Goal: Transaction & Acquisition: Purchase product/service

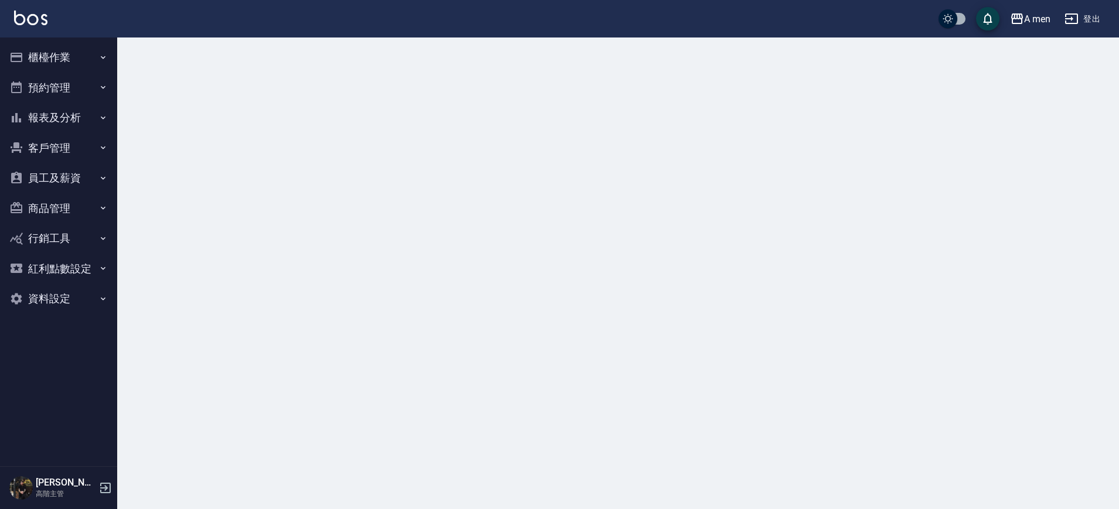
click at [73, 94] on button "預約管理" at bounding box center [59, 88] width 108 height 30
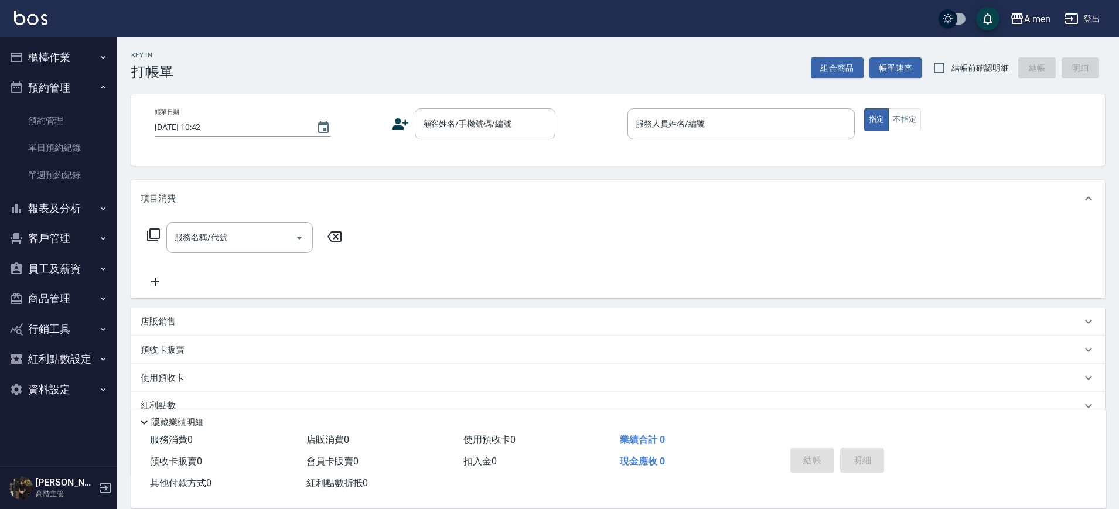
click at [64, 60] on button "櫃檯作業" at bounding box center [59, 57] width 108 height 30
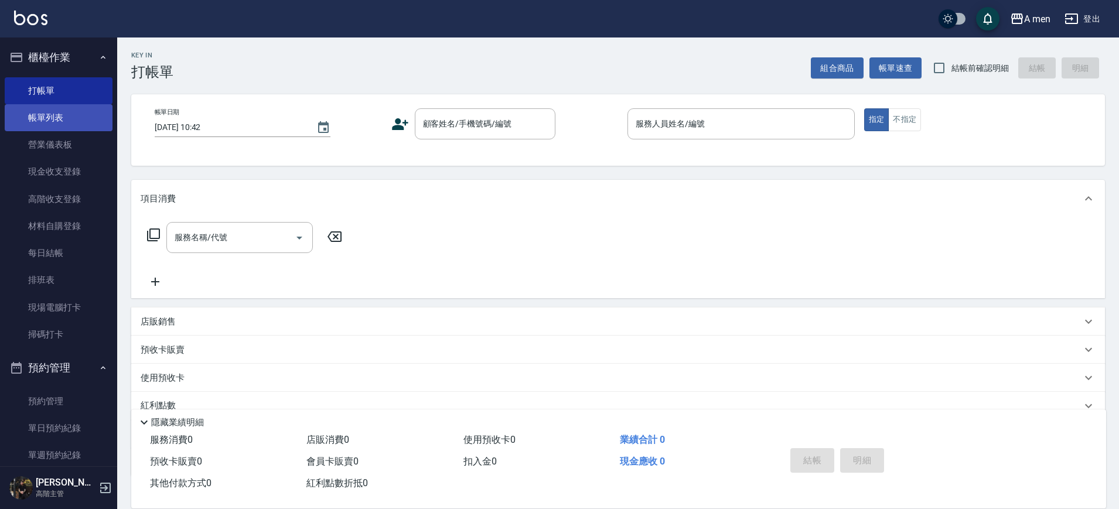
click at [80, 118] on link "帳單列表" at bounding box center [59, 117] width 108 height 27
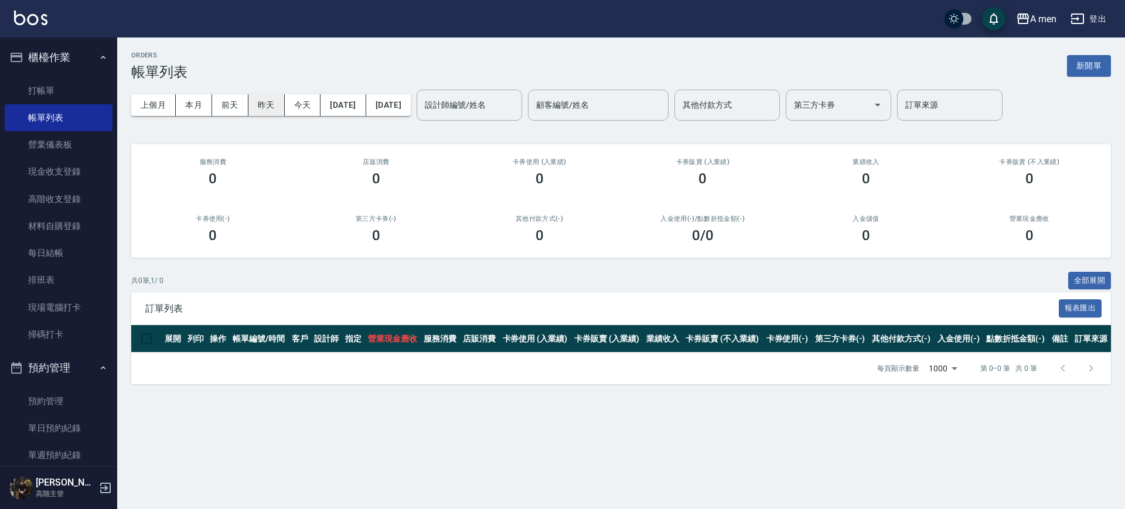
click at [257, 106] on button "昨天" at bounding box center [266, 105] width 36 height 22
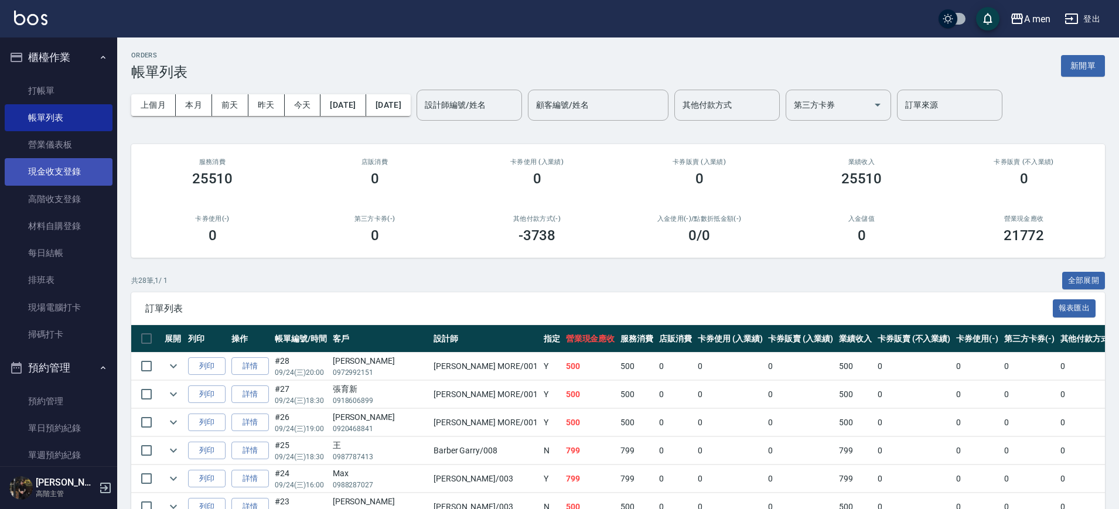
click at [88, 175] on link "現金收支登錄" at bounding box center [59, 171] width 108 height 27
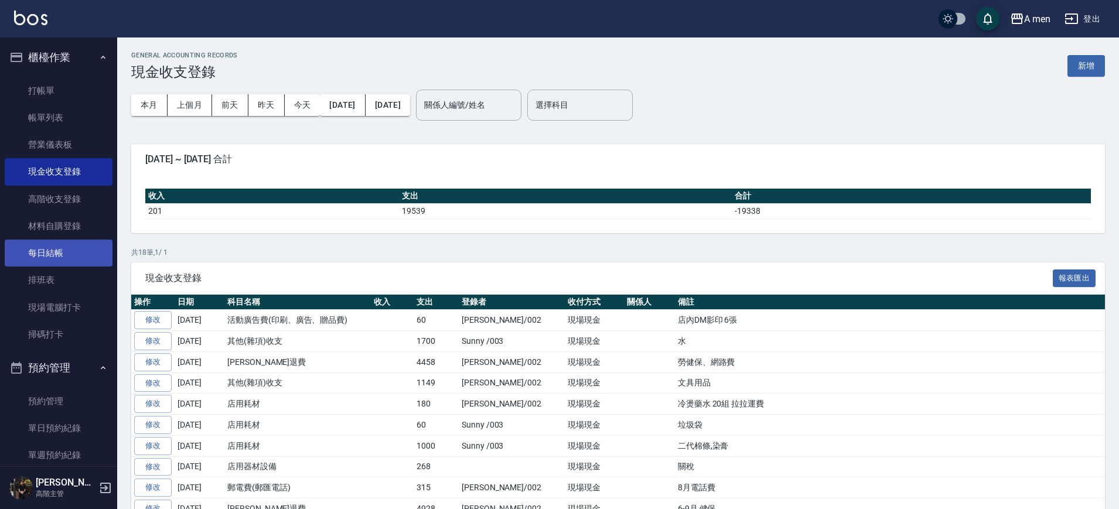
click at [39, 245] on link "每日結帳" at bounding box center [59, 253] width 108 height 27
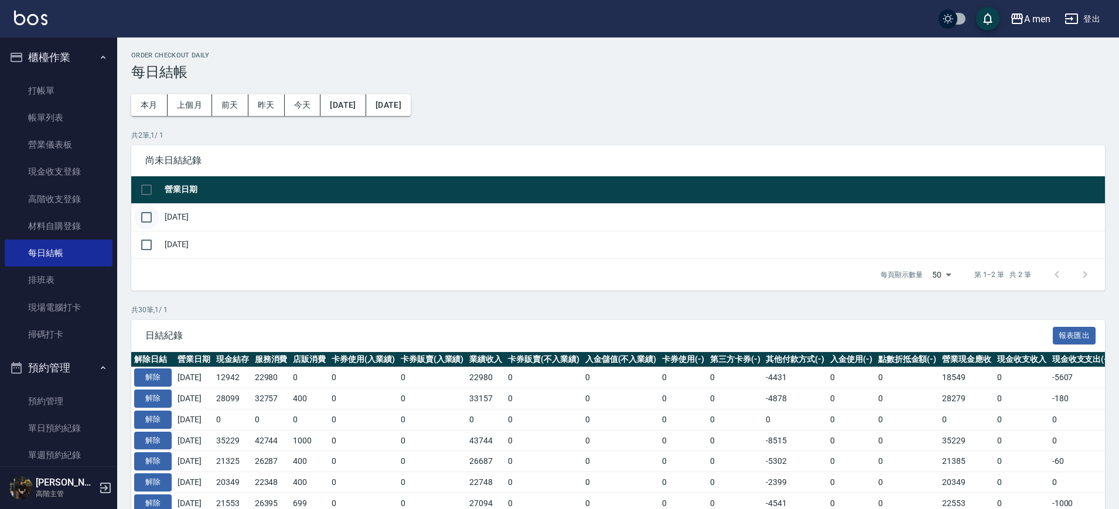
click at [144, 220] on input "checkbox" at bounding box center [146, 217] width 25 height 25
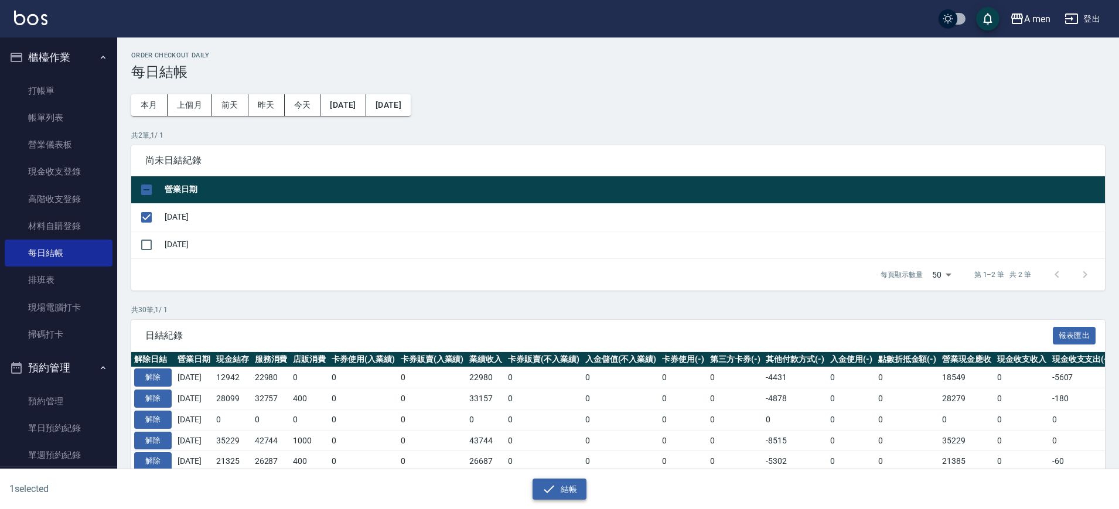
click at [539, 487] on button "結帳" at bounding box center [560, 490] width 54 height 22
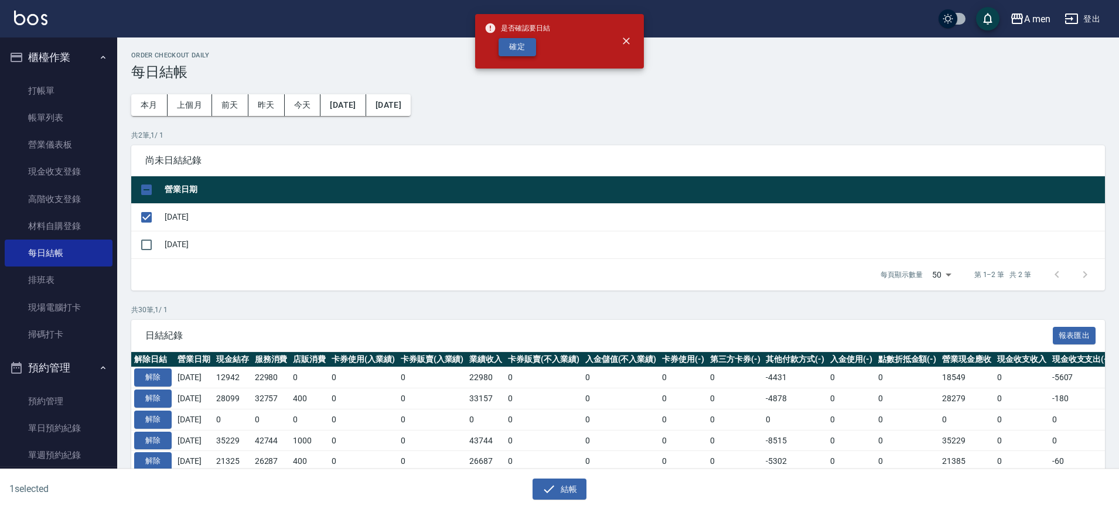
click at [509, 50] on button "確定" at bounding box center [517, 47] width 37 height 18
checkbox input "false"
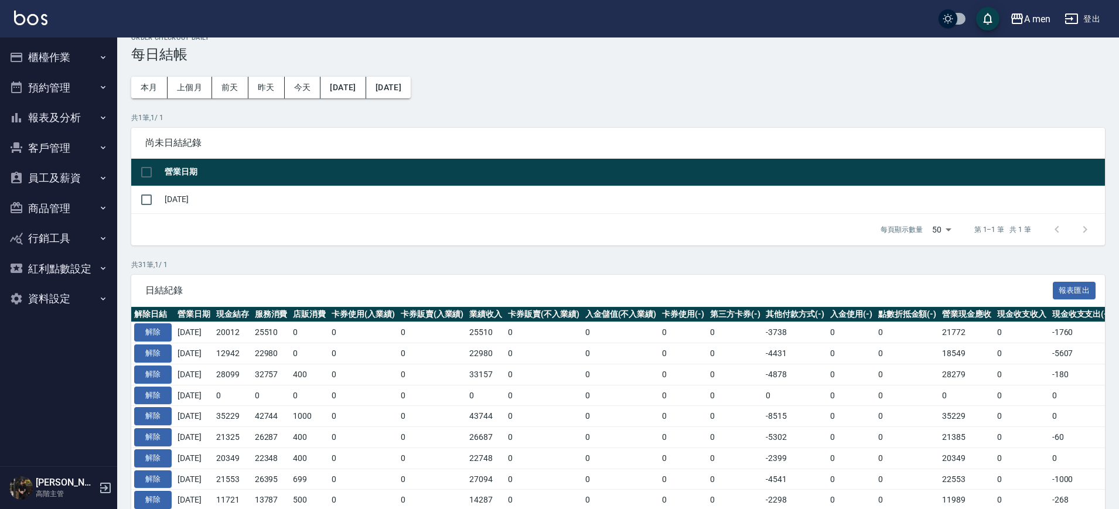
scroll to position [73, 0]
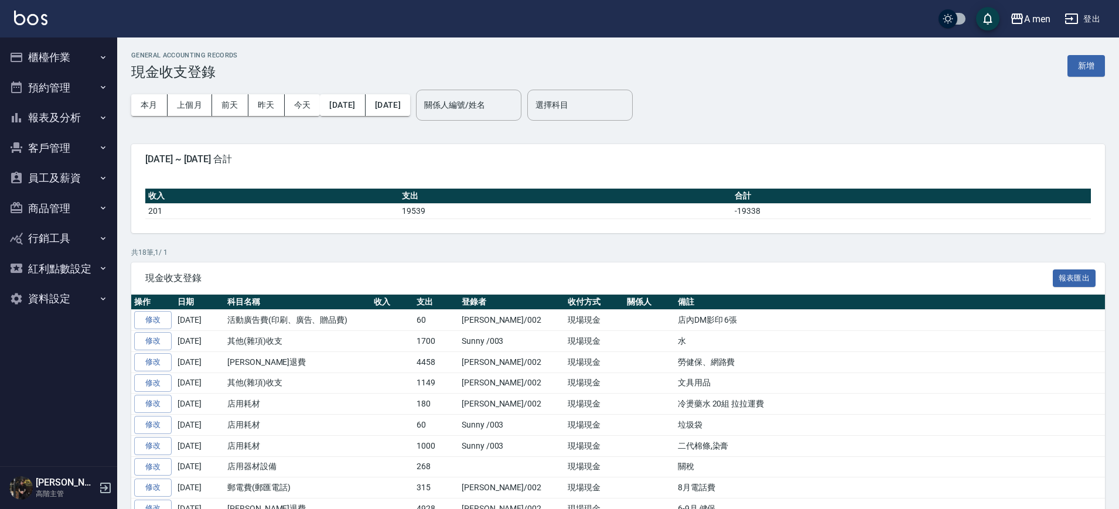
click at [52, 80] on button "預約管理" at bounding box center [59, 88] width 108 height 30
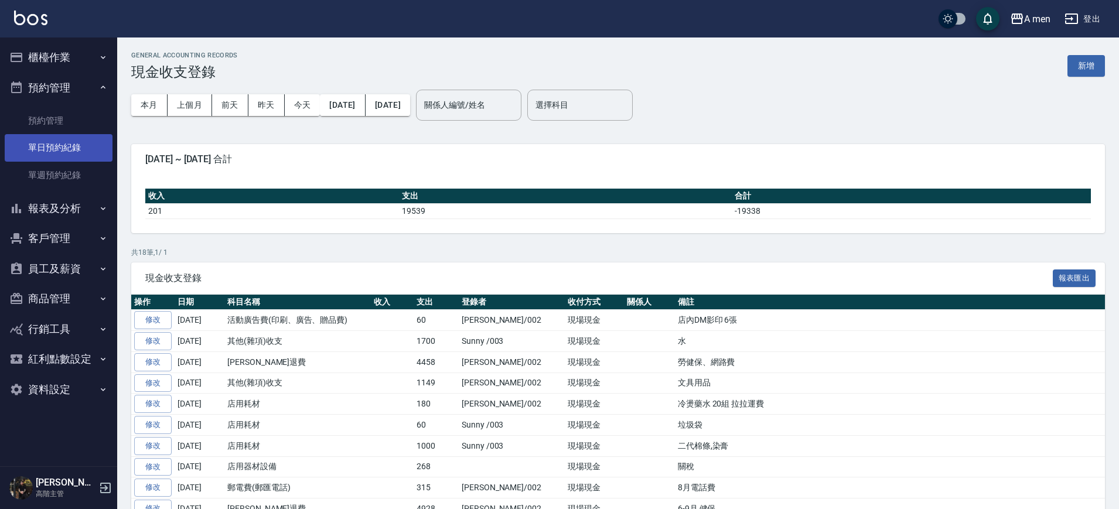
click at [81, 149] on link "單日預約紀錄" at bounding box center [59, 147] width 108 height 27
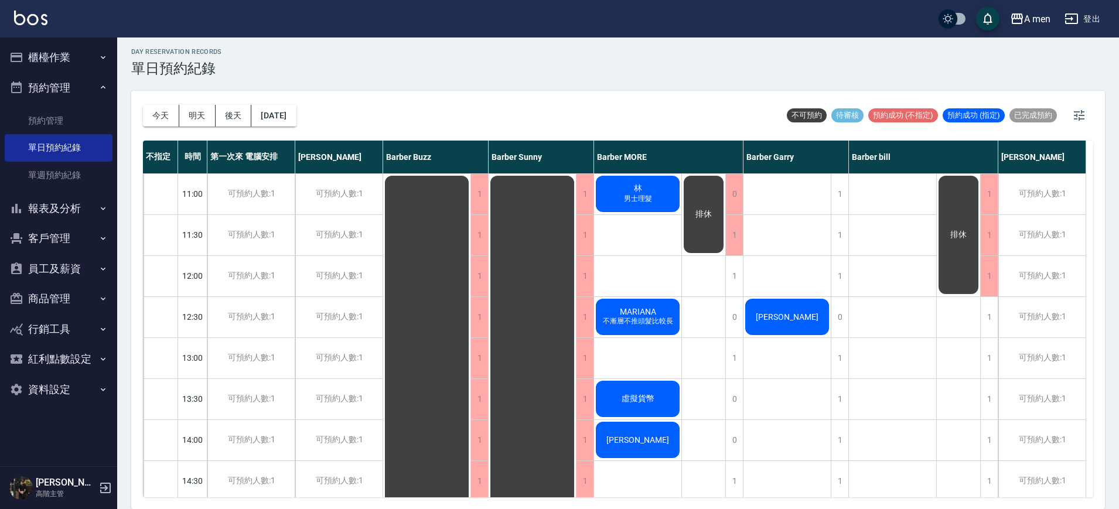
click at [54, 203] on button "報表及分析" at bounding box center [59, 208] width 108 height 30
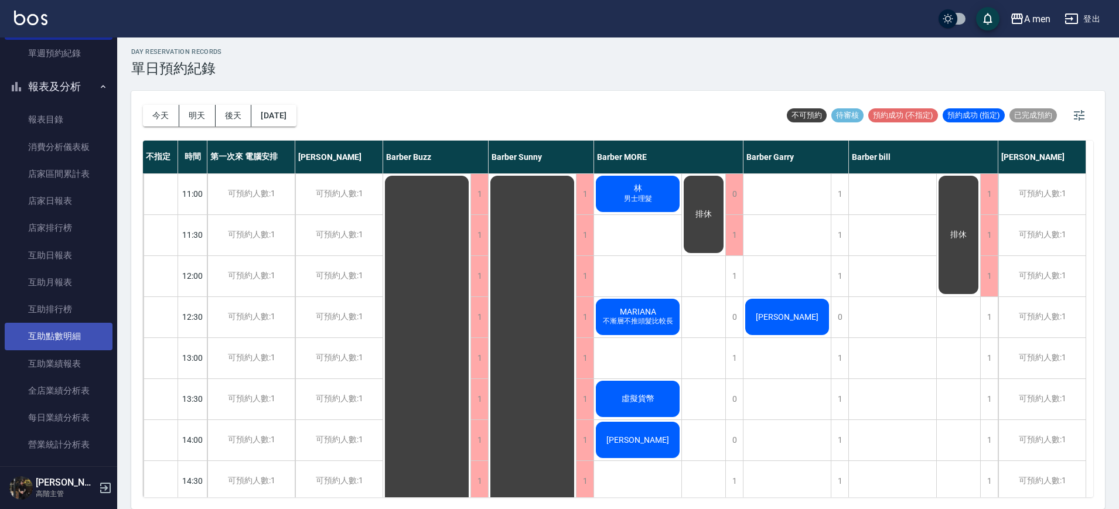
scroll to position [146, 0]
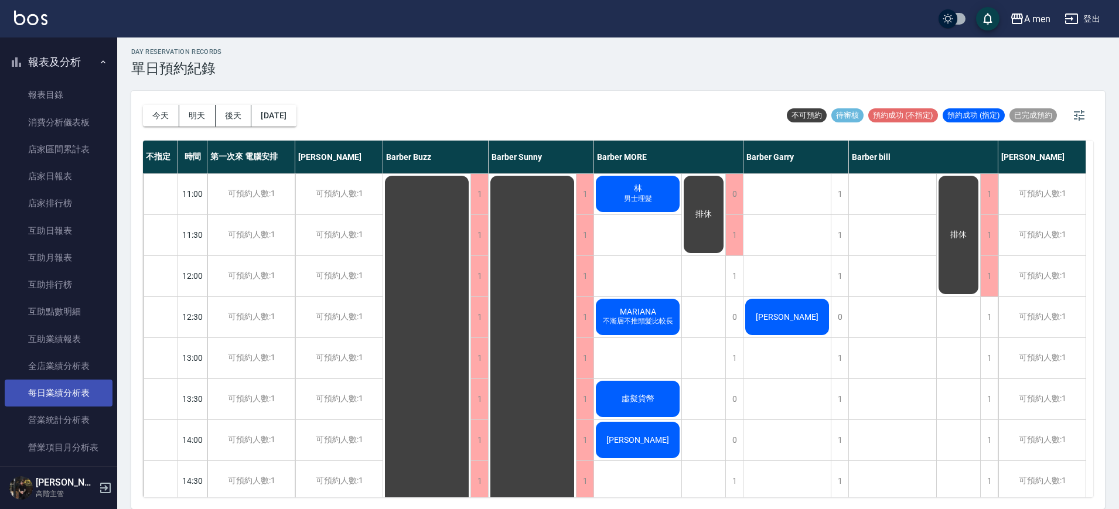
click at [78, 397] on link "每日業績分析表" at bounding box center [59, 393] width 108 height 27
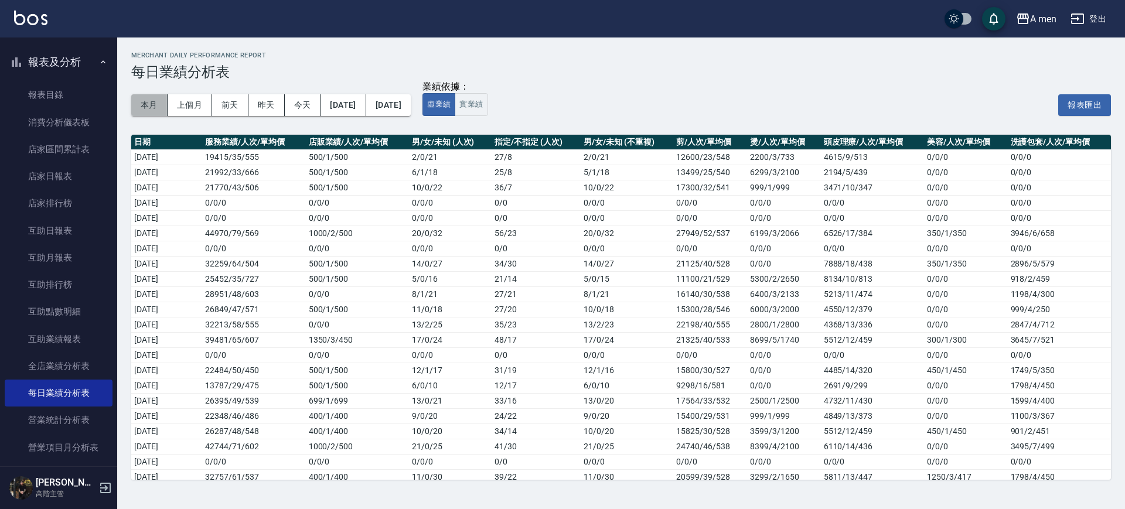
click at [155, 111] on button "本月" at bounding box center [149, 105] width 36 height 22
click at [487, 110] on button "實業績" at bounding box center [471, 104] width 33 height 23
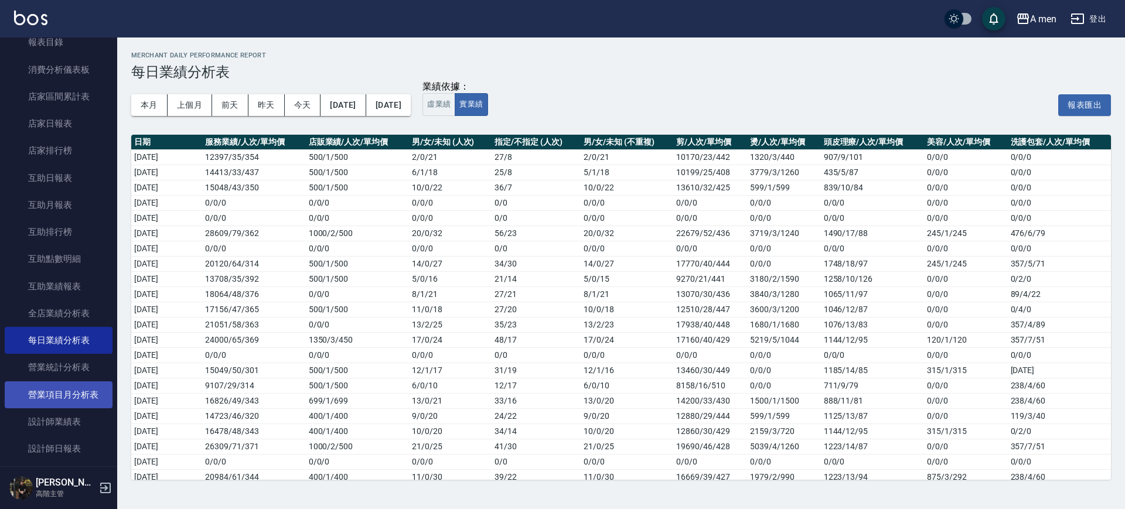
scroll to position [220, 0]
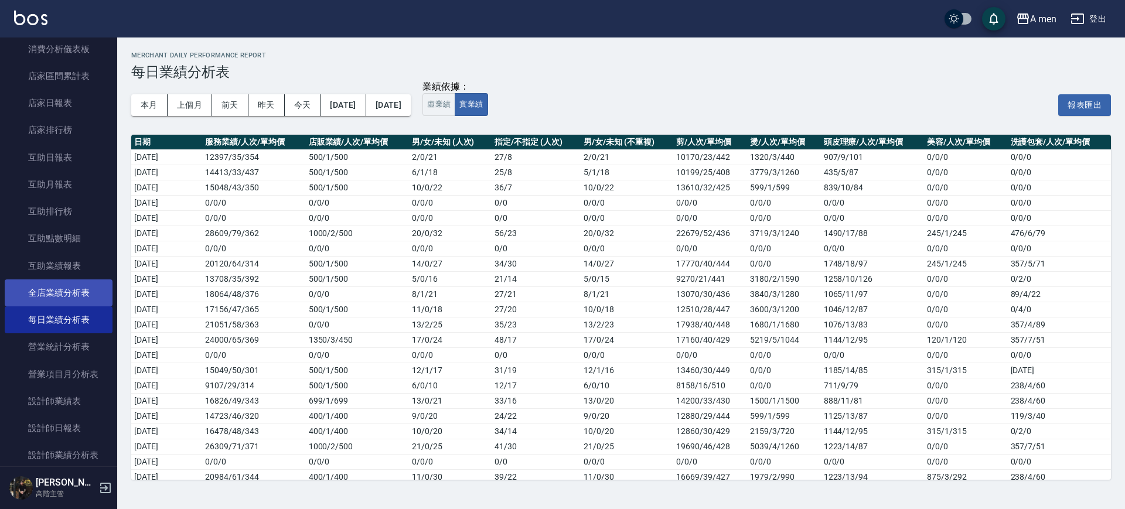
click at [84, 291] on link "全店業績分析表" at bounding box center [59, 292] width 108 height 27
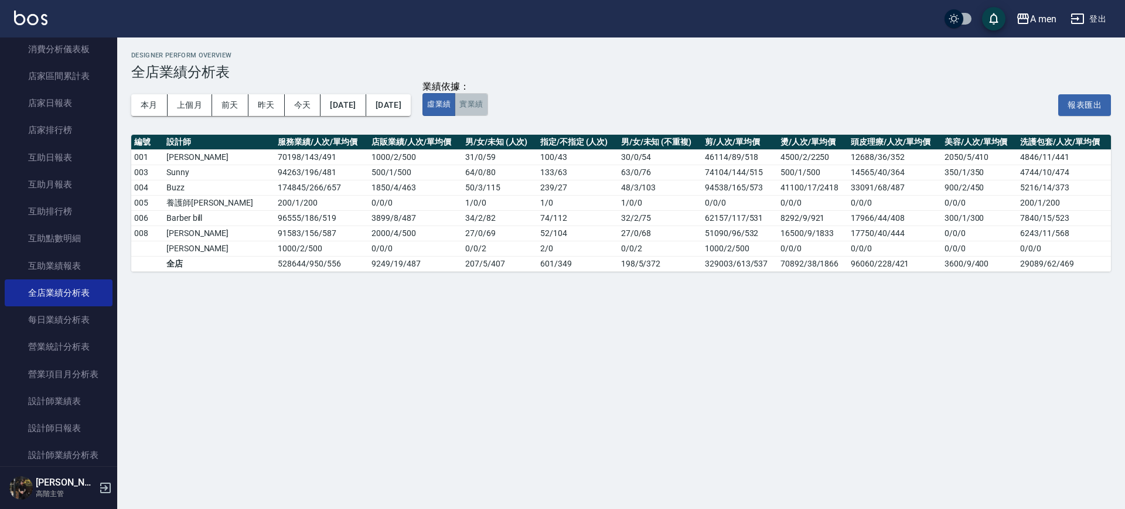
click at [487, 101] on button "實業績" at bounding box center [471, 104] width 33 height 23
click at [455, 102] on button "虛業績" at bounding box center [438, 104] width 33 height 23
click at [629, 288] on div "Designer Perform Overview 全店業績分析表 本月 上個月 前天 昨天 今天 2025/09/01 2025/09/25 業績依據： 虛…" at bounding box center [562, 254] width 1125 height 509
click at [487, 103] on button "實業績" at bounding box center [471, 104] width 33 height 23
click at [455, 110] on button "虛業績" at bounding box center [438, 104] width 33 height 23
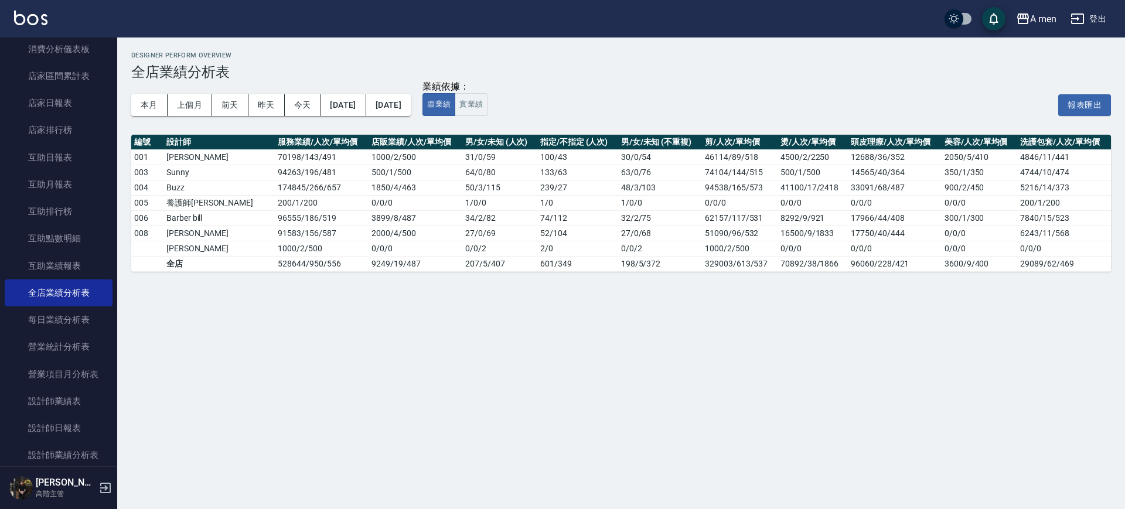
drag, startPoint x: 349, startPoint y: 294, endPoint x: 299, endPoint y: 295, distance: 49.8
click at [299, 295] on div "Designer Perform Overview 全店業績分析表 本月 上個月 前天 昨天 今天 2025/09/01 2025/09/25 業績依據： 虛…" at bounding box center [562, 254] width 1125 height 509
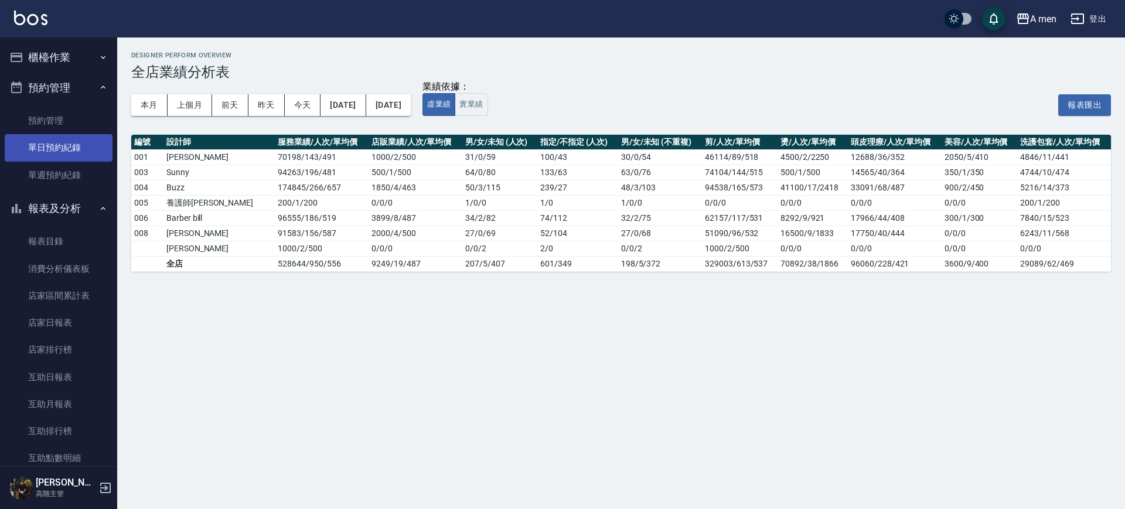
click at [54, 146] on link "單日預約紀錄" at bounding box center [59, 147] width 108 height 27
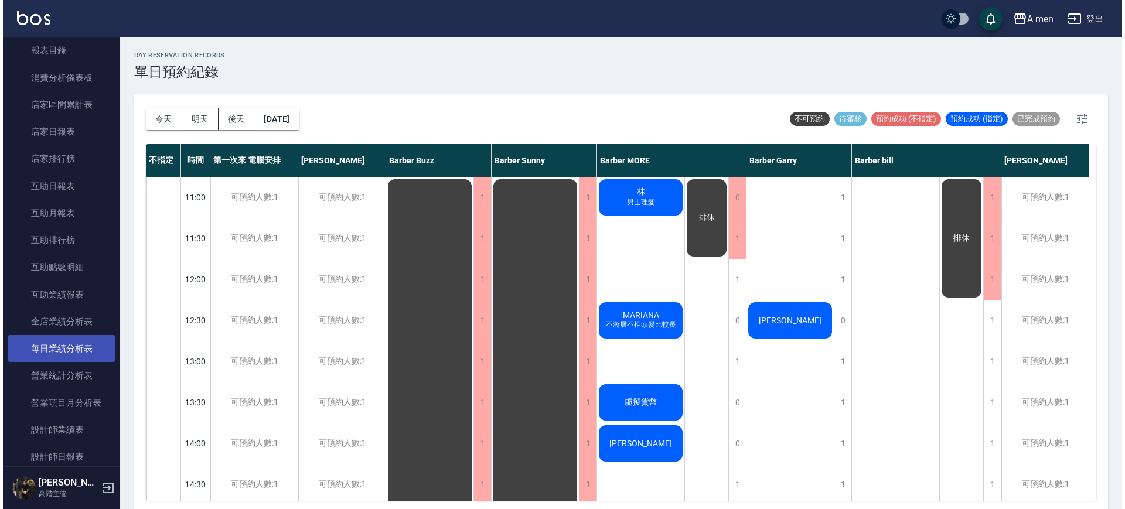
scroll to position [220, 0]
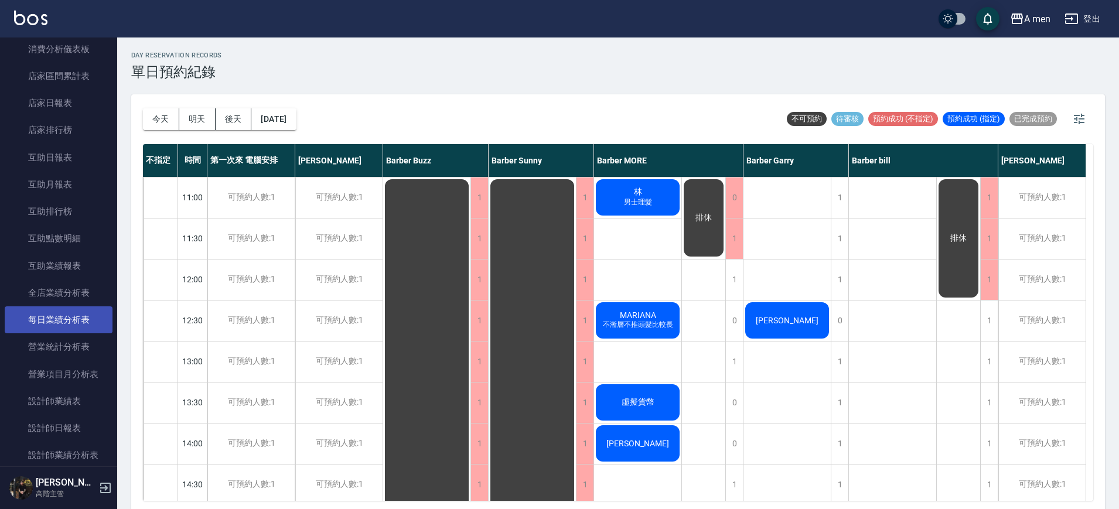
click at [76, 327] on link "每日業績分析表" at bounding box center [59, 319] width 108 height 27
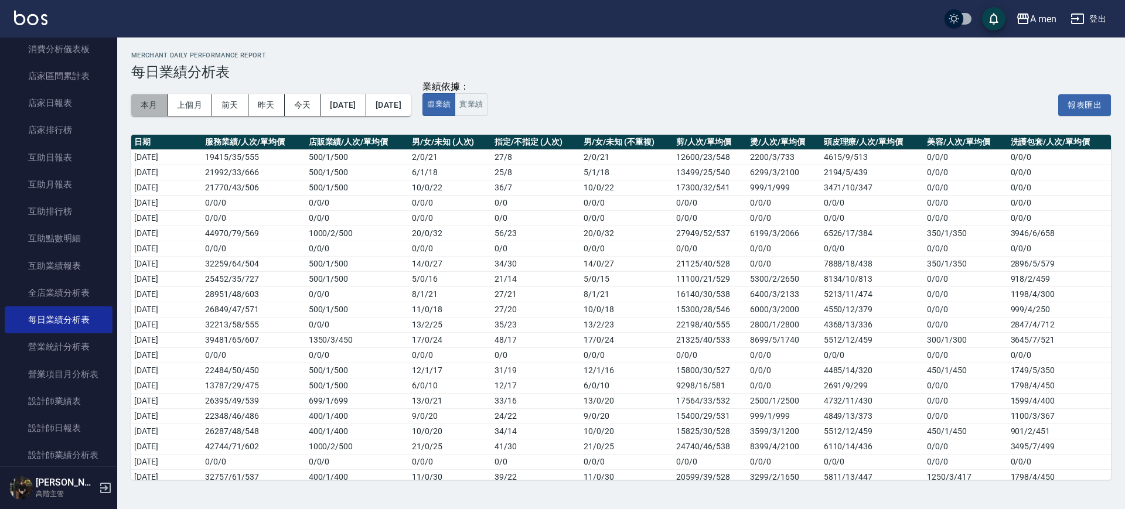
click at [151, 103] on button "本月" at bounding box center [149, 105] width 36 height 22
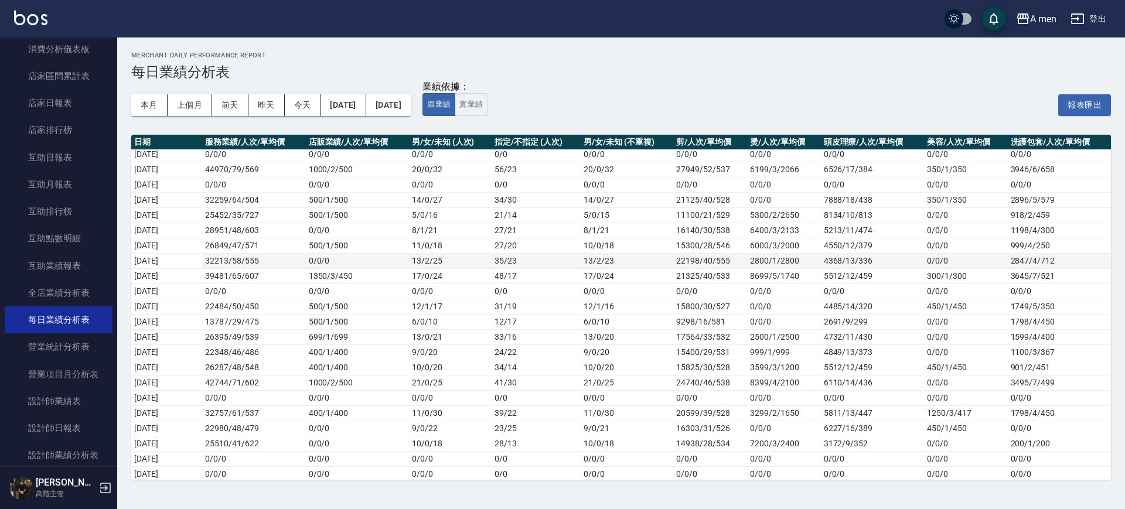
scroll to position [127, 0]
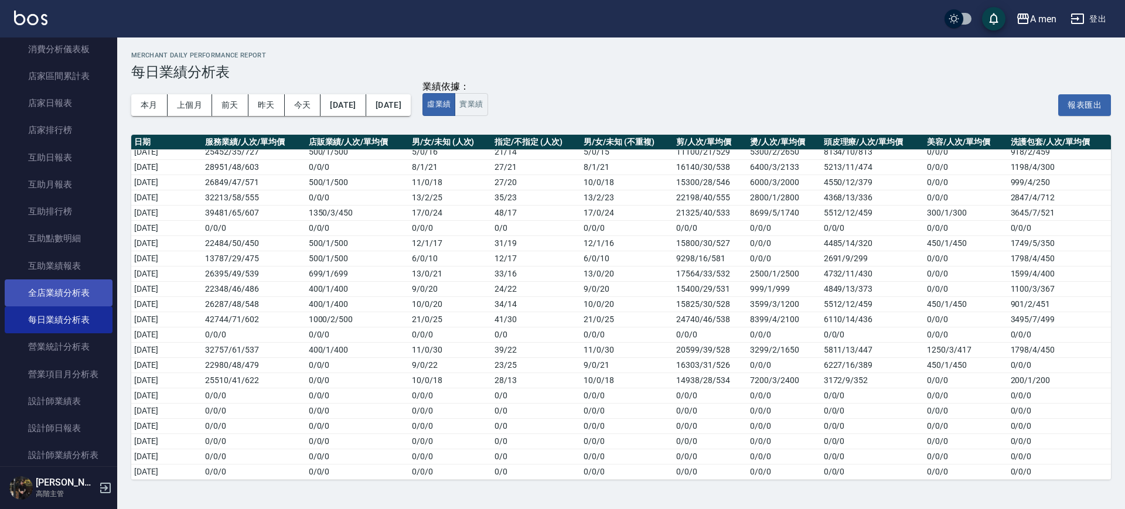
click at [80, 295] on link "全店業績分析表" at bounding box center [59, 292] width 108 height 27
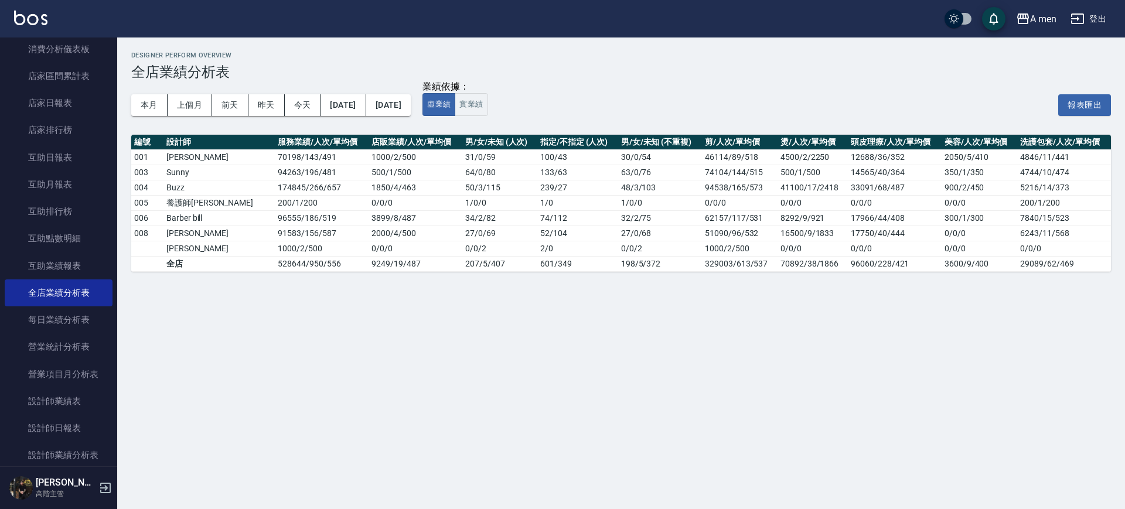
drag, startPoint x: 215, startPoint y: 328, endPoint x: 232, endPoint y: 303, distance: 29.4
click at [232, 303] on div "Designer Perform Overview 全店業績分析表 本月 上個月 前天 昨天 今天 2025/09/01 2025/09/25 業績依據： 虛…" at bounding box center [562, 254] width 1125 height 509
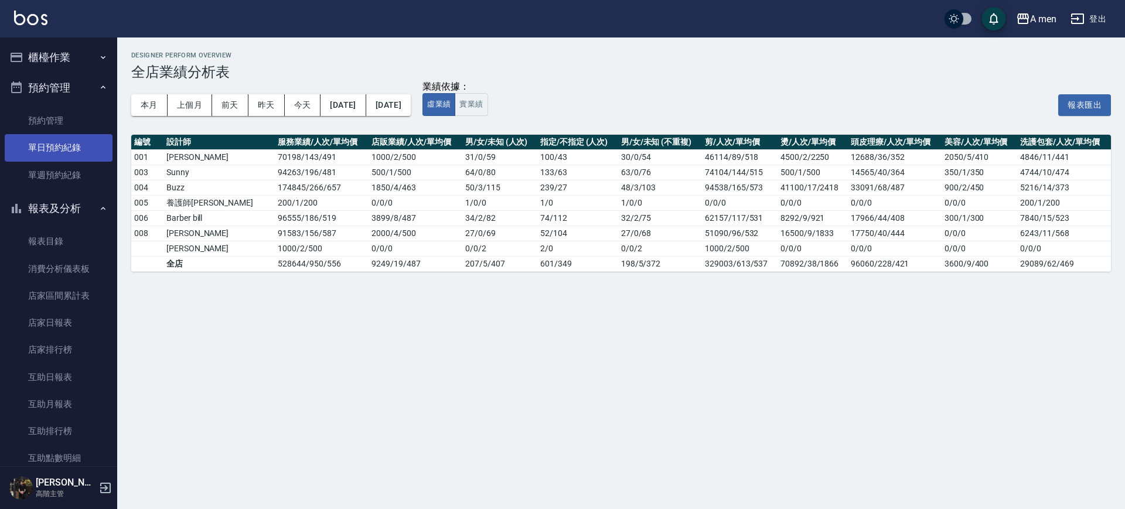
click at [68, 148] on link "單日預約紀錄" at bounding box center [59, 147] width 108 height 27
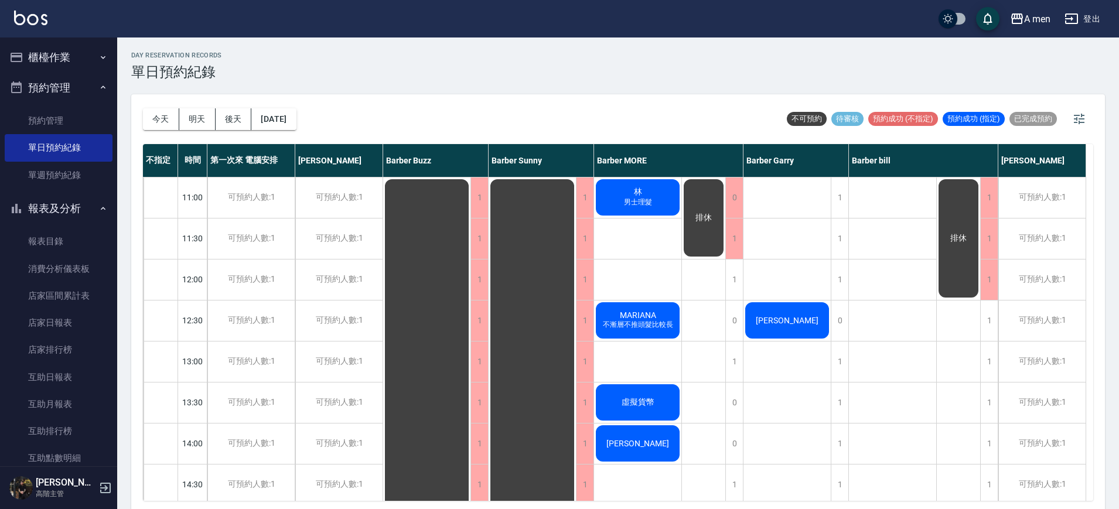
click at [615, 200] on div "林 男士理髮" at bounding box center [637, 198] width 87 height 40
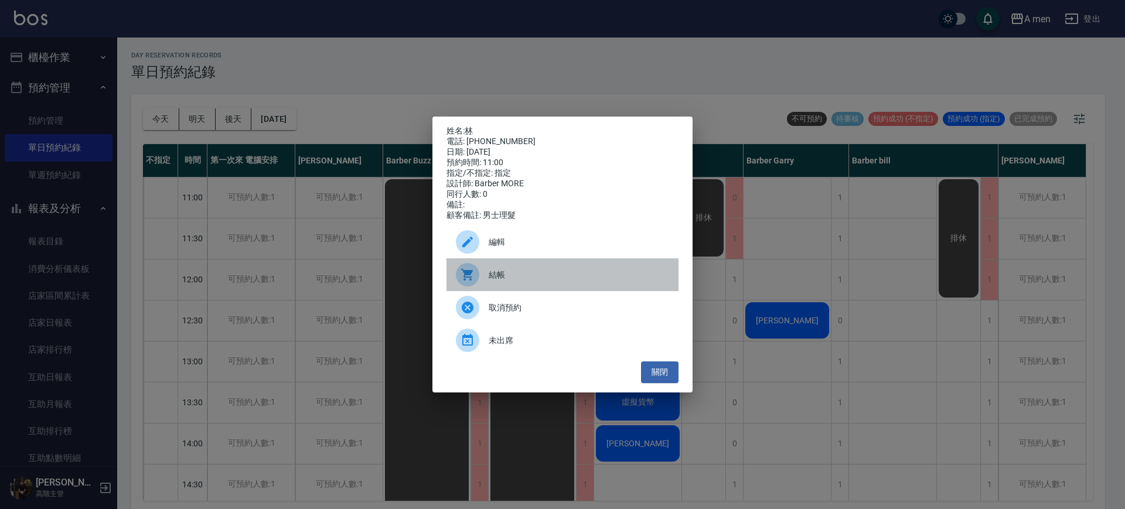
drag, startPoint x: 524, startPoint y: 282, endPoint x: 180, endPoint y: 303, distance: 344.6
click at [524, 281] on span "結帳" at bounding box center [579, 275] width 180 height 12
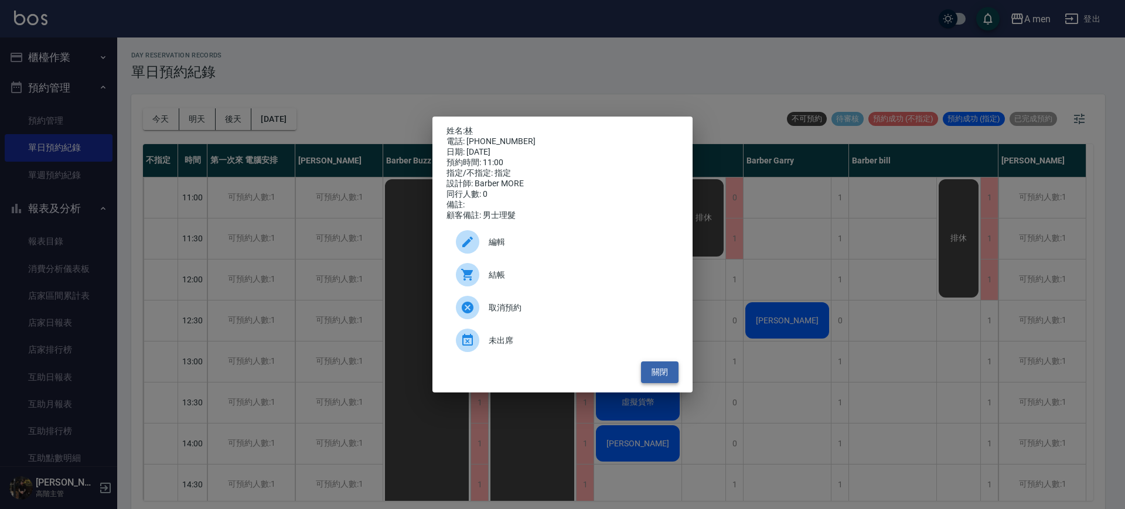
click at [652, 378] on button "關閉" at bounding box center [659, 372] width 37 height 22
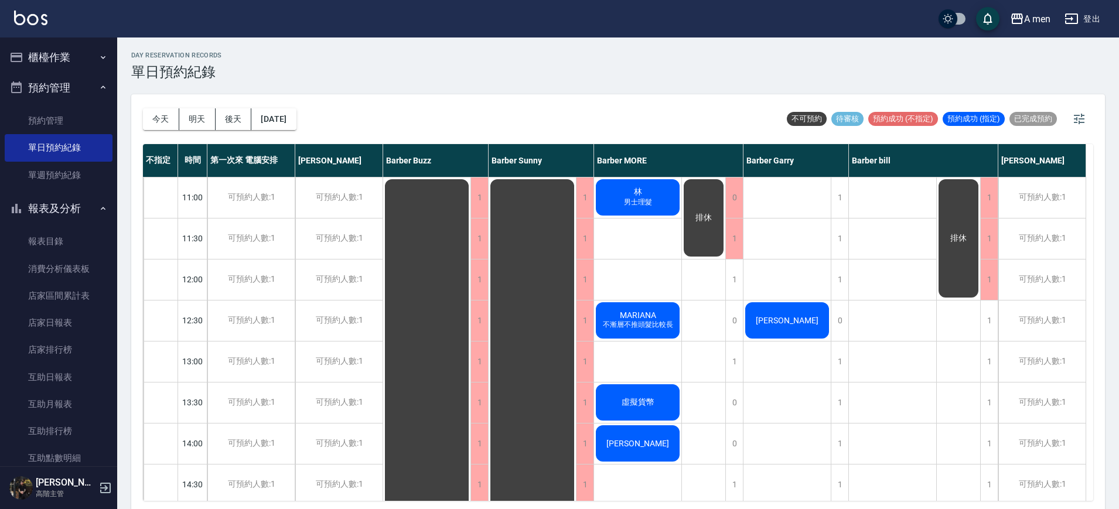
click at [649, 204] on span "男士理髮" at bounding box center [638, 202] width 33 height 10
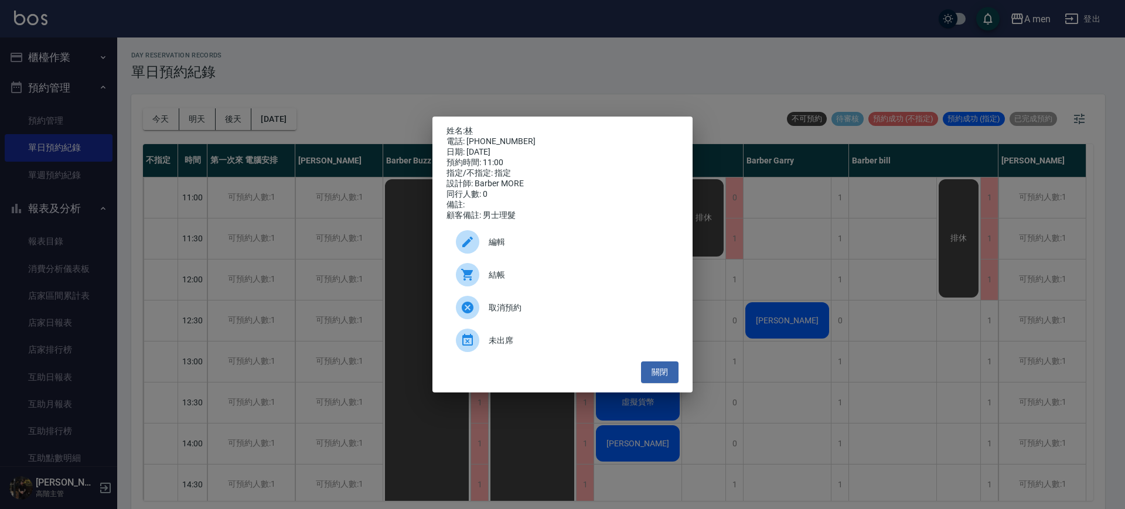
click at [513, 278] on span "結帳" at bounding box center [579, 275] width 180 height 12
click at [703, 101] on div "姓名: 林 電話: 0989787623 日期: 2025/09/25 預約時間: 11:00 指定/不指定: 指定 設計師: Barber MORE 同行人…" at bounding box center [562, 254] width 1125 height 509
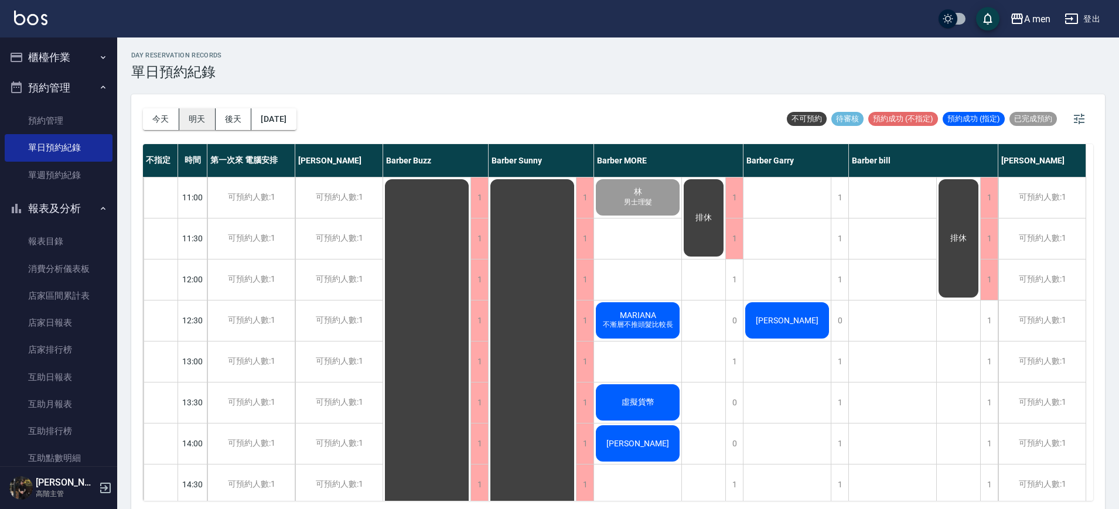
click at [192, 120] on button "明天" at bounding box center [197, 119] width 36 height 22
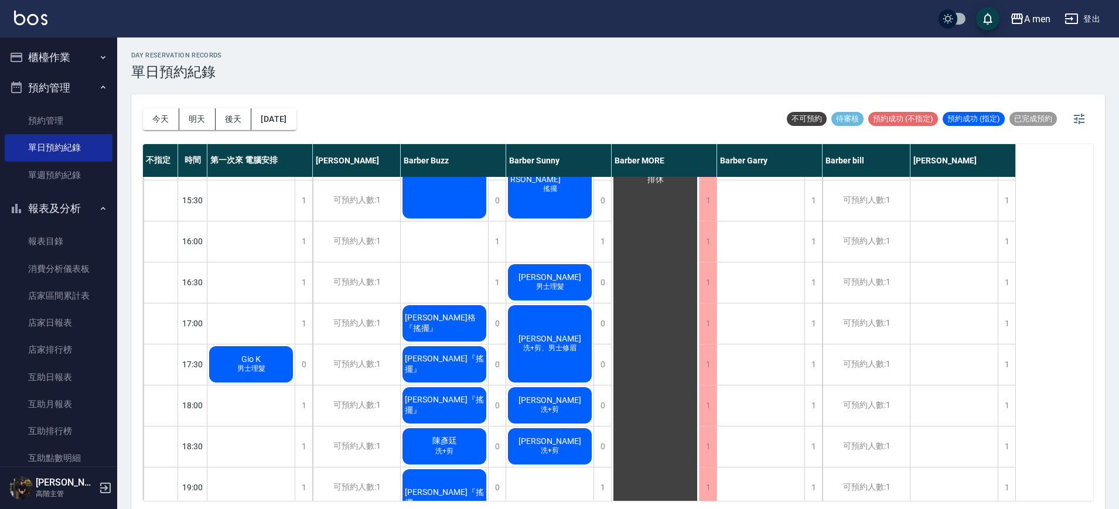
scroll to position [439, 0]
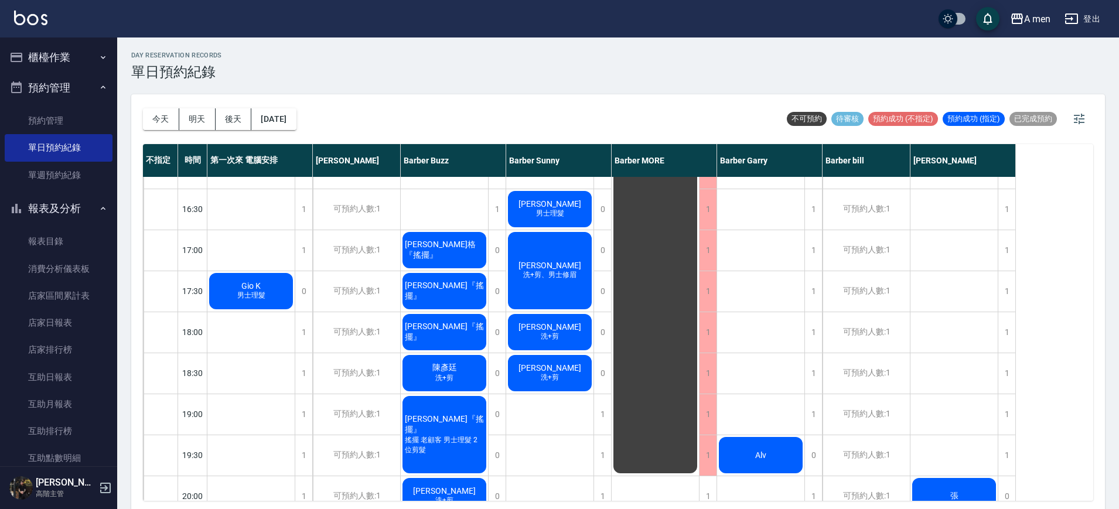
click at [260, 285] on span "Gio K" at bounding box center [251, 285] width 24 height 9
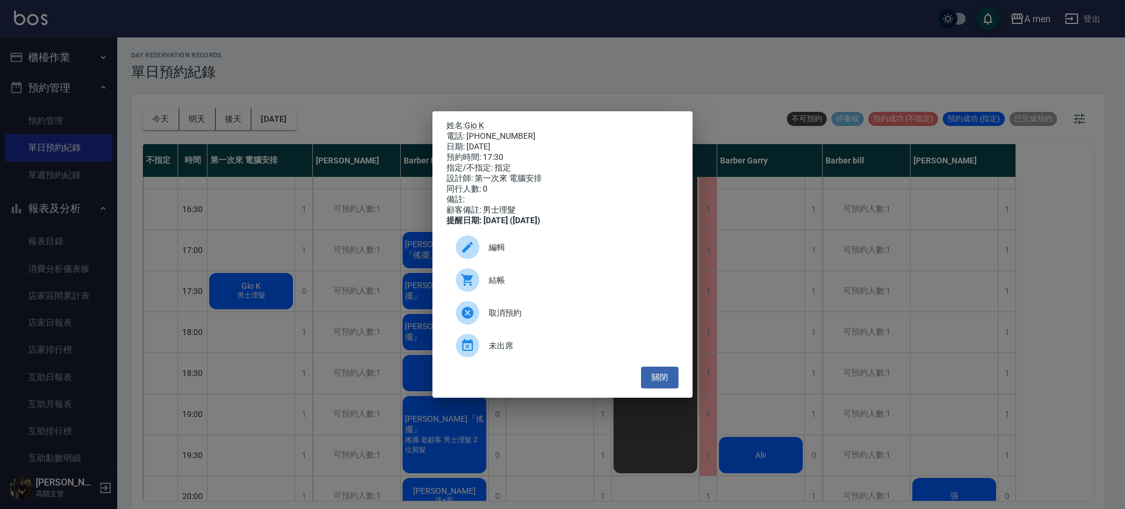
click at [531, 254] on span "編輯" at bounding box center [579, 247] width 180 height 12
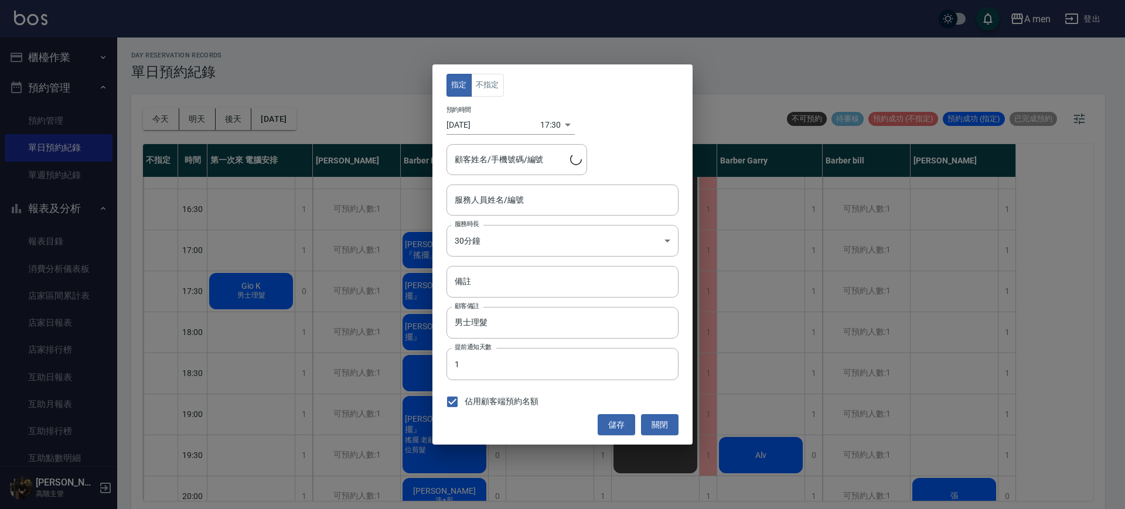
type input "第一次來 電腦安排-100"
type input "Gio K/0981198300"
click at [487, 80] on button "不指定" at bounding box center [487, 85] width 33 height 23
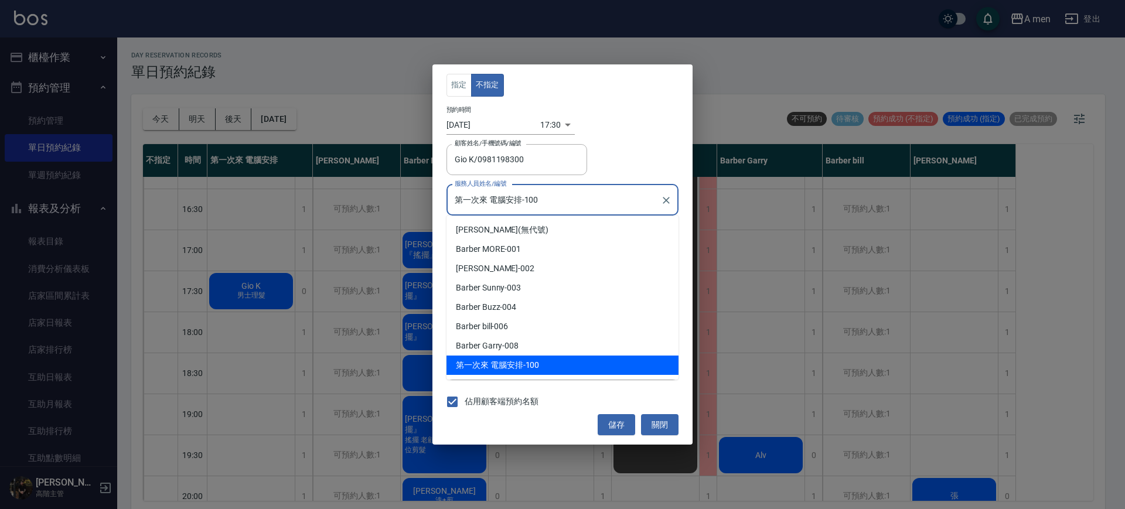
click at [519, 203] on input "第一次來 電腦安排-100" at bounding box center [554, 200] width 204 height 21
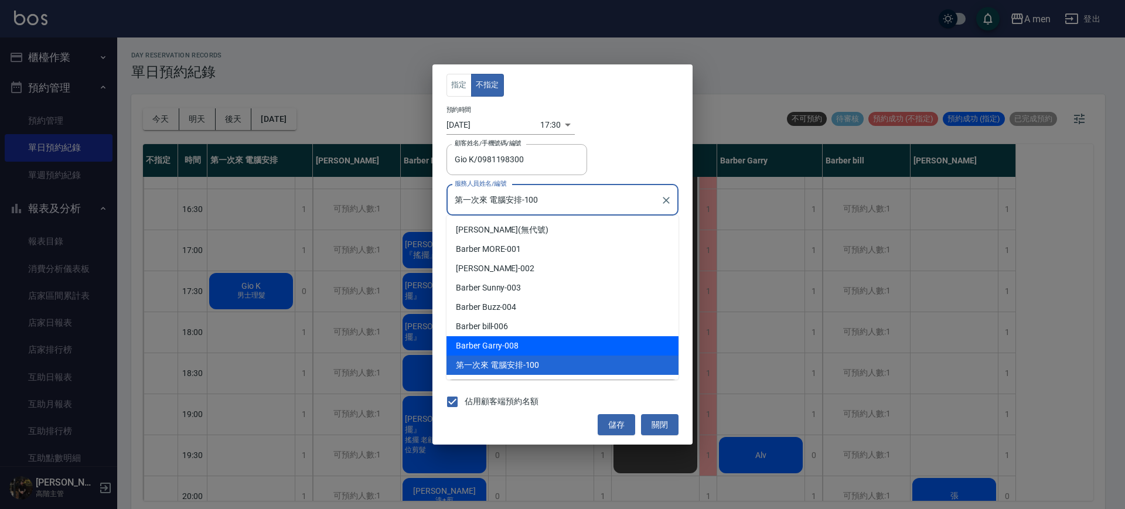
click at [538, 339] on div "Barber Garry -008" at bounding box center [562, 345] width 232 height 19
type input "Barber Garry-008"
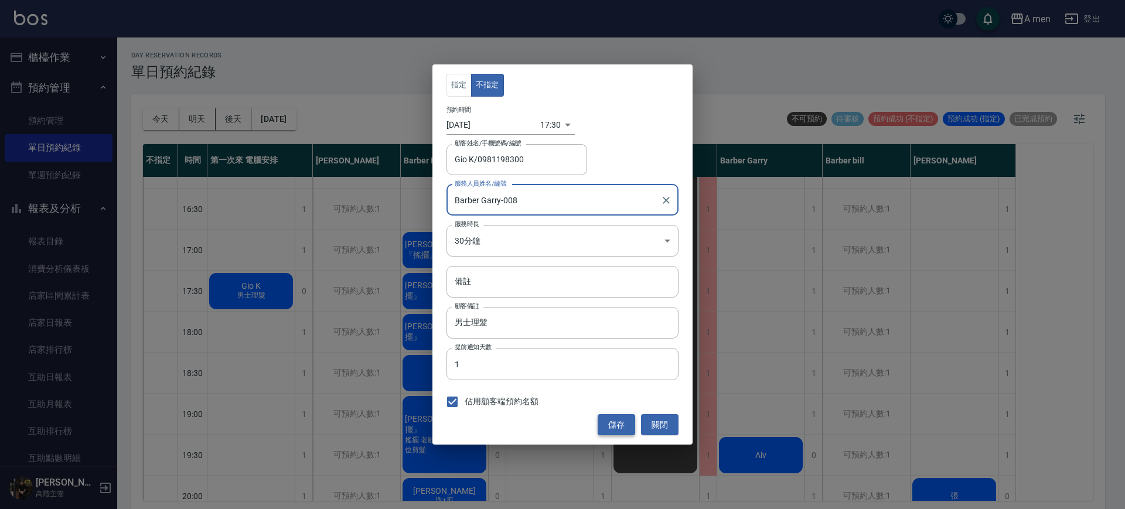
click at [610, 424] on button "儲存" at bounding box center [616, 425] width 37 height 22
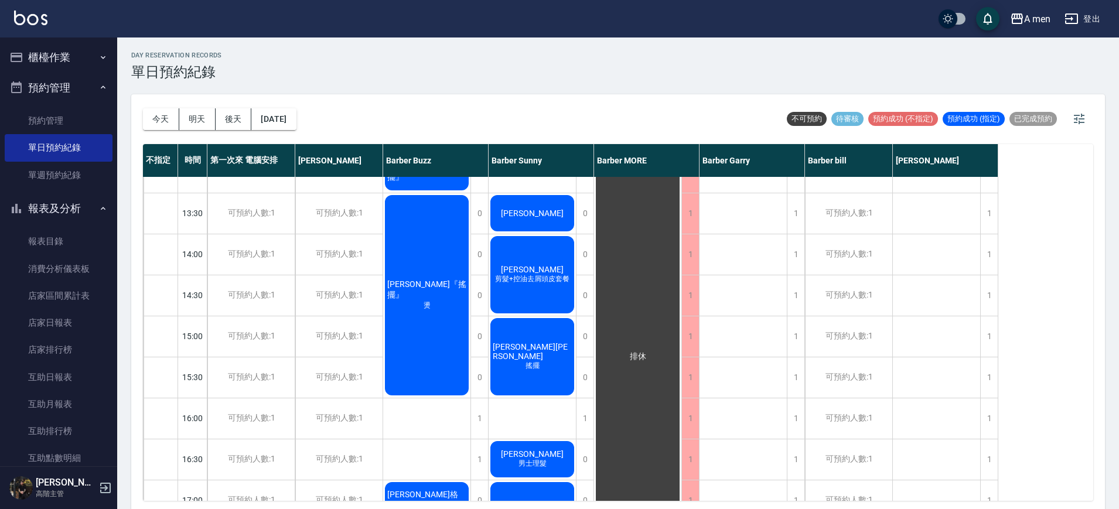
scroll to position [220, 0]
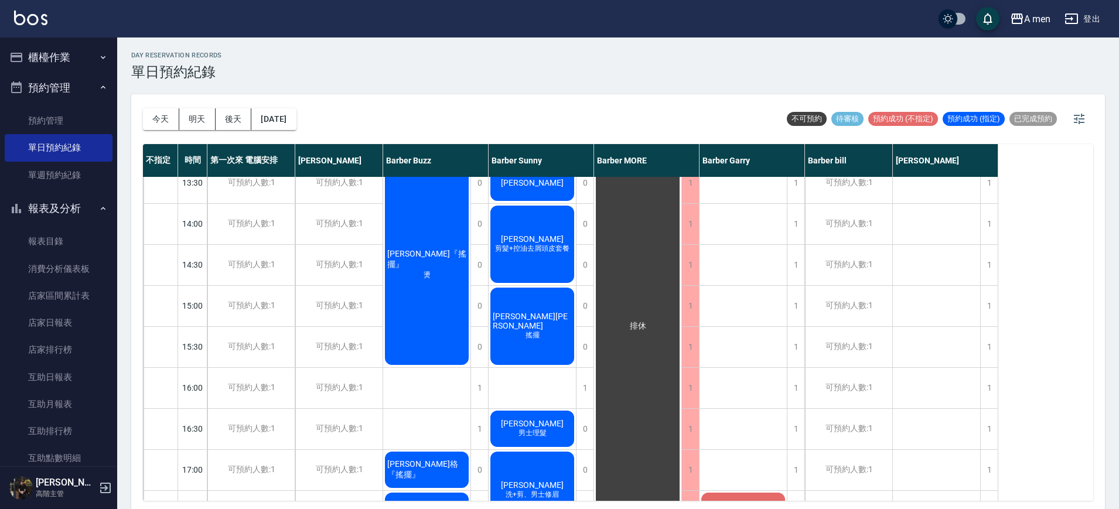
click at [232, 114] on button "後天" at bounding box center [234, 119] width 36 height 22
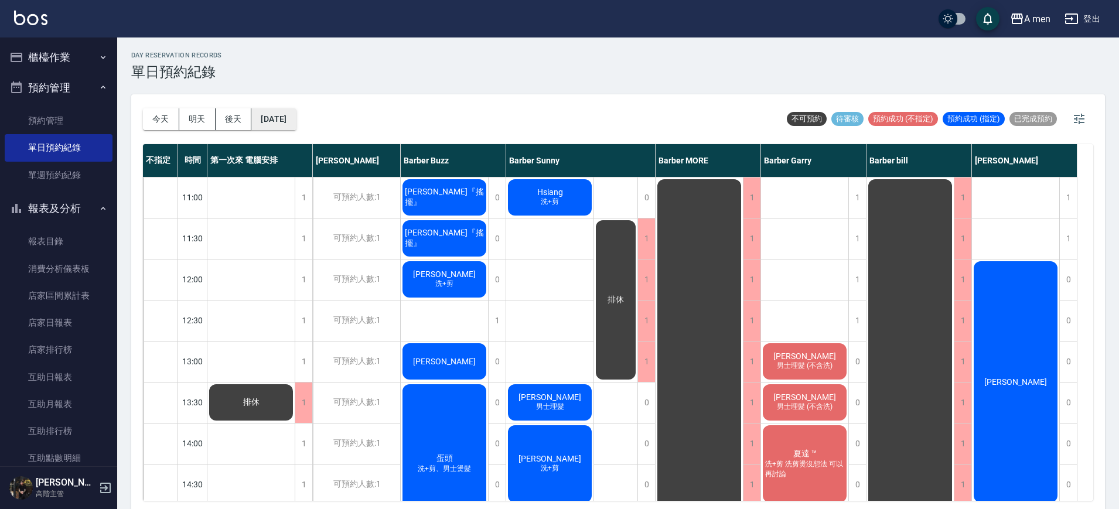
click at [261, 114] on button "2025/09/27" at bounding box center [273, 119] width 45 height 22
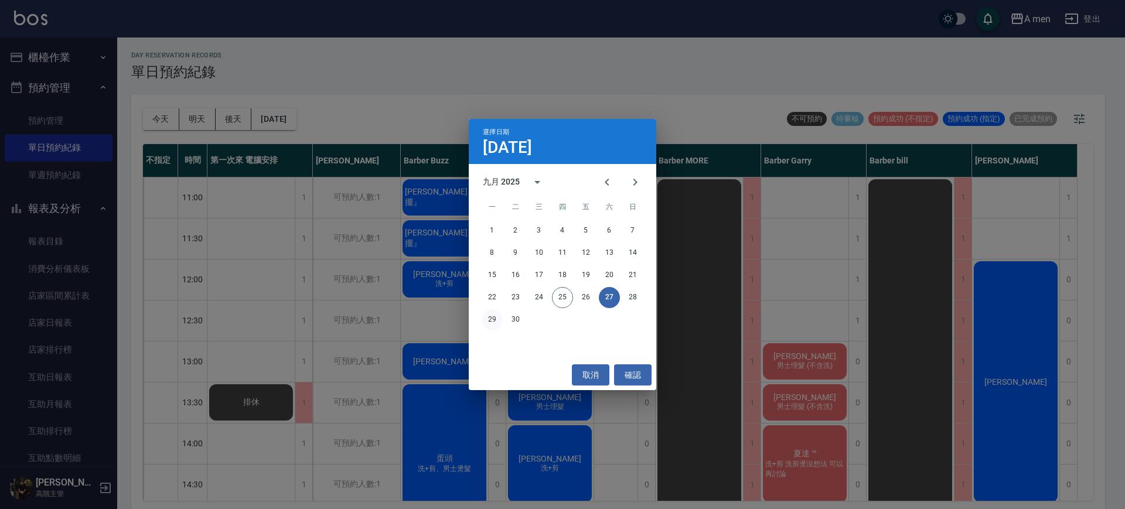
click at [490, 318] on button "29" at bounding box center [492, 319] width 21 height 21
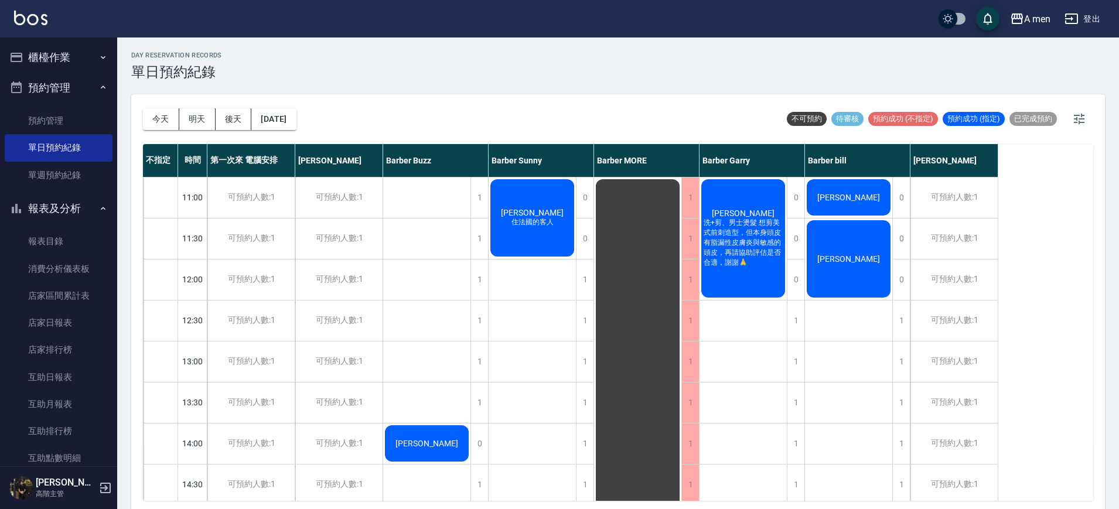
click at [339, 121] on div "今天 明天 後天 2025/09/29 不可預約 待審核 預約成功 (不指定) 預約成功 (指定) 已完成預約" at bounding box center [618, 119] width 950 height 50
click at [296, 124] on button "2025/09/29" at bounding box center [273, 119] width 45 height 22
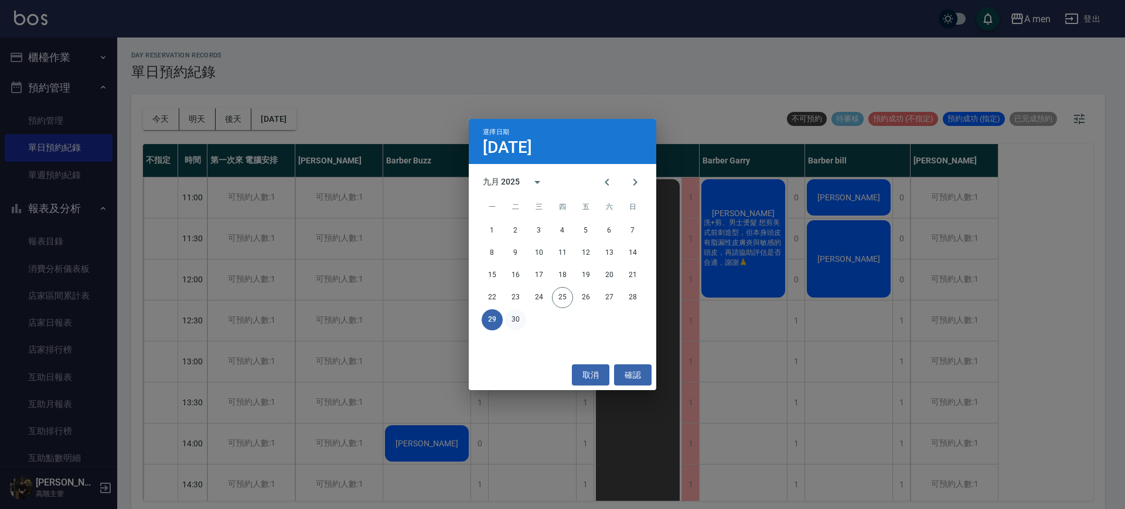
click at [513, 316] on button "30" at bounding box center [515, 319] width 21 height 21
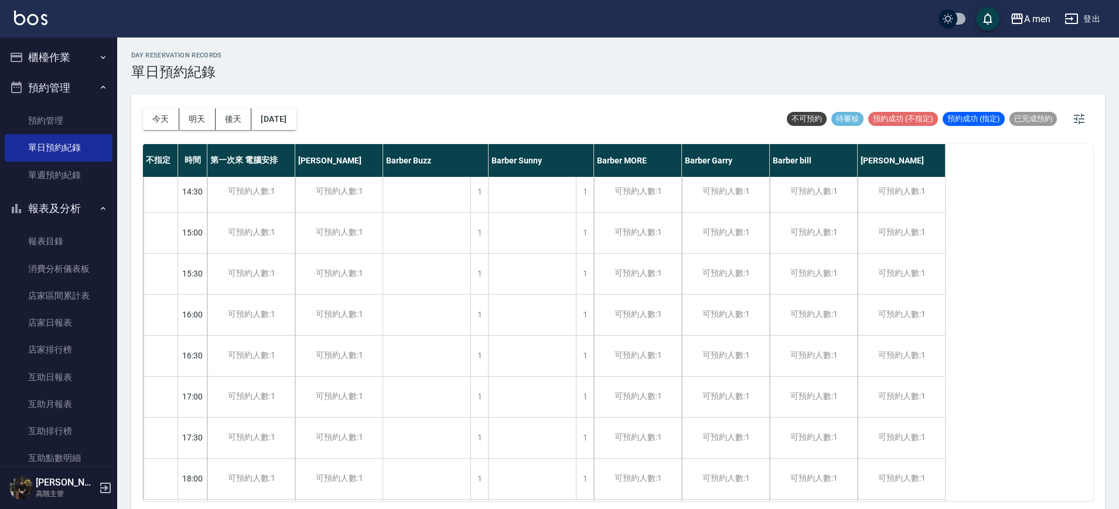
scroll to position [513, 0]
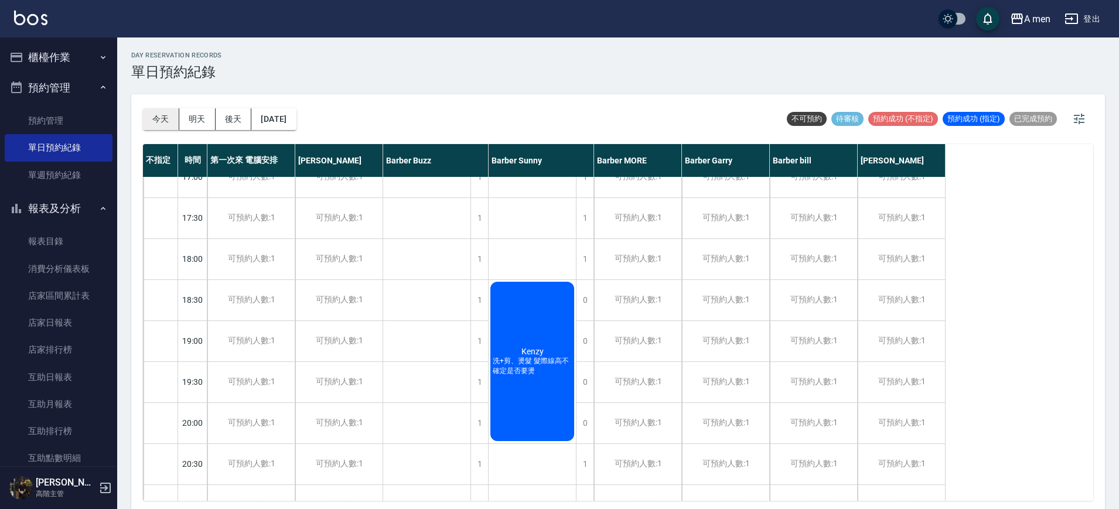
click at [173, 125] on button "今天" at bounding box center [161, 119] width 36 height 22
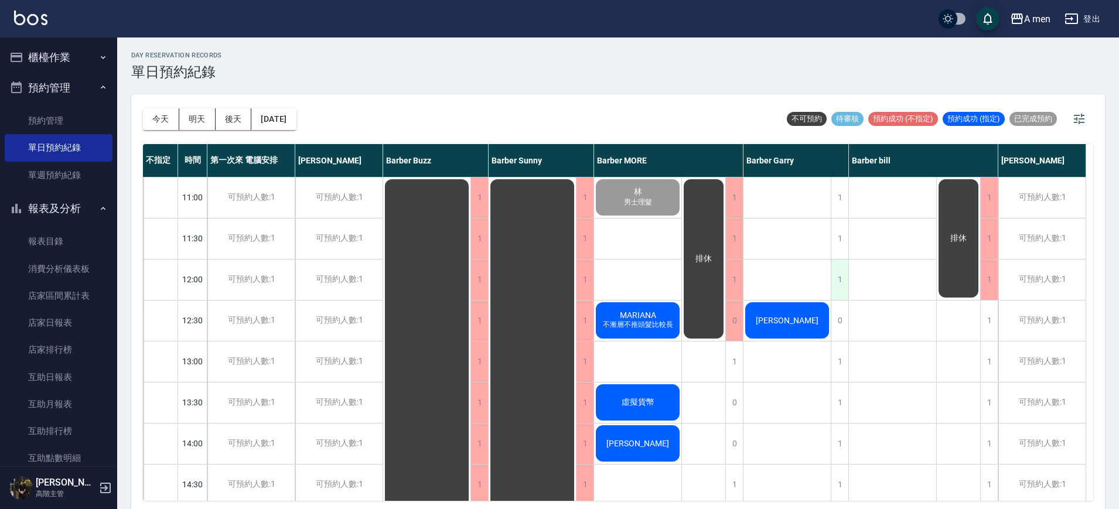
click at [837, 282] on div "1" at bounding box center [840, 280] width 18 height 40
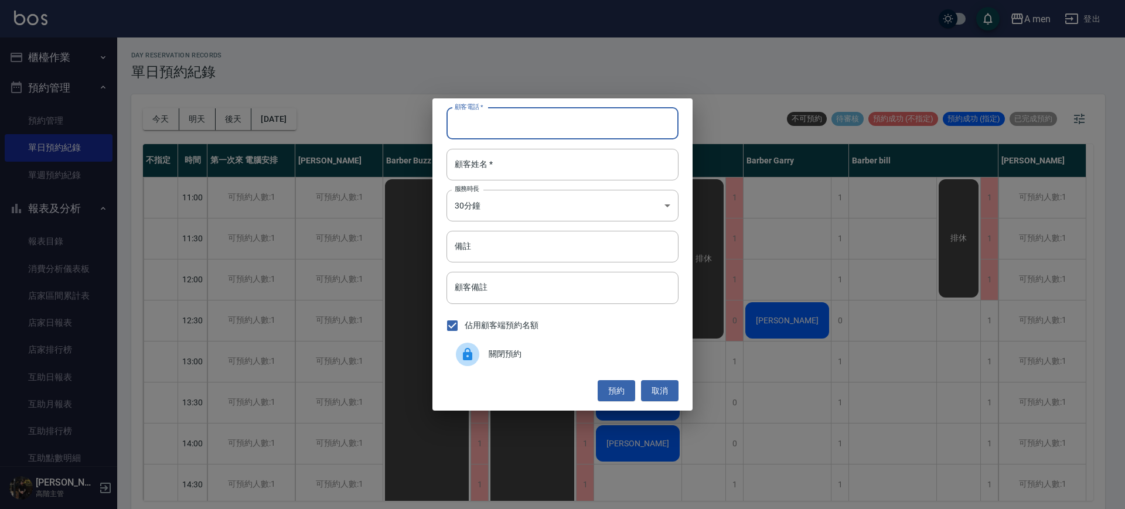
click at [576, 135] on input "顧客電話   *" at bounding box center [562, 124] width 232 height 32
type input "0972880629"
click at [603, 163] on input "顧客姓名   *" at bounding box center [562, 165] width 232 height 32
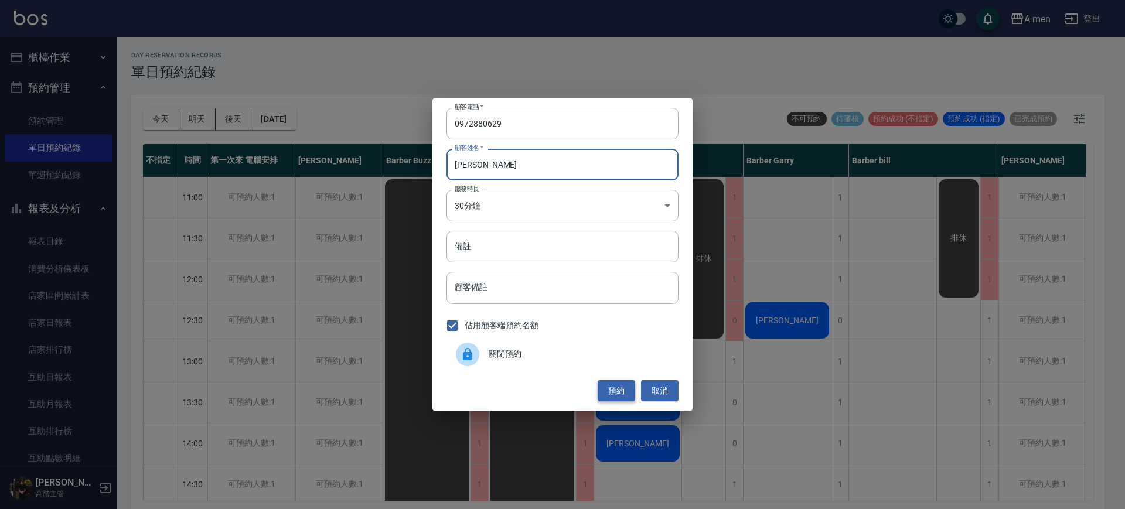
type input "[PERSON_NAME]"
click at [612, 381] on button "預約" at bounding box center [616, 391] width 37 height 22
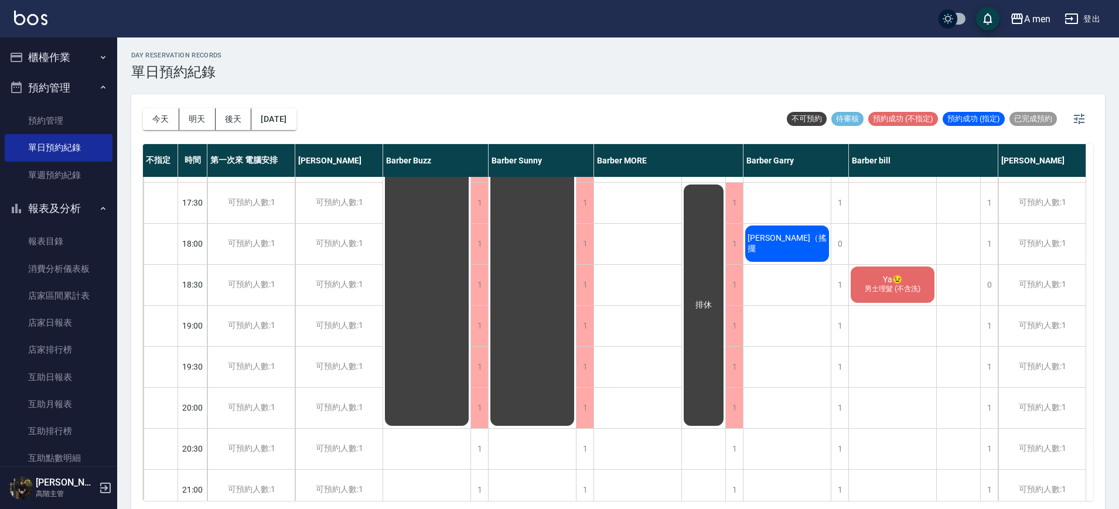
scroll to position [529, 0]
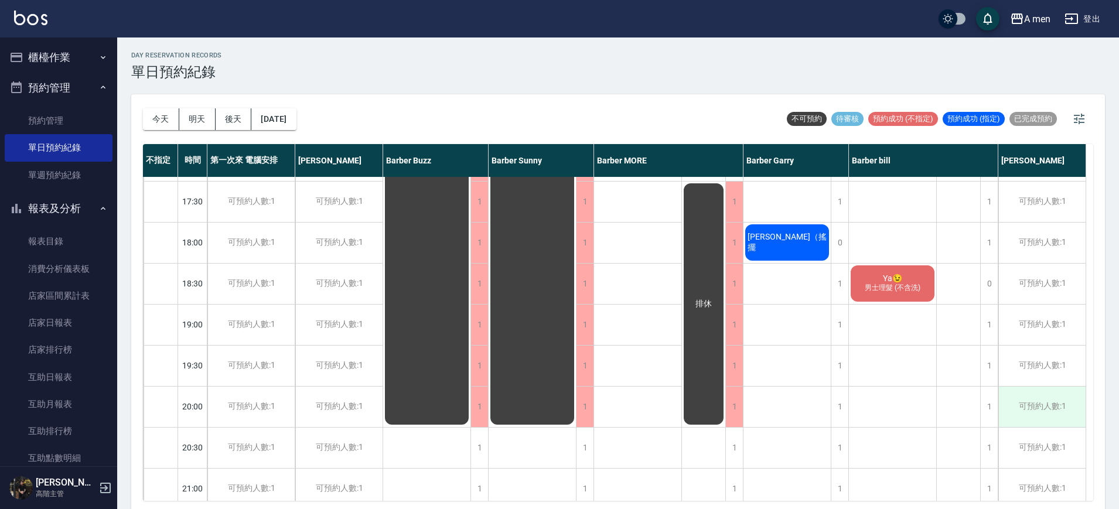
drag, startPoint x: 1029, startPoint y: 409, endPoint x: 1067, endPoint y: 404, distance: 37.9
click at [1067, 404] on div "可預約人數:1" at bounding box center [1041, 407] width 87 height 40
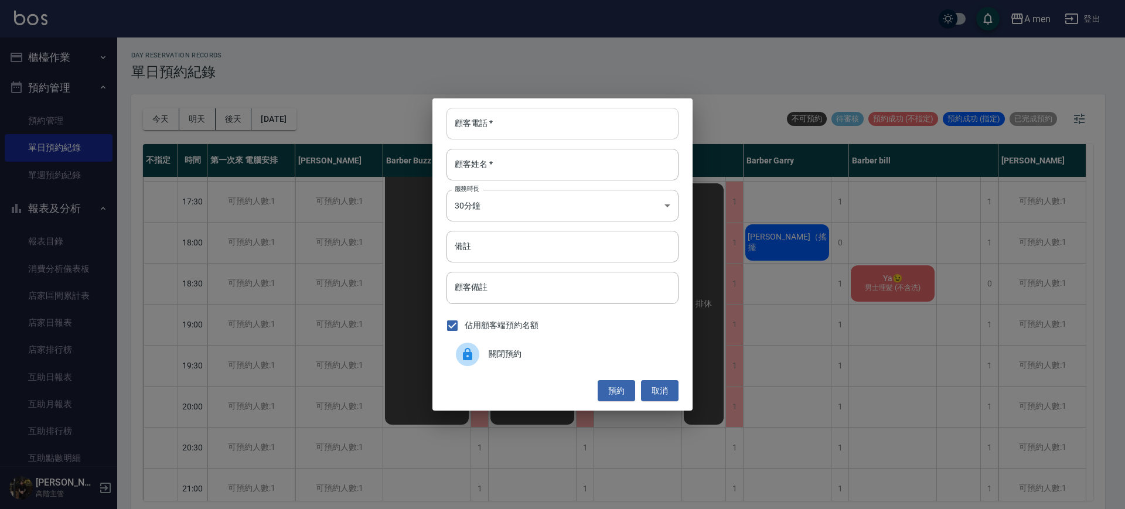
click at [553, 117] on input "顧客電話   *" at bounding box center [562, 124] width 232 height 32
type input "0907388588"
click at [557, 171] on input "顧客姓名   *" at bounding box center [562, 165] width 232 height 32
type input "s"
type input "A"
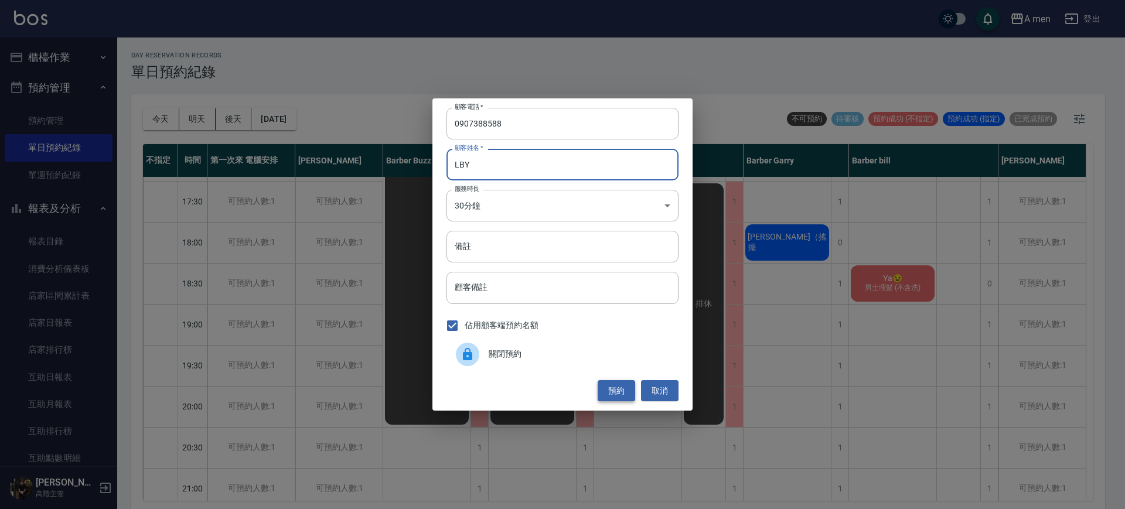
type input "LBY"
drag, startPoint x: 621, startPoint y: 390, endPoint x: 603, endPoint y: 366, distance: 30.1
click at [603, 366] on div "關閉預約" at bounding box center [562, 354] width 232 height 33
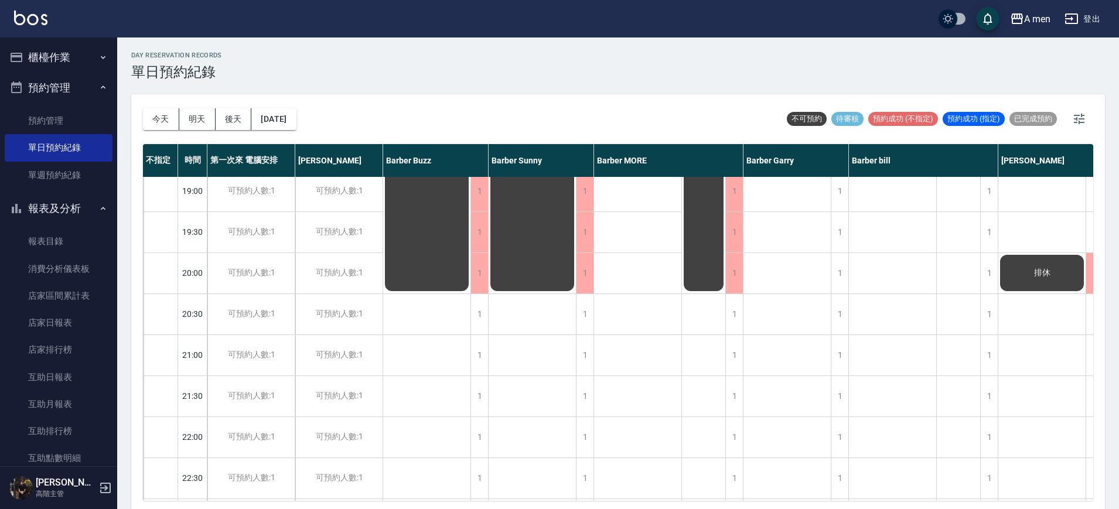
scroll to position [663, 0]
click at [1042, 255] on div "排休" at bounding box center [1041, 273] width 87 height 40
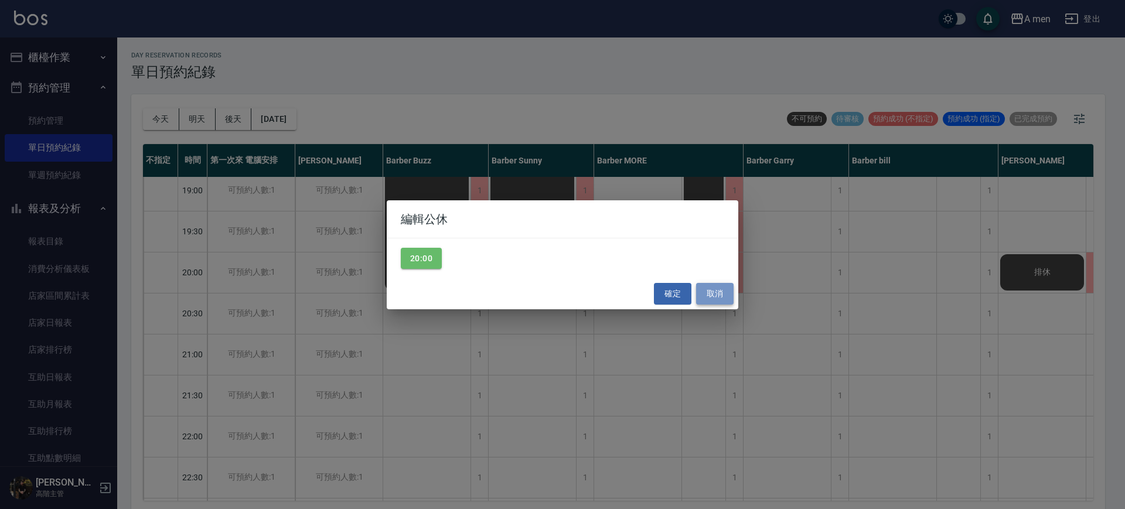
click at [715, 291] on button "取消" at bounding box center [714, 294] width 37 height 22
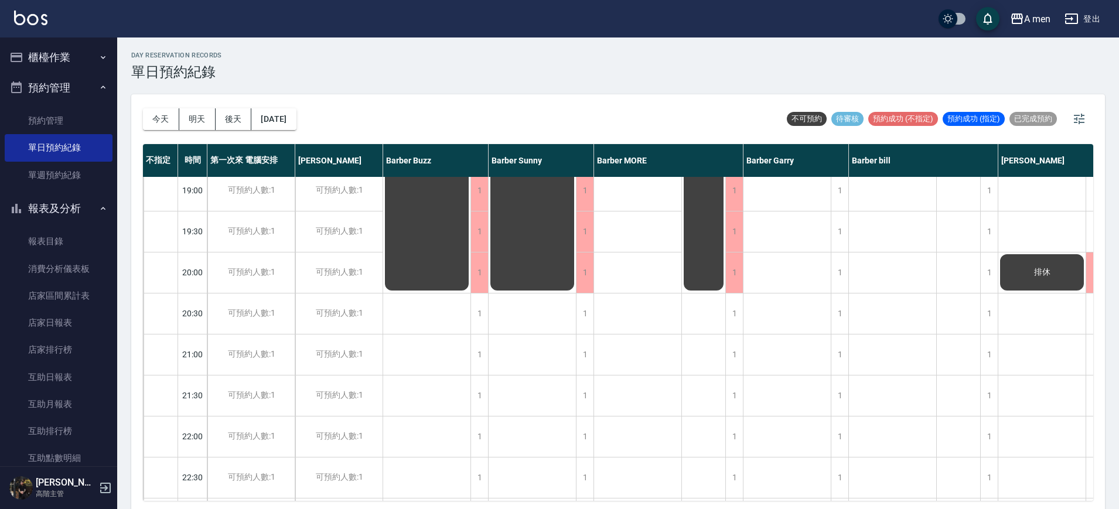
click at [1024, 281] on div "排休" at bounding box center [1041, 273] width 87 height 40
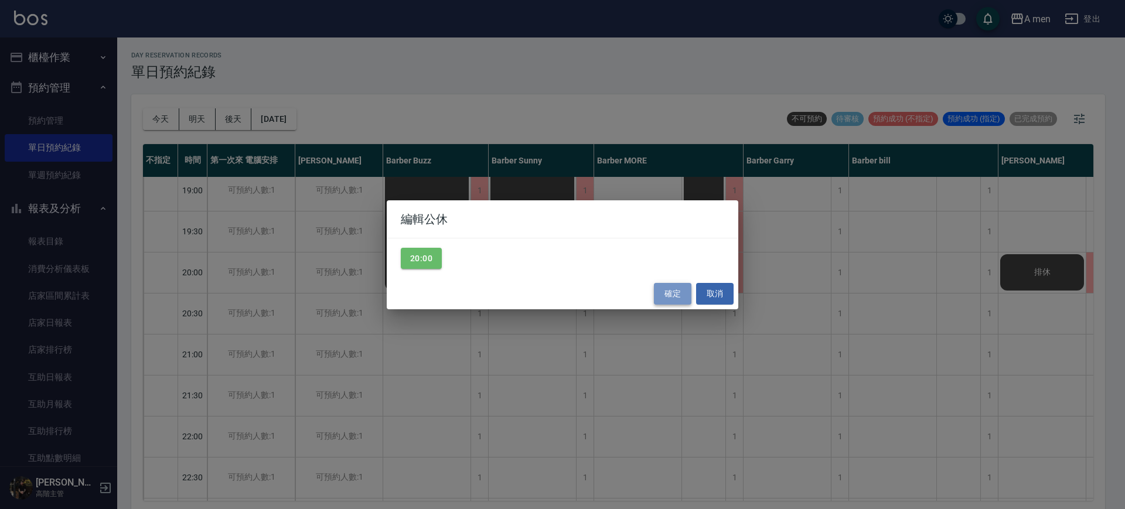
click at [668, 285] on button "確定" at bounding box center [672, 294] width 37 height 22
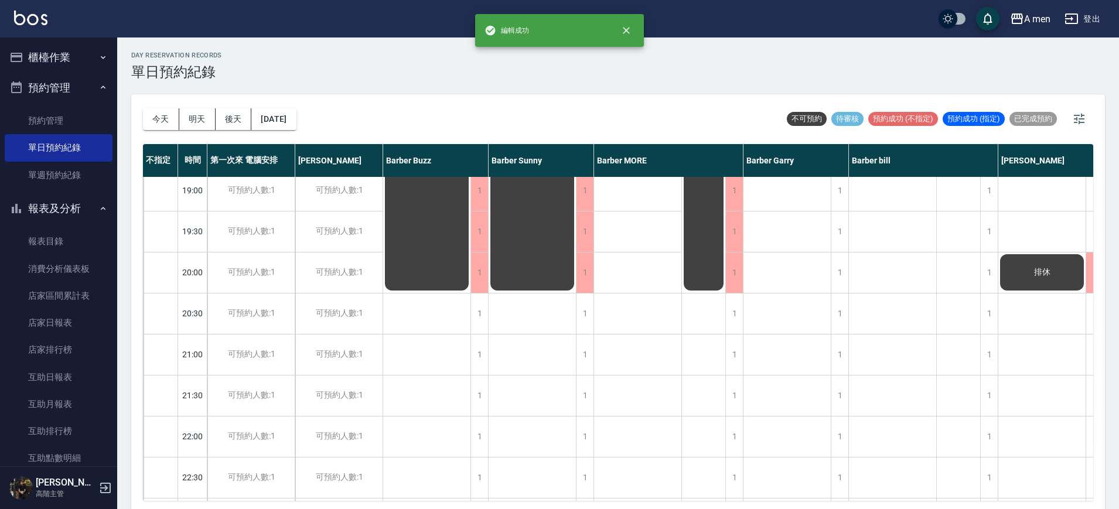
click at [1008, 267] on div "排休" at bounding box center [1041, 273] width 87 height 40
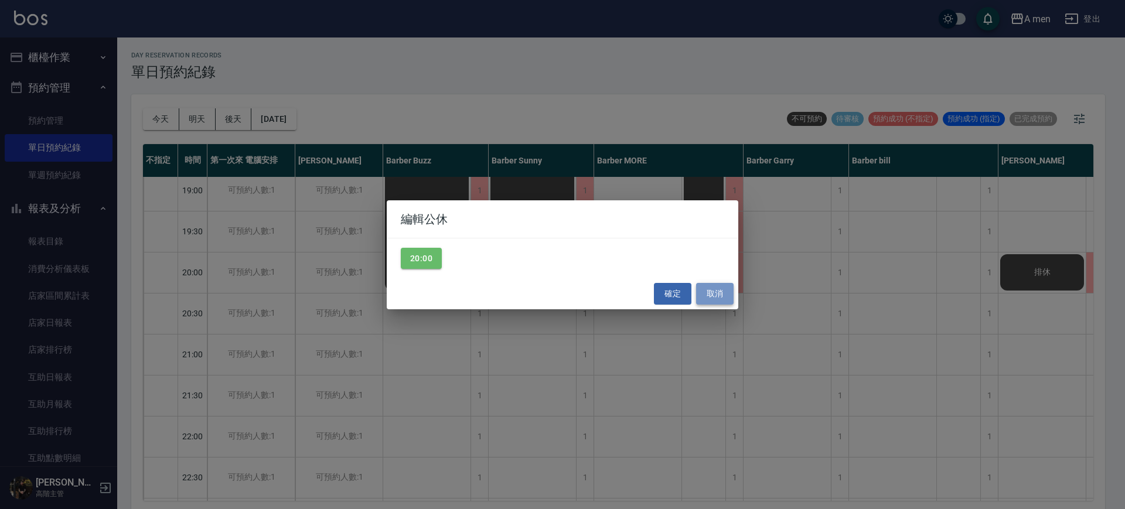
click at [727, 293] on button "取消" at bounding box center [714, 294] width 37 height 22
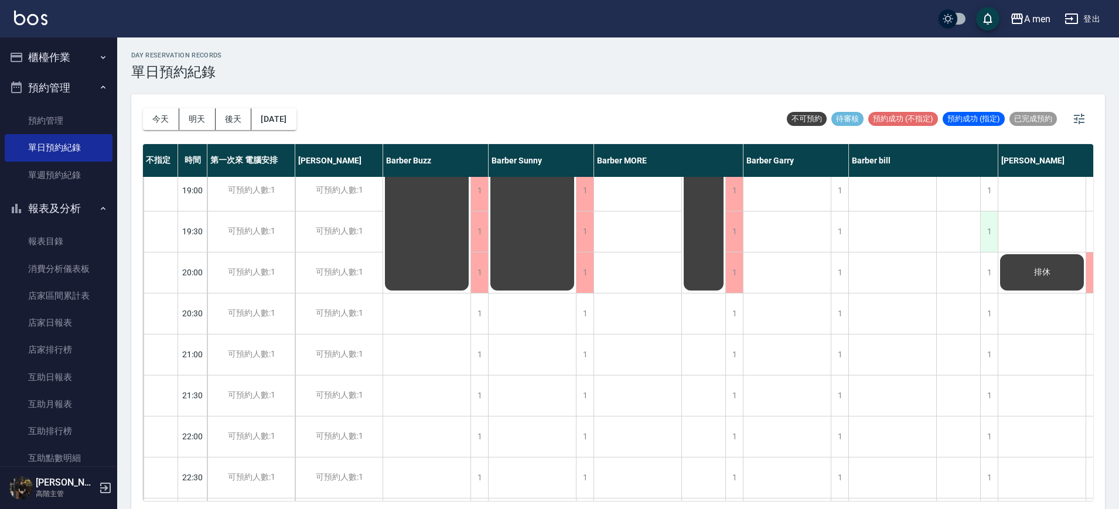
scroll to position [663, 16]
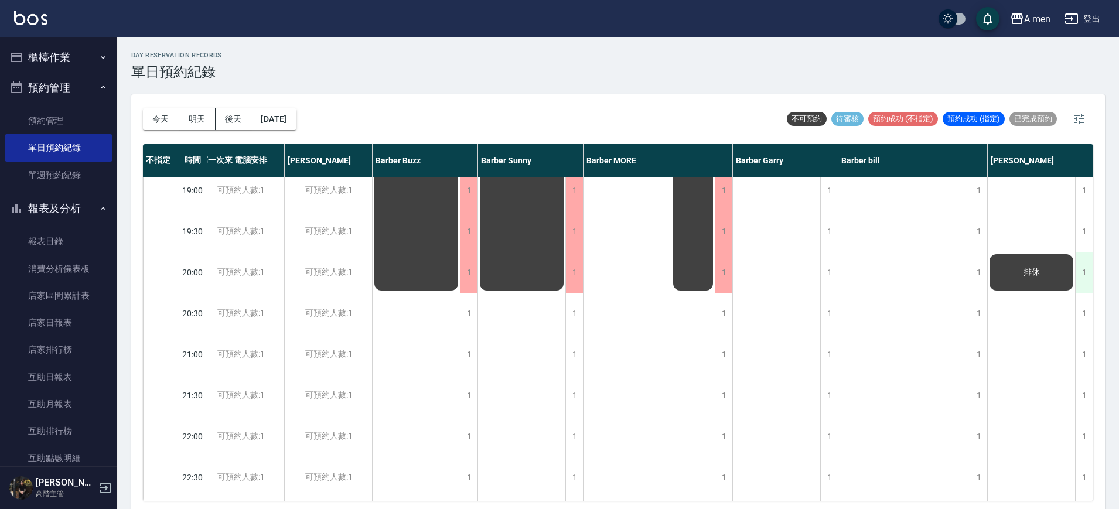
click at [1084, 269] on div "1" at bounding box center [1084, 273] width 18 height 40
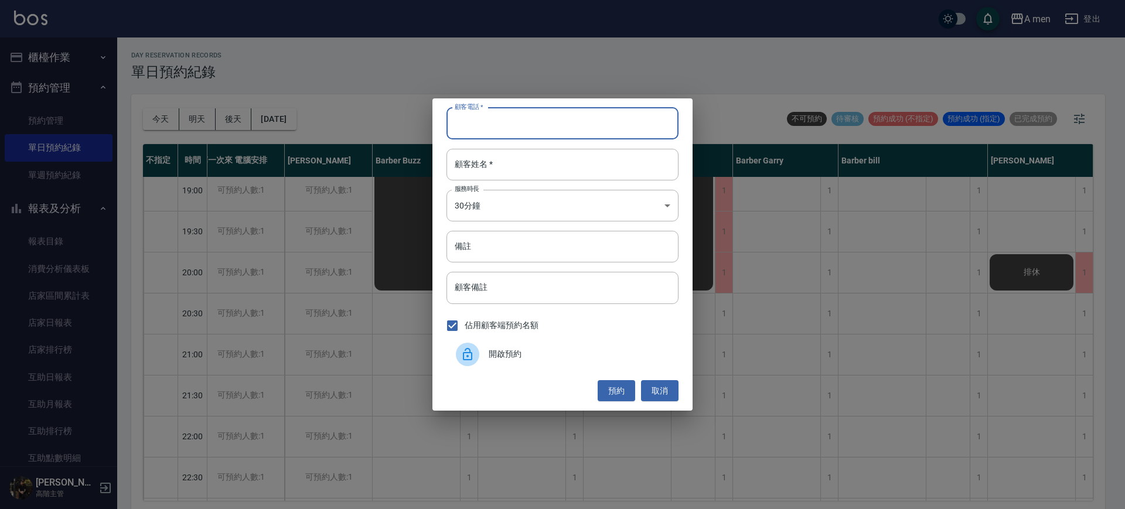
click at [541, 121] on input "顧客電話   *" at bounding box center [562, 124] width 232 height 32
type input "0907388588"
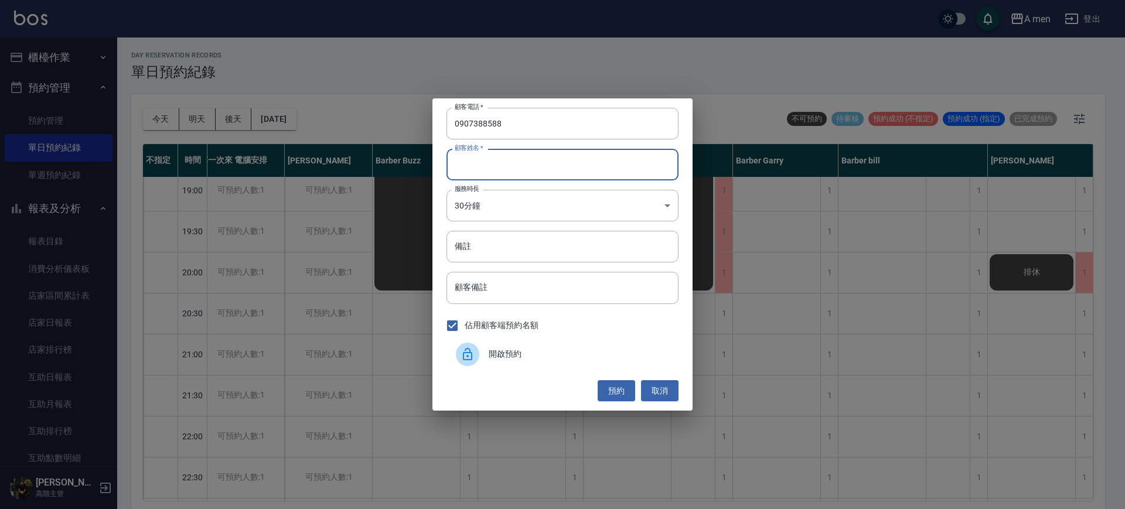
drag, startPoint x: 535, startPoint y: 159, endPoint x: 528, endPoint y: 148, distance: 12.9
click at [528, 148] on div "顧客電話   * 0907388588 顧客電話   * 顧客姓名   * 顧客姓名   * 服務時長 30分鐘 1 服務時長 備註 備註 顧客備註 顧客備註…" at bounding box center [562, 254] width 260 height 312
type input "LBY"
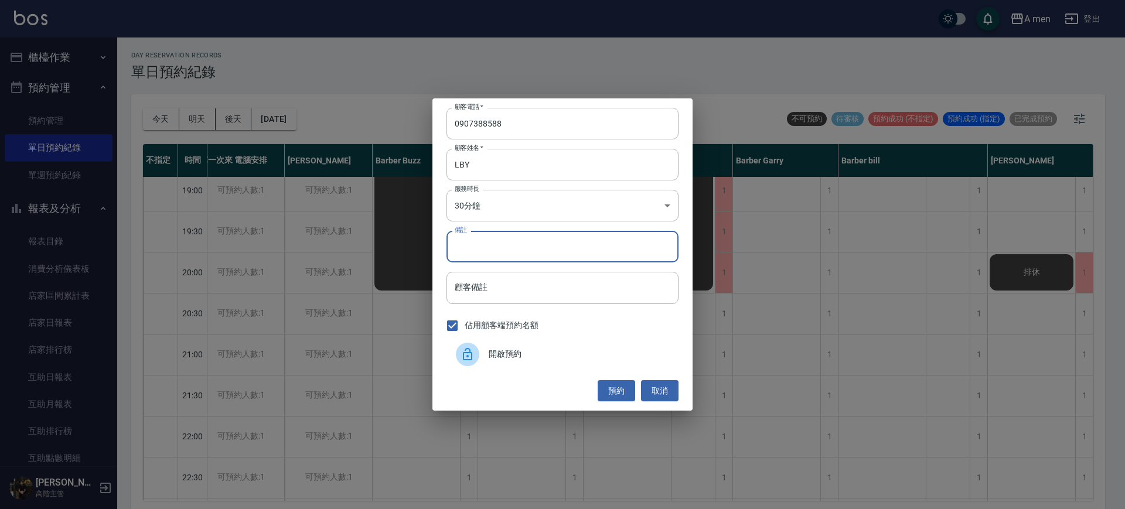
click at [506, 262] on input "備註" at bounding box center [562, 247] width 232 height 32
click at [614, 384] on button "預約" at bounding box center [616, 391] width 37 height 22
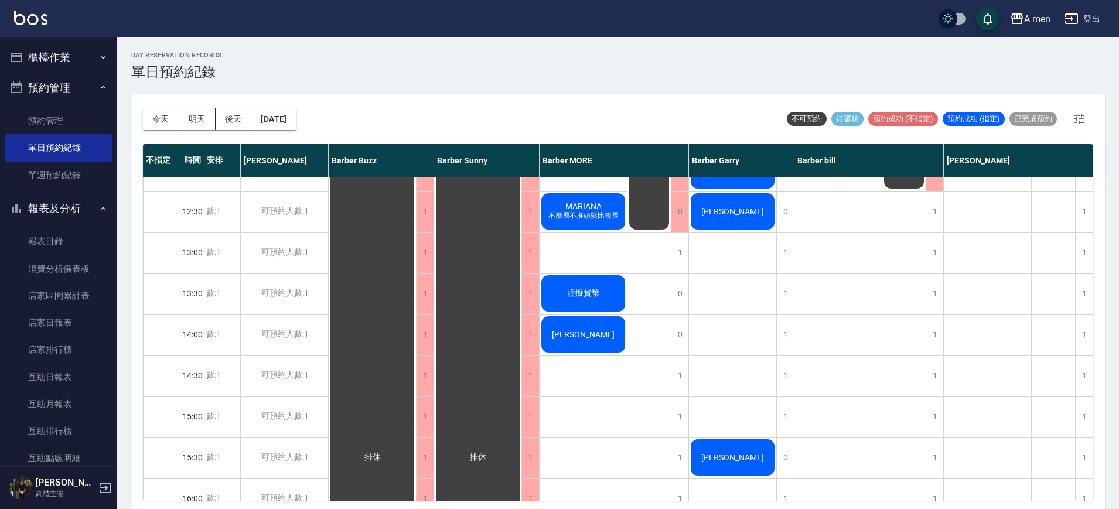
scroll to position [0, 60]
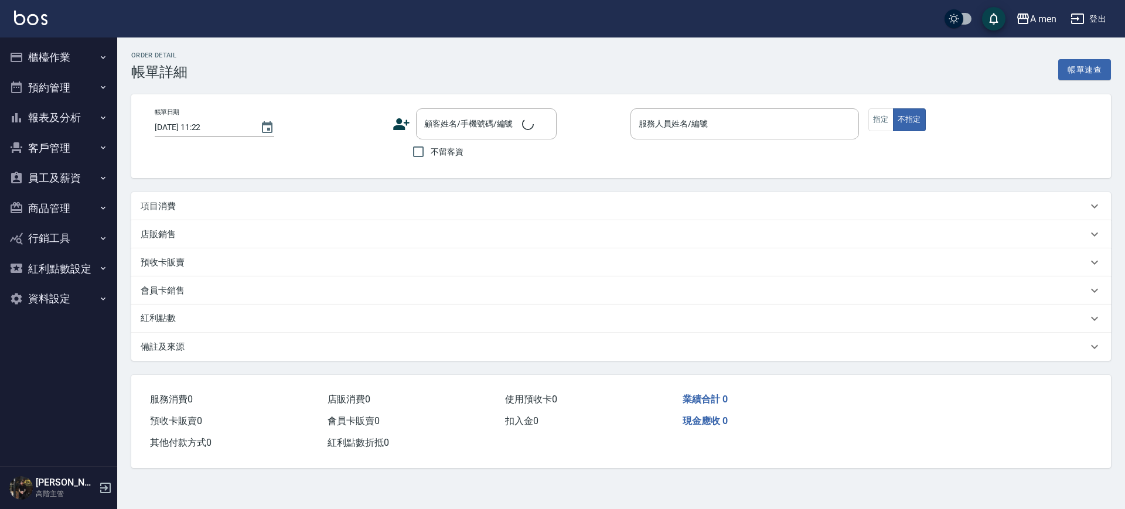
type input "2025/09/25 11:00"
type input "Barber MORE-001"
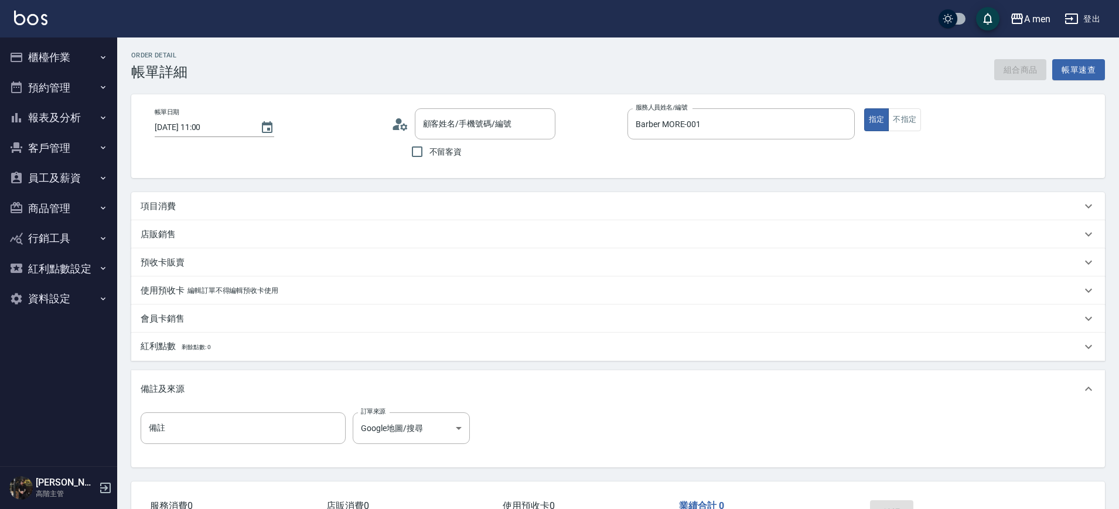
type input "林/0989787623/null"
click at [211, 210] on div "項目消費" at bounding box center [611, 206] width 941 height 12
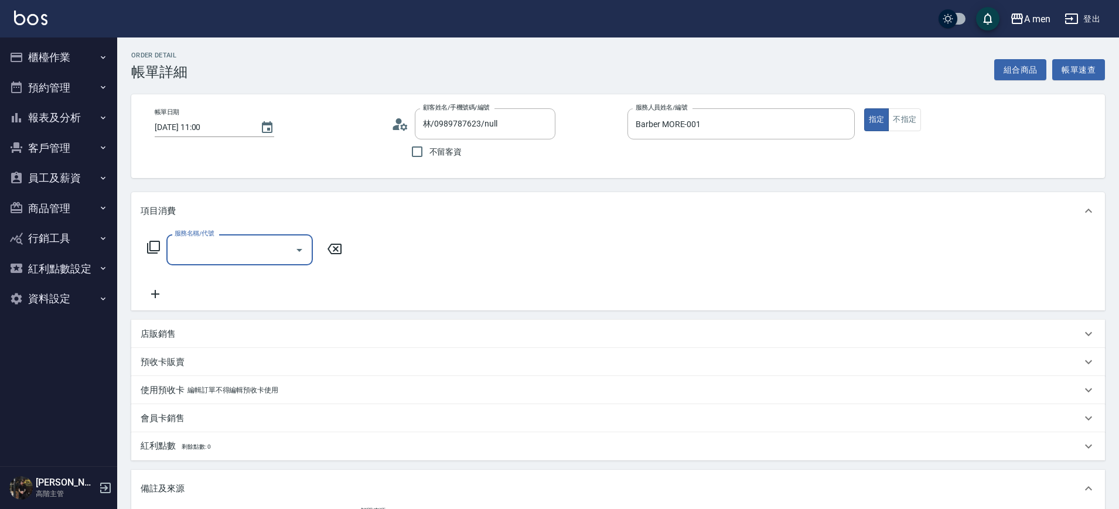
click at [294, 250] on icon "Open" at bounding box center [299, 250] width 14 height 14
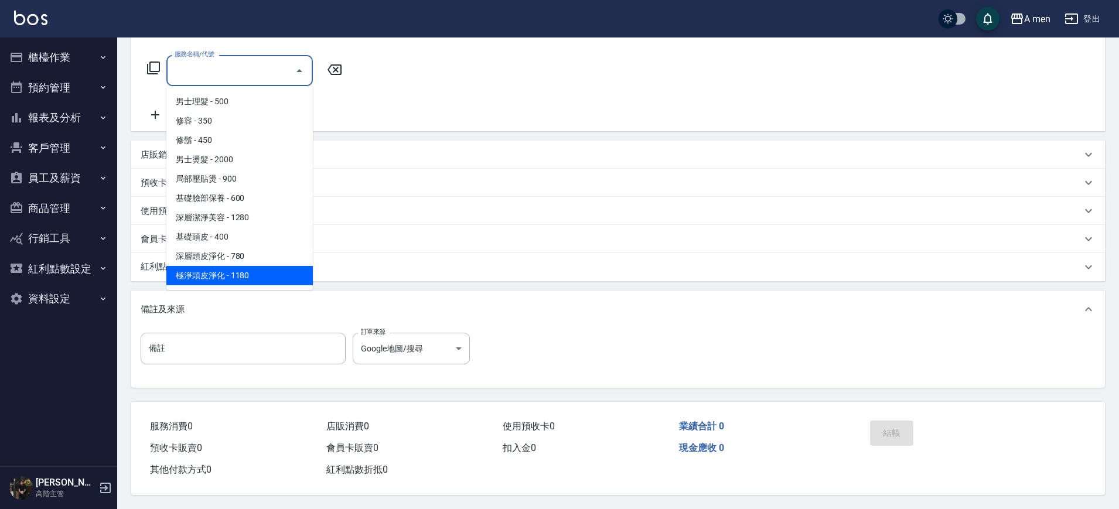
scroll to position [293, 0]
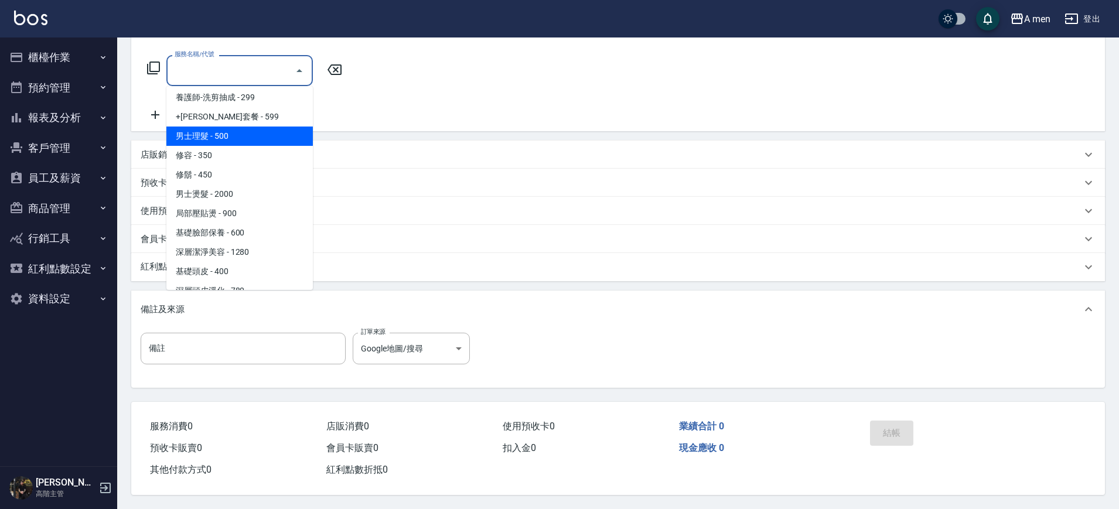
click at [251, 132] on span "男士理髮 - 500" at bounding box center [239, 136] width 146 height 19
type input "男士理髮(A01)"
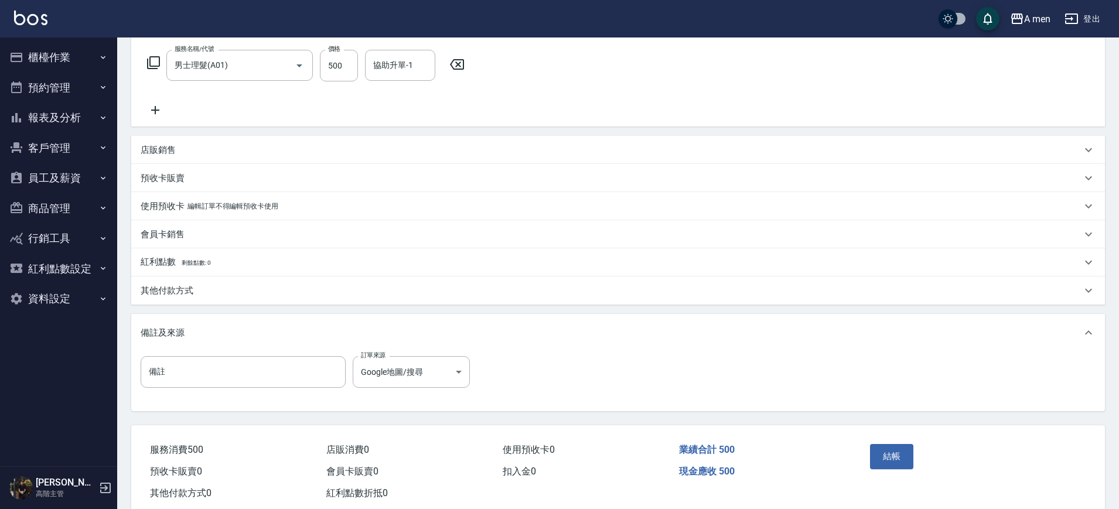
click at [201, 151] on div "店販銷售" at bounding box center [611, 150] width 941 height 12
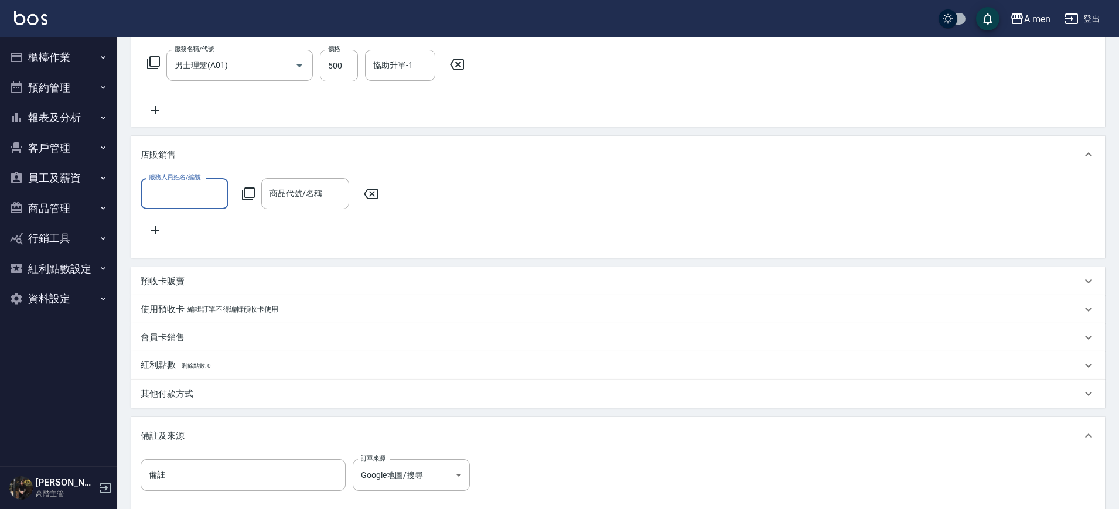
scroll to position [0, 0]
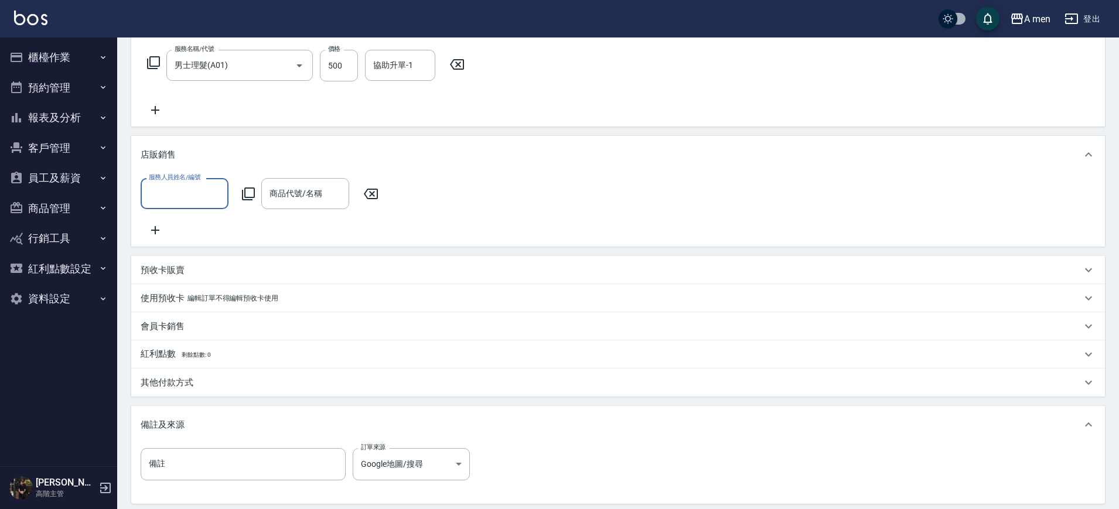
click at [182, 197] on input "服務人員姓名/編號" at bounding box center [184, 193] width 77 height 21
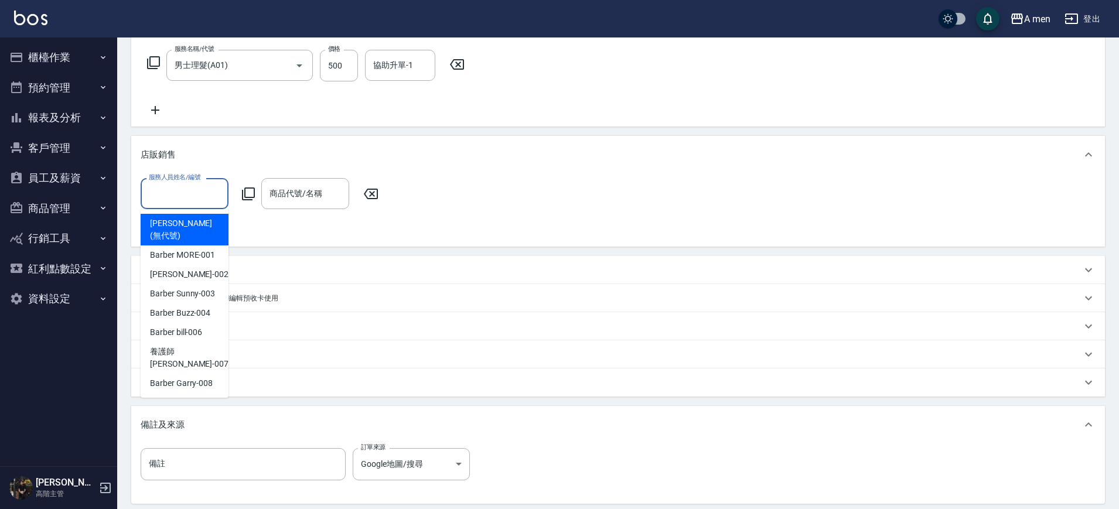
click at [197, 188] on input "服務人員姓名/編號" at bounding box center [184, 193] width 77 height 21
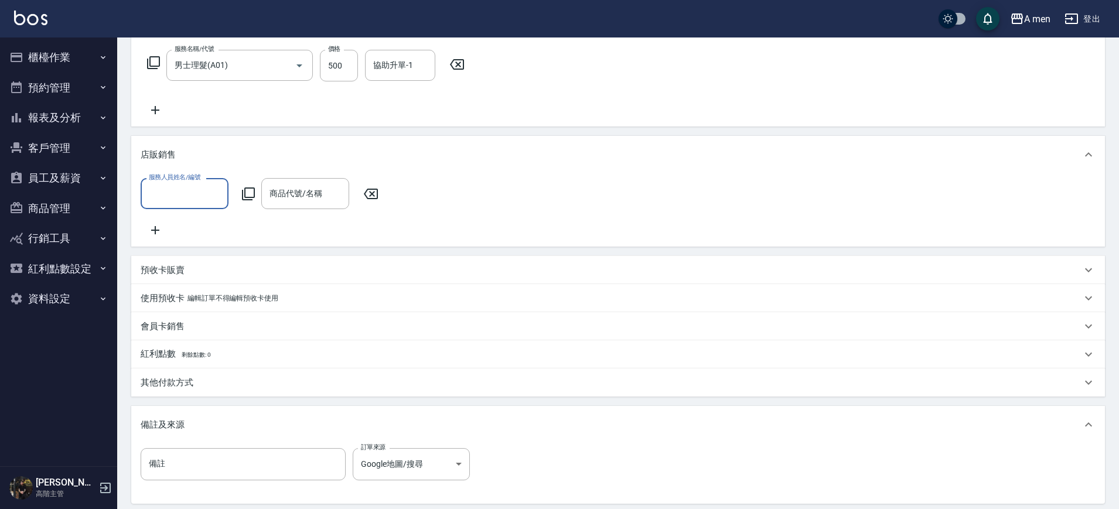
click at [219, 162] on div "店販銷售" at bounding box center [618, 154] width 974 height 37
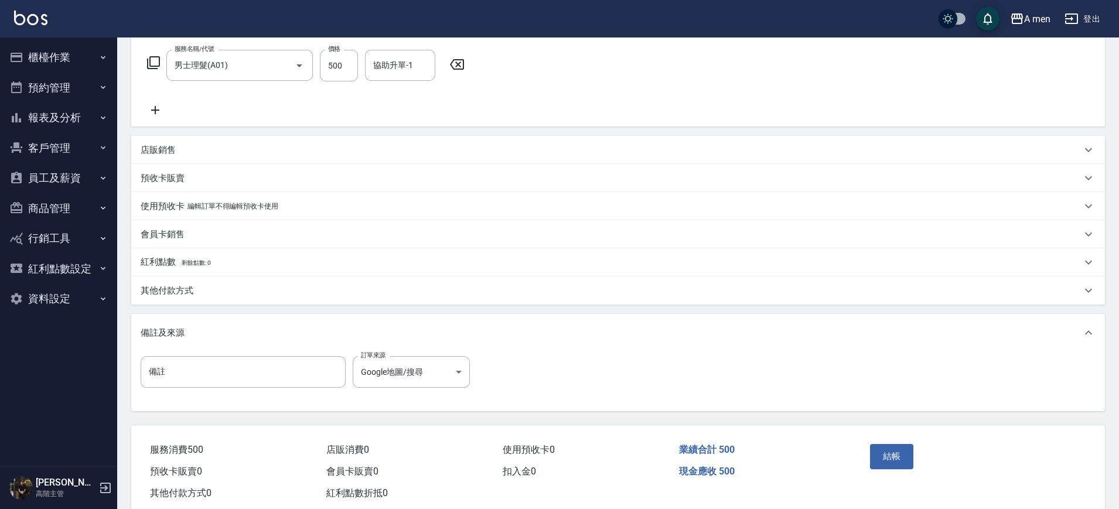
click at [196, 149] on div "店販銷售" at bounding box center [611, 150] width 941 height 12
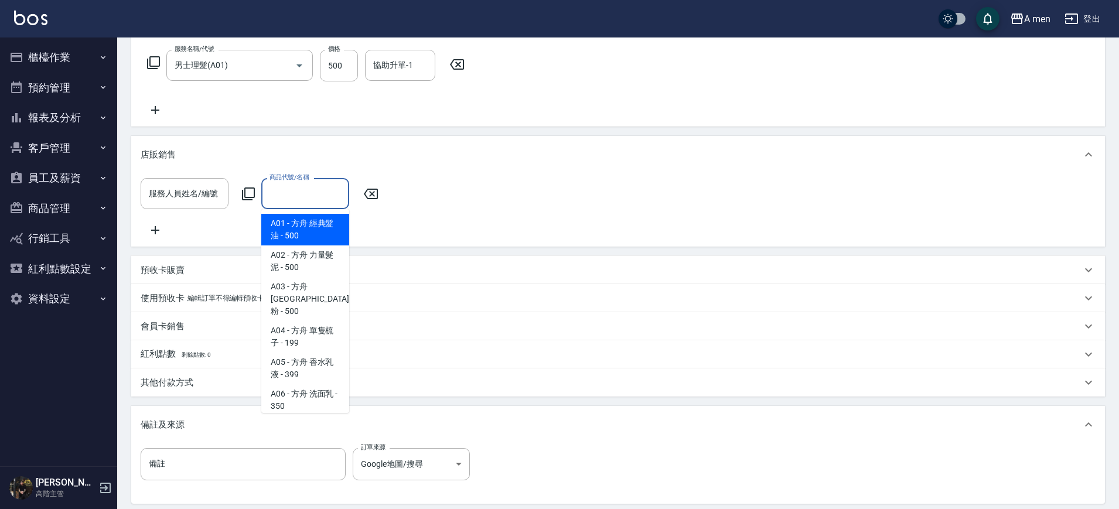
click at [282, 193] on div "商品代號/名稱 商品代號/名稱" at bounding box center [305, 193] width 88 height 31
click at [318, 228] on span "A01 - 方舟 經典髮油 - 500" at bounding box center [305, 230] width 88 height 32
type input "方舟 經典髮油"
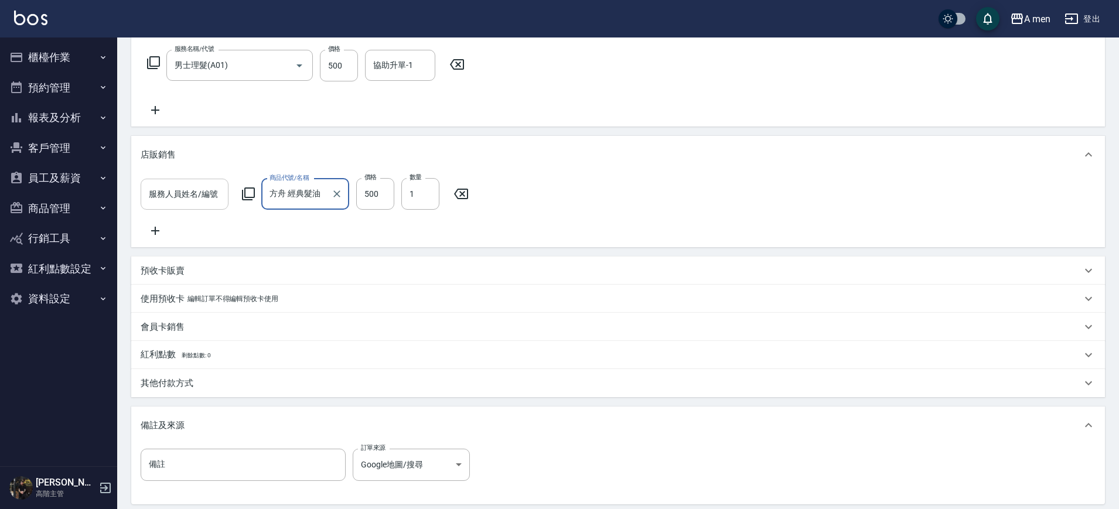
click at [197, 192] on input "服務人員姓名/編號" at bounding box center [184, 194] width 77 height 21
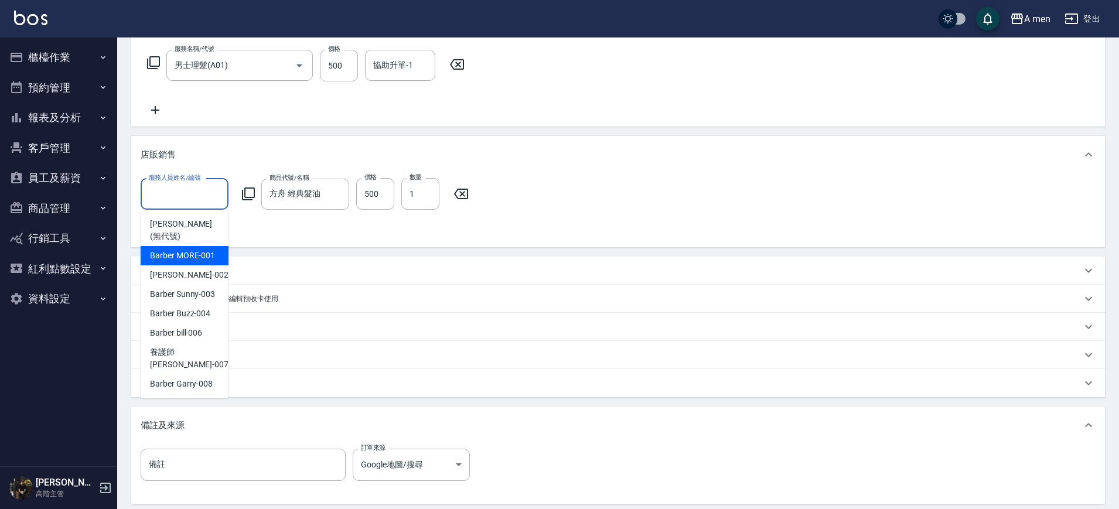
click at [214, 250] on span "Barber MORE -001" at bounding box center [182, 256] width 65 height 12
type input "Barber MORE-001"
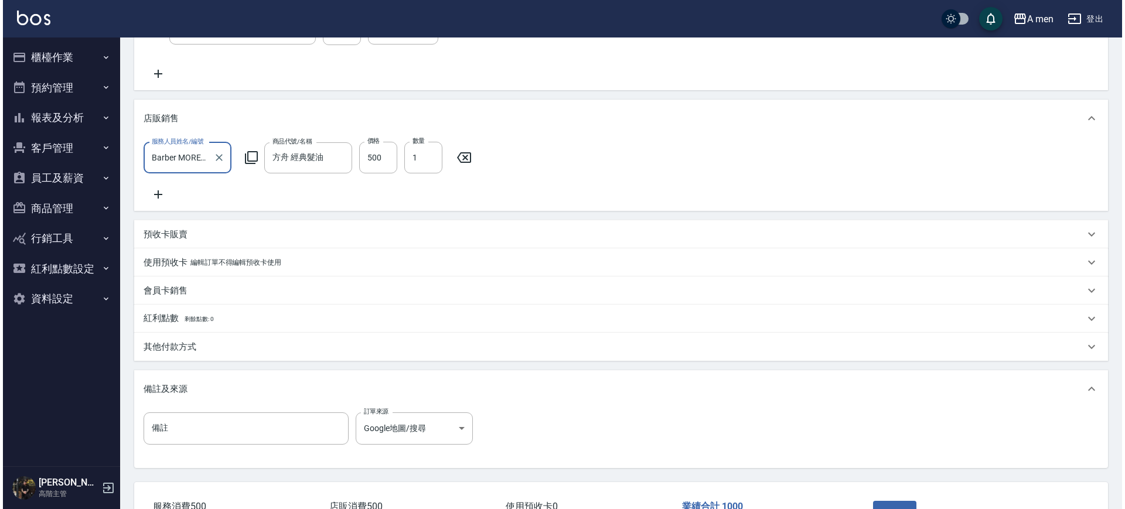
scroll to position [318, 0]
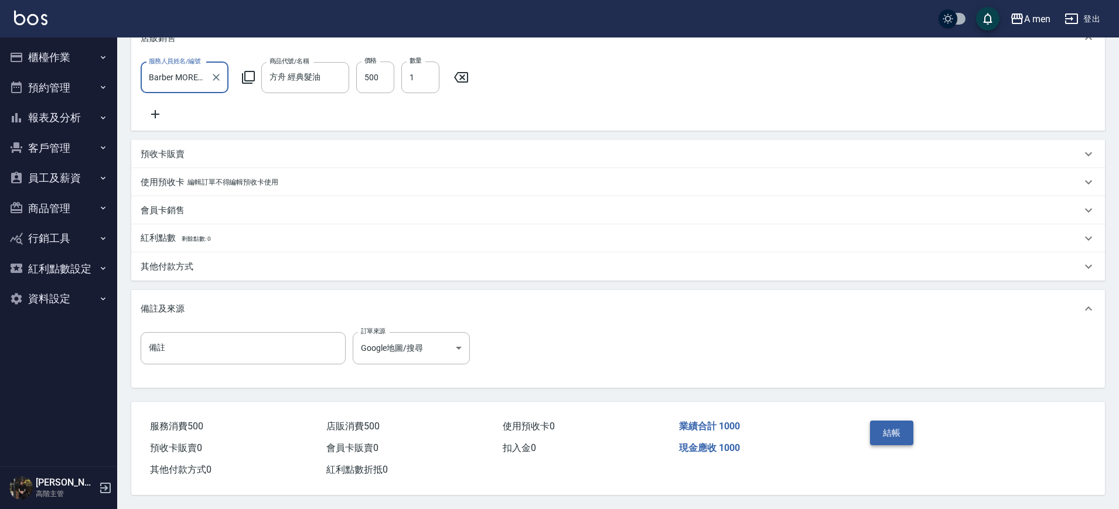
click at [891, 422] on button "結帳" at bounding box center [892, 433] width 44 height 25
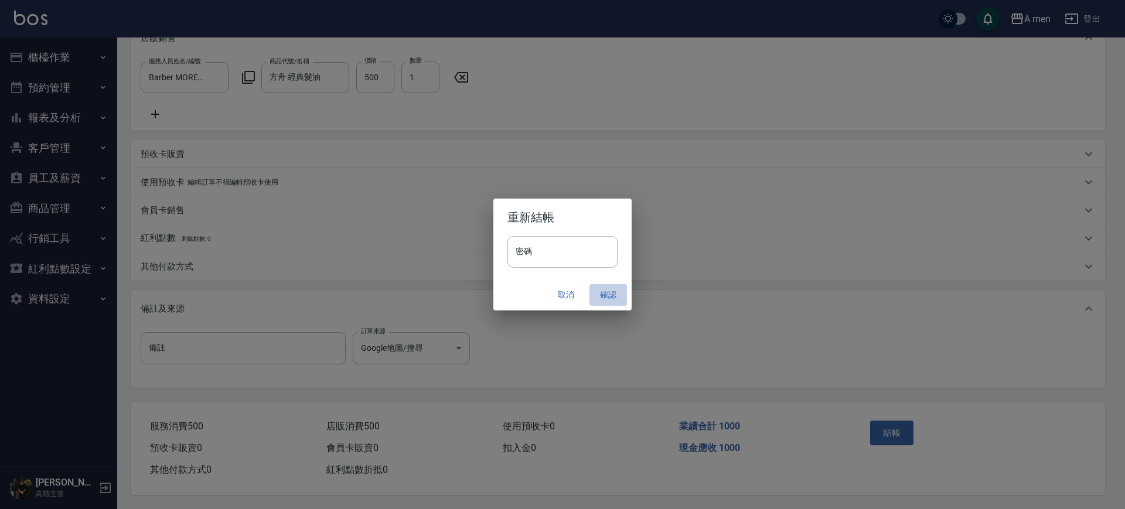
click at [620, 292] on button "確認" at bounding box center [607, 295] width 37 height 22
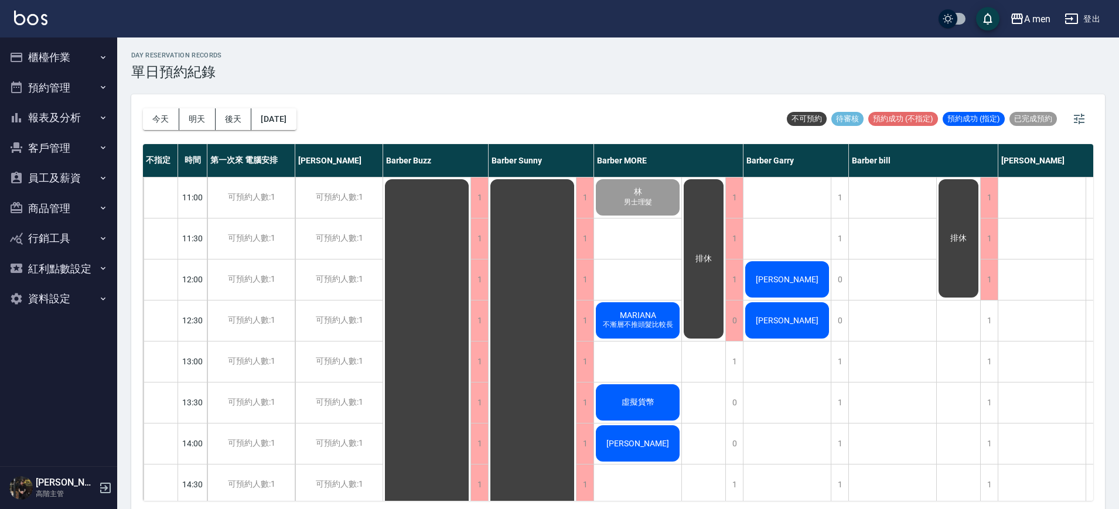
click at [644, 314] on span "MARIANA" at bounding box center [638, 315] width 41 height 9
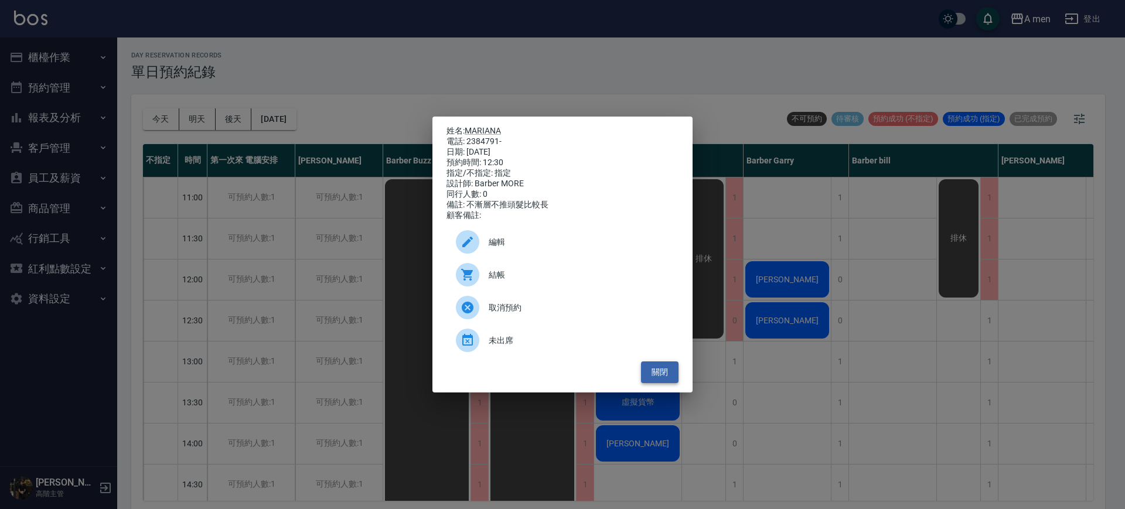
click at [657, 376] on button "關閉" at bounding box center [659, 372] width 37 height 22
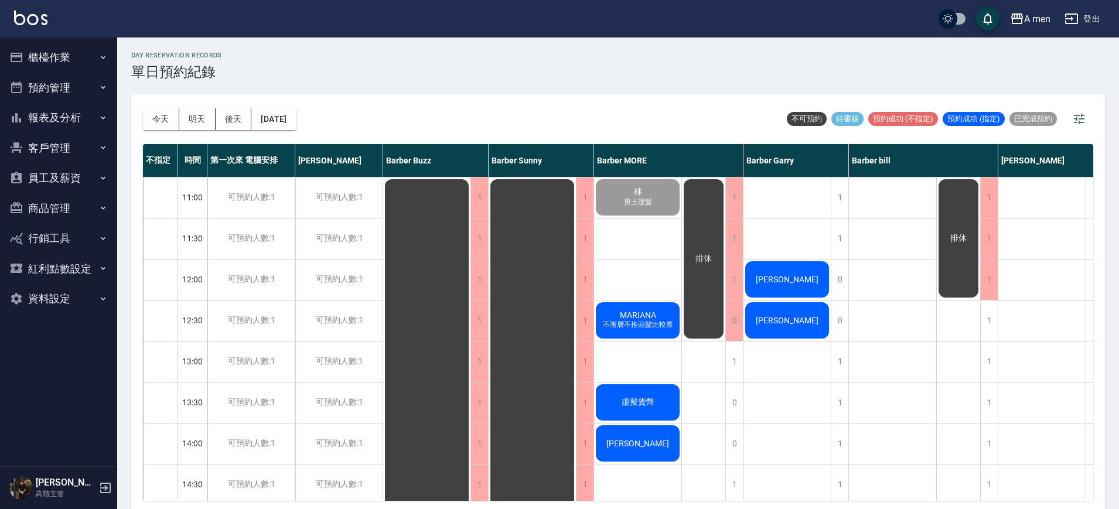
click at [188, 131] on div "今天 明天 後天 2025/09/25" at bounding box center [219, 119] width 153 height 50
click at [196, 117] on button "明天" at bounding box center [197, 119] width 36 height 22
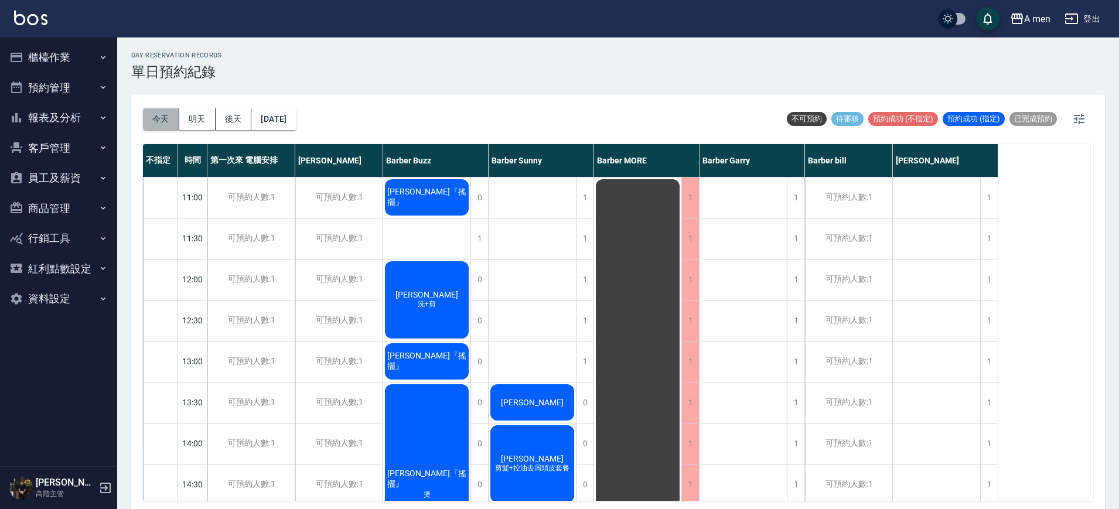
click at [155, 109] on button "今天" at bounding box center [161, 119] width 36 height 22
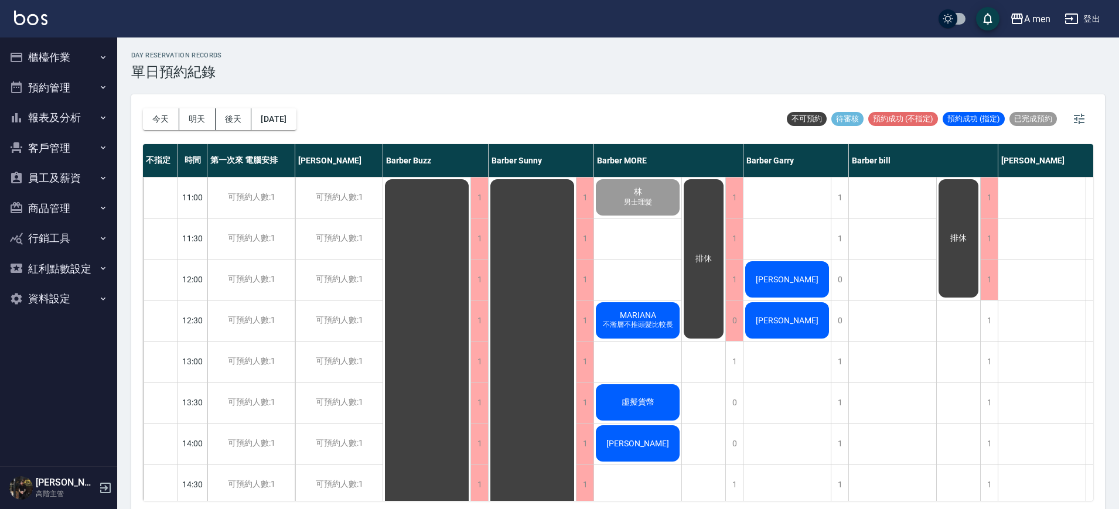
click at [796, 288] on div "[PERSON_NAME]" at bounding box center [786, 280] width 87 height 40
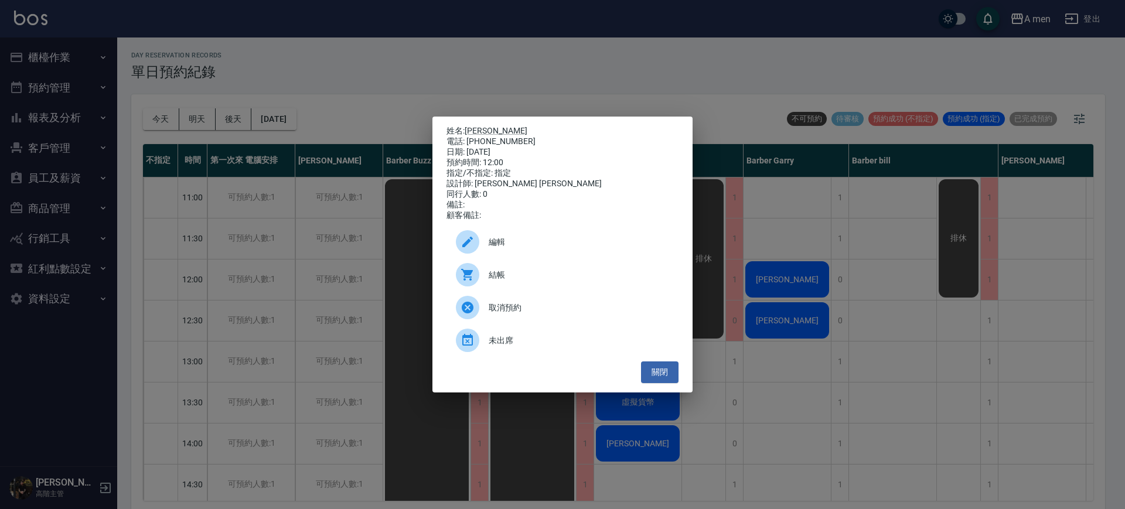
click at [527, 281] on span "結帳" at bounding box center [579, 275] width 180 height 12
click at [666, 383] on button "關閉" at bounding box center [659, 372] width 37 height 22
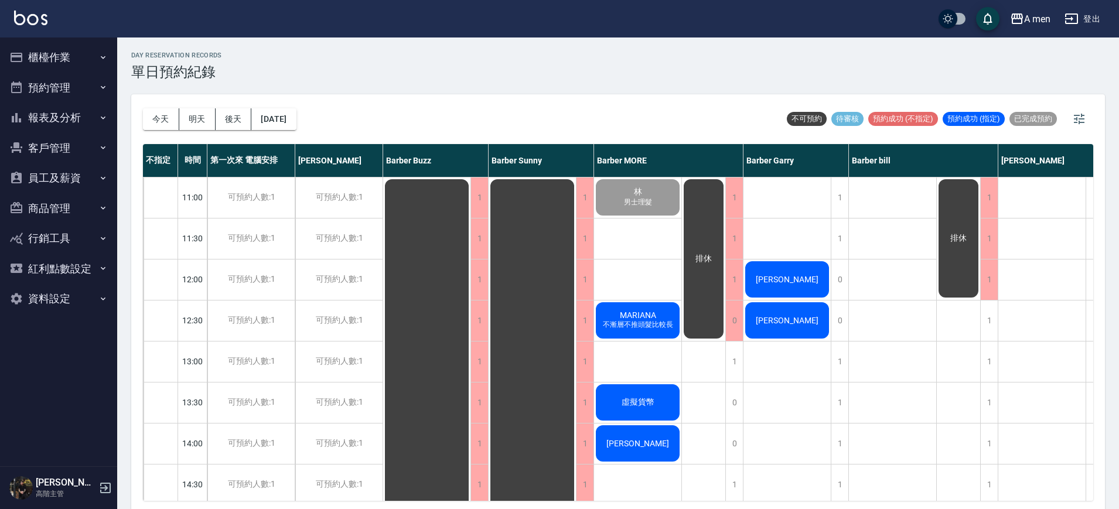
click at [799, 330] on div "徐先生" at bounding box center [786, 321] width 87 height 40
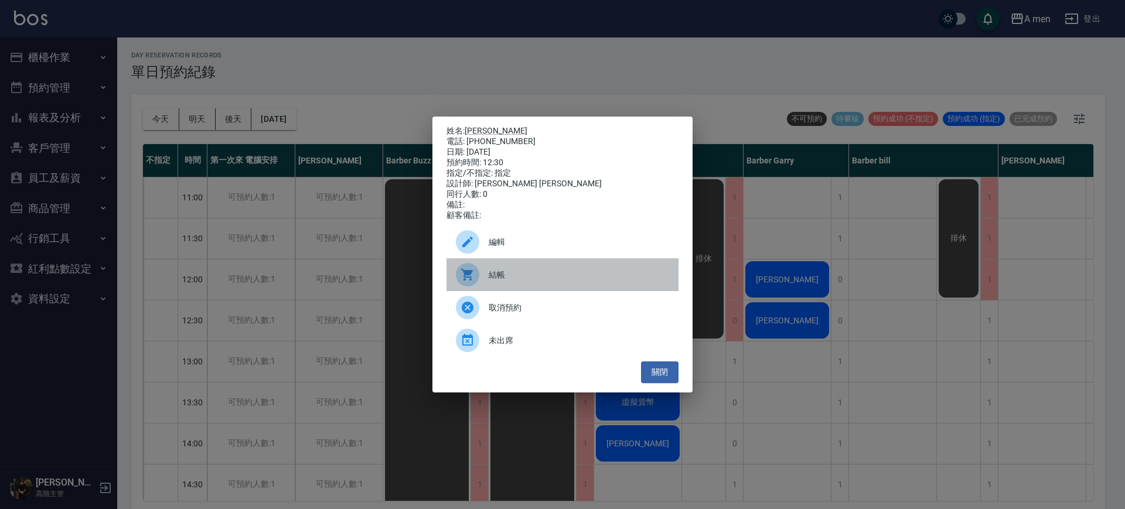
click at [513, 278] on span "結帳" at bounding box center [579, 275] width 180 height 12
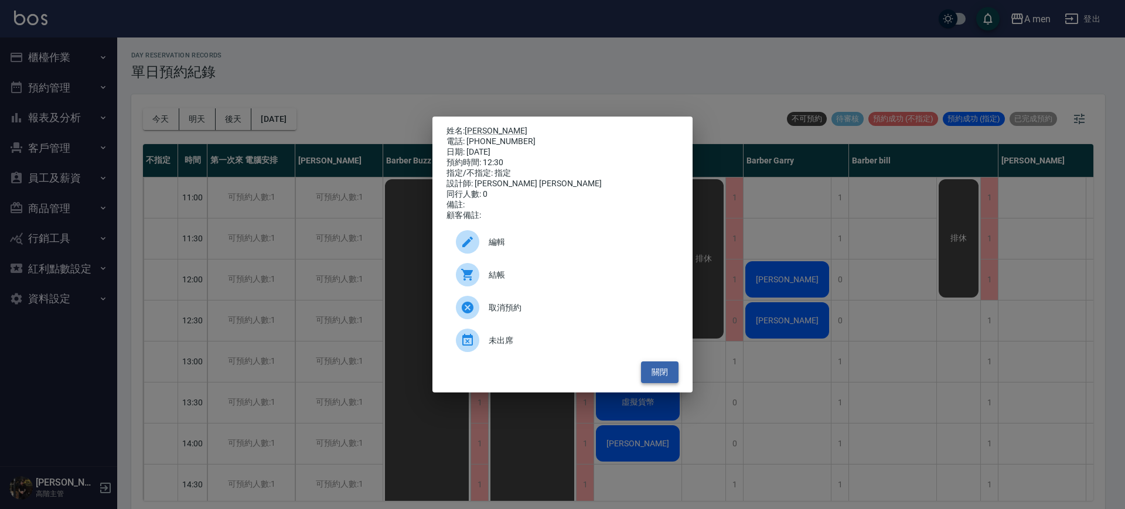
click at [663, 378] on button "關閉" at bounding box center [659, 372] width 37 height 22
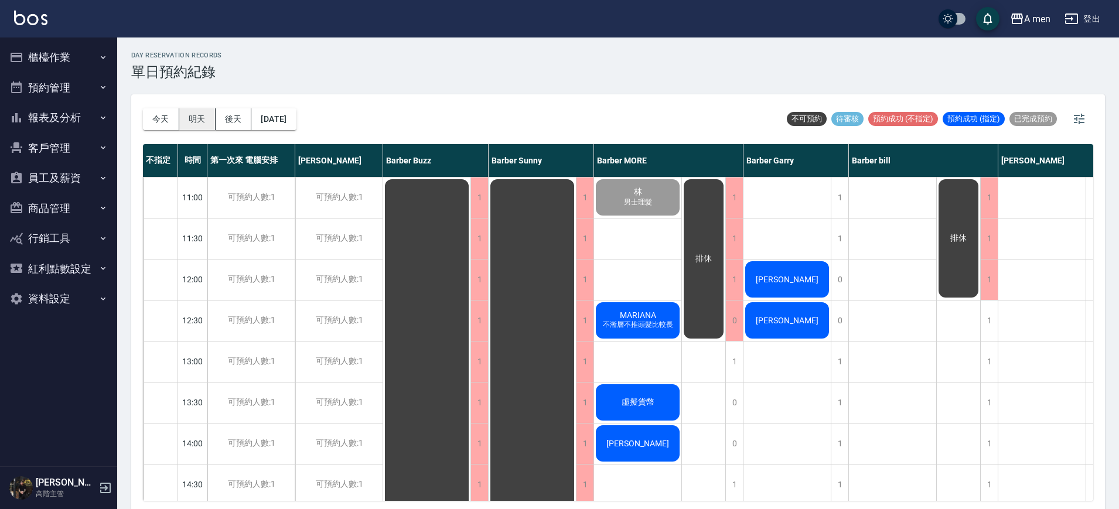
click at [203, 118] on button "明天" at bounding box center [197, 119] width 36 height 22
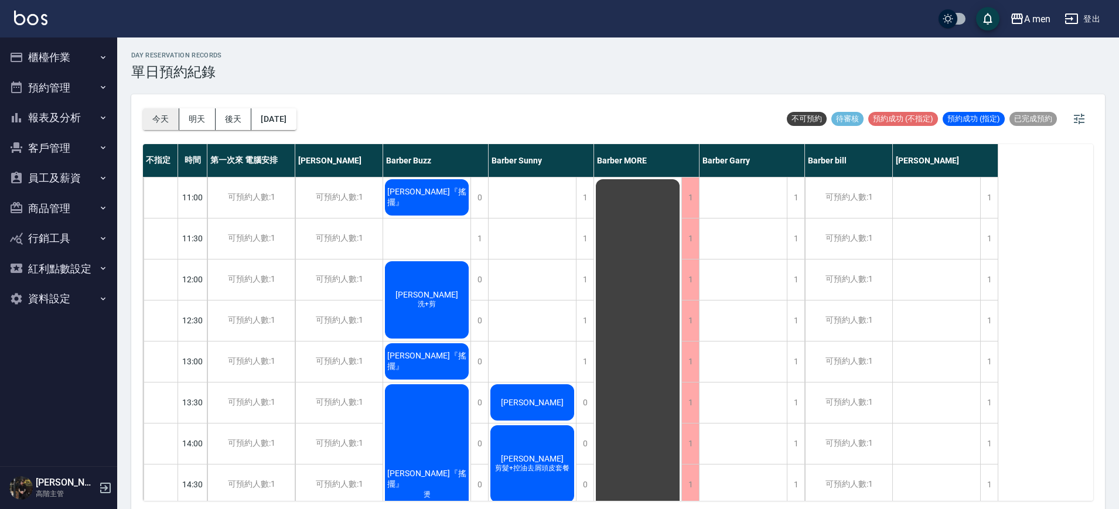
click at [163, 122] on button "今天" at bounding box center [161, 119] width 36 height 22
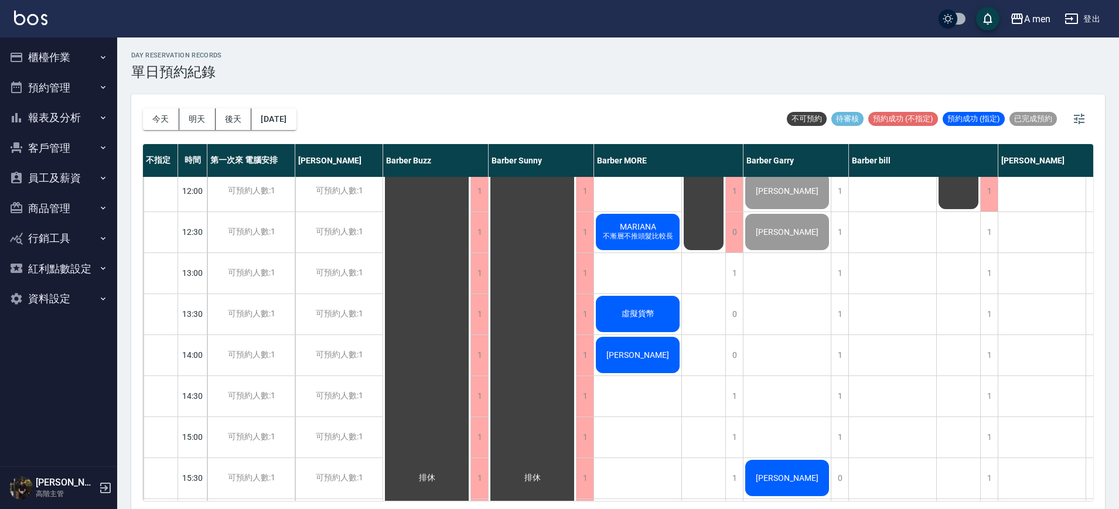
scroll to position [73, 0]
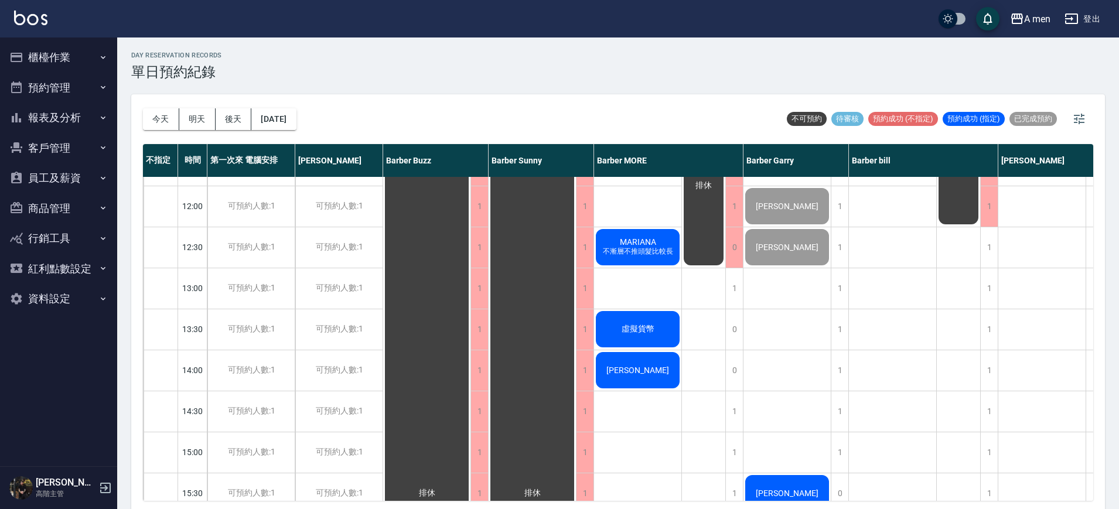
click at [642, 231] on div "MARIANA 不漸層不推頭髮比較長" at bounding box center [637, 247] width 87 height 40
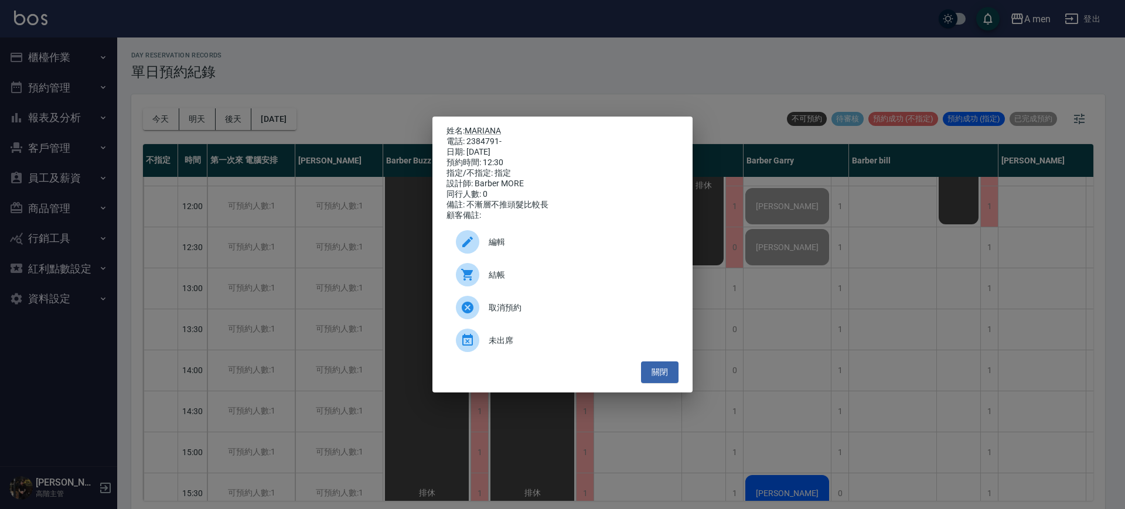
click at [513, 281] on span "結帳" at bounding box center [579, 275] width 180 height 12
click at [513, 276] on span "結帳" at bounding box center [579, 275] width 180 height 12
click at [667, 383] on button "關閉" at bounding box center [659, 372] width 37 height 22
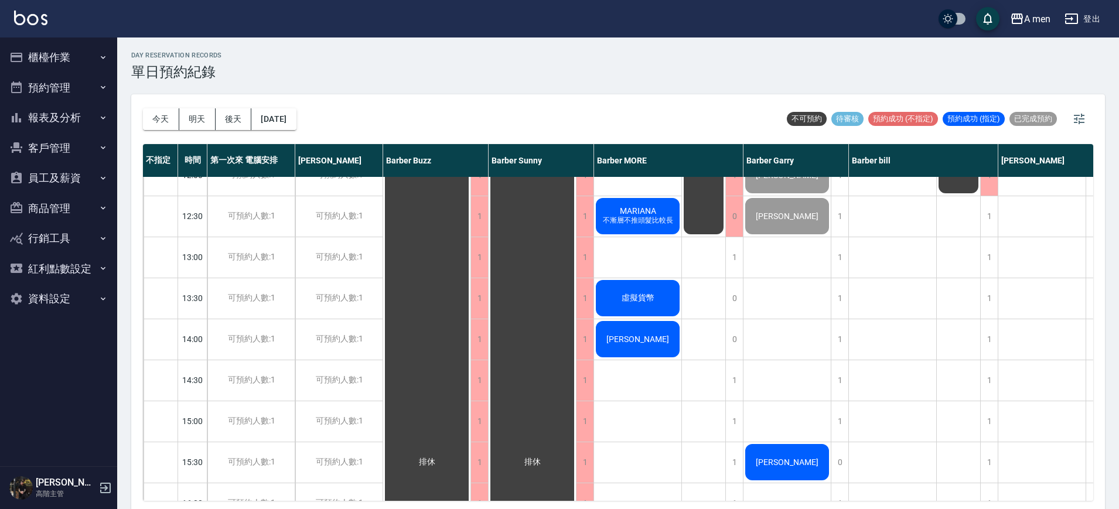
scroll to position [104, 60]
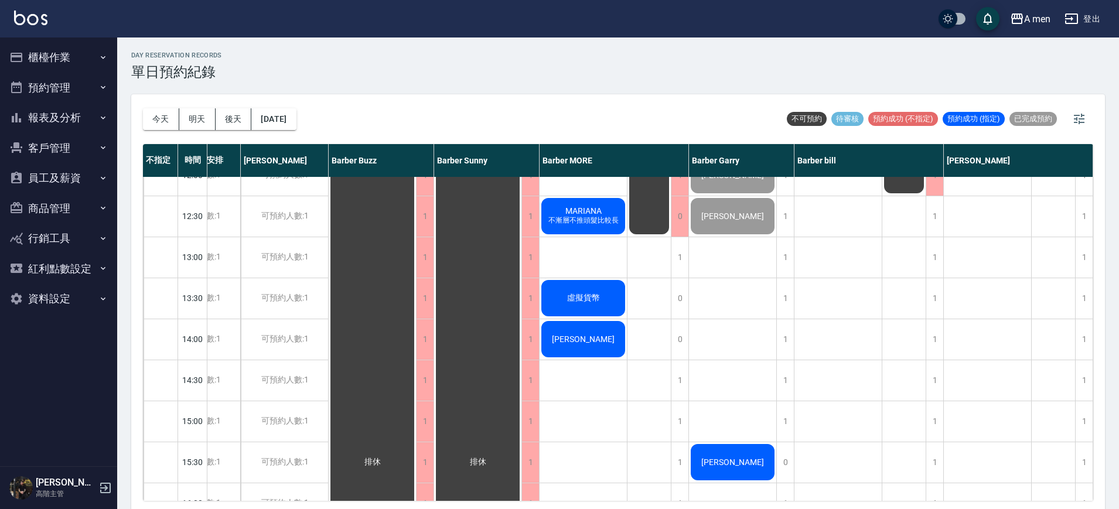
click at [780, 334] on div "1" at bounding box center [785, 339] width 18 height 40
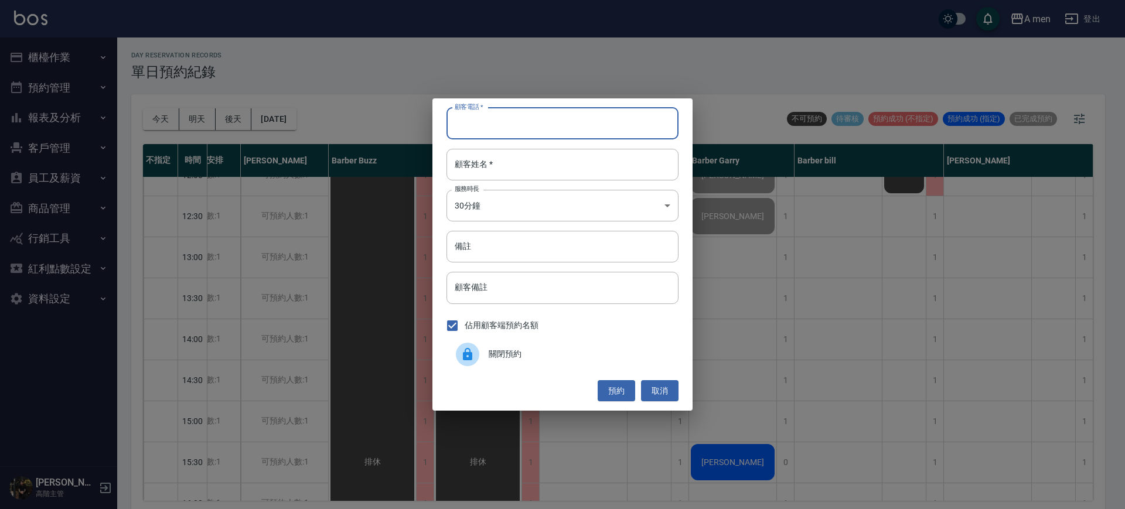
click at [540, 137] on input "顧客電話   *" at bounding box center [562, 124] width 232 height 32
type input "1"
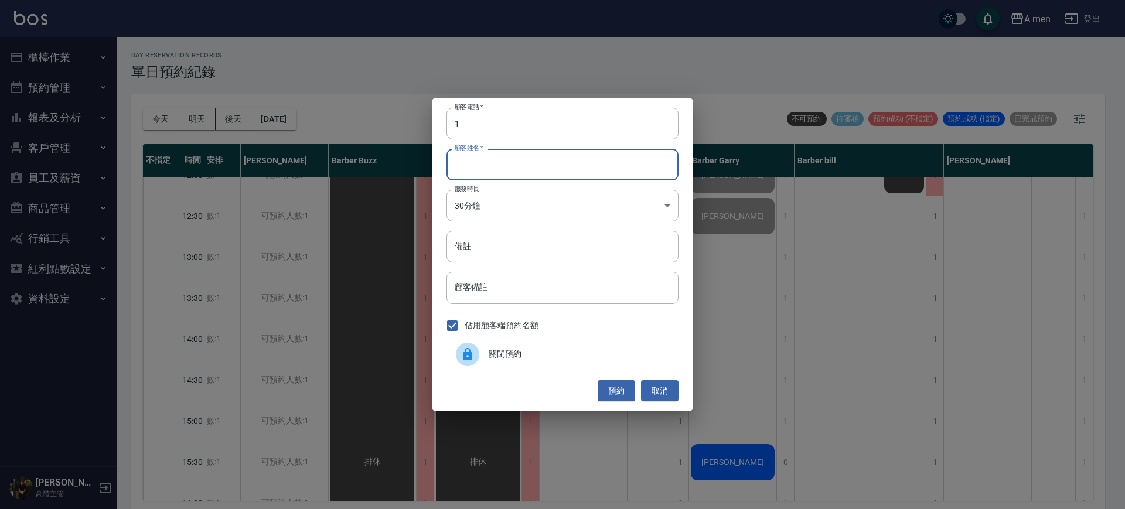
click at [547, 170] on input "顧客姓名   *" at bounding box center [562, 165] width 232 height 32
type input "g"
type input "ㄍ"
type input "不指定"
drag, startPoint x: 609, startPoint y: 384, endPoint x: 615, endPoint y: 387, distance: 7.1
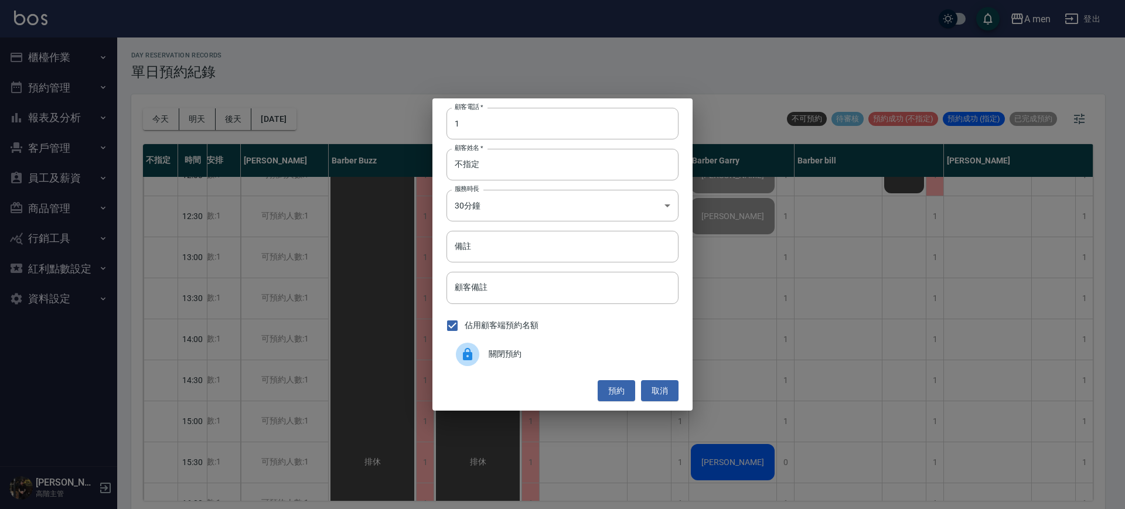
click at [615, 387] on button "預約" at bounding box center [616, 391] width 37 height 22
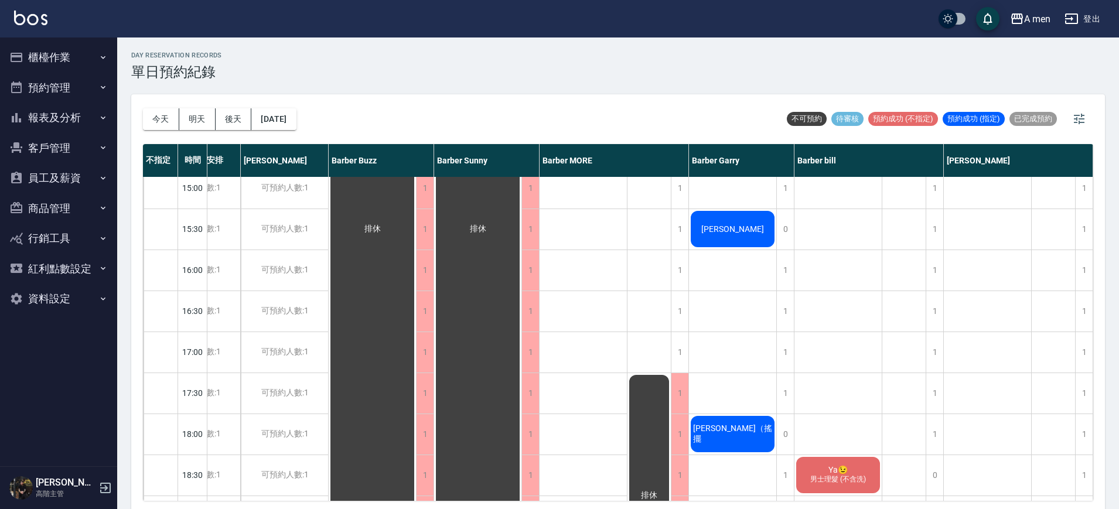
scroll to position [0, 59]
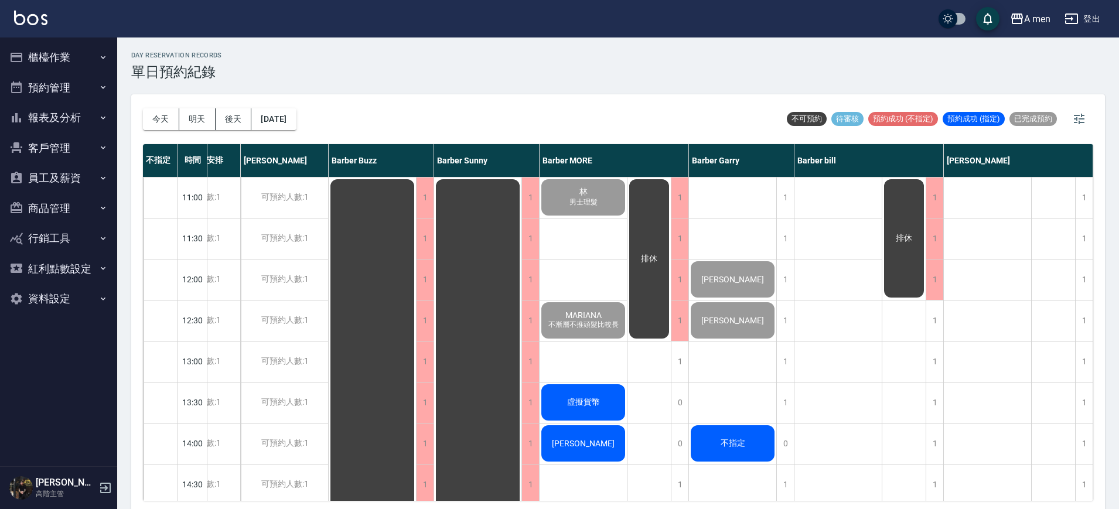
click at [627, 332] on div "排休" at bounding box center [648, 259] width 43 height 163
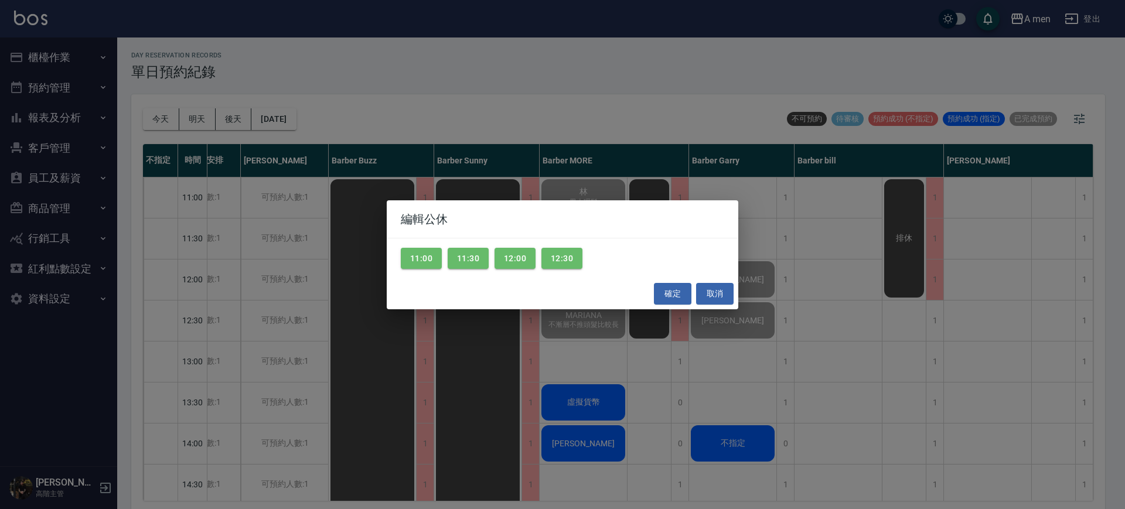
click at [653, 101] on div "編輯公休 11:00 11:30 12:00 12:30 確定 取消" at bounding box center [562, 254] width 1125 height 509
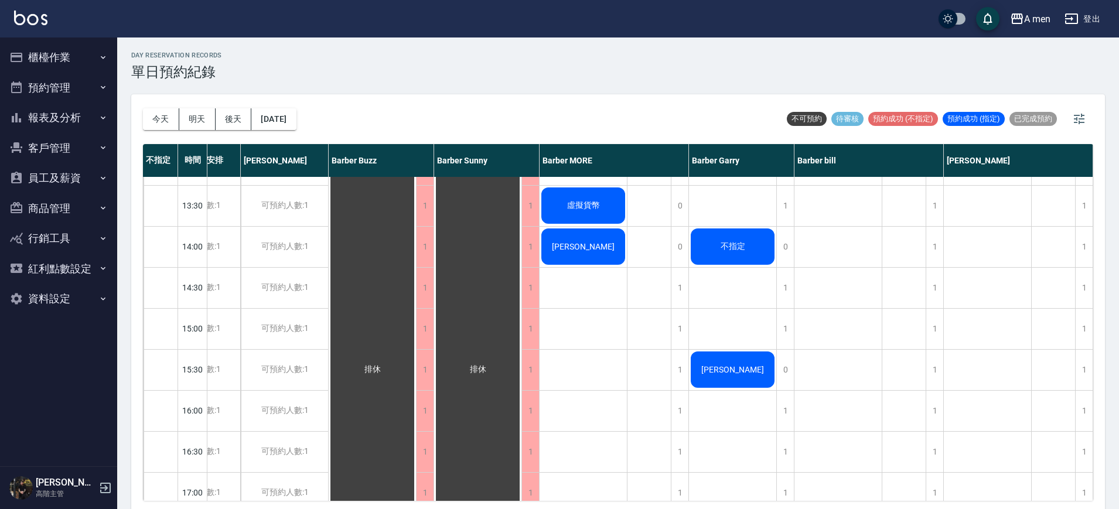
scroll to position [0, 54]
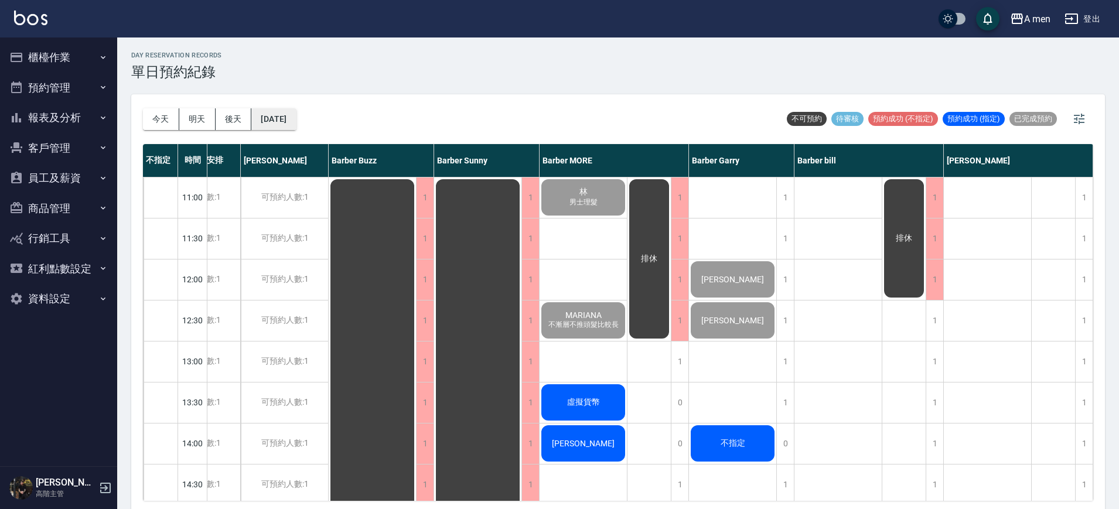
click at [296, 109] on button "[DATE]" at bounding box center [273, 119] width 45 height 22
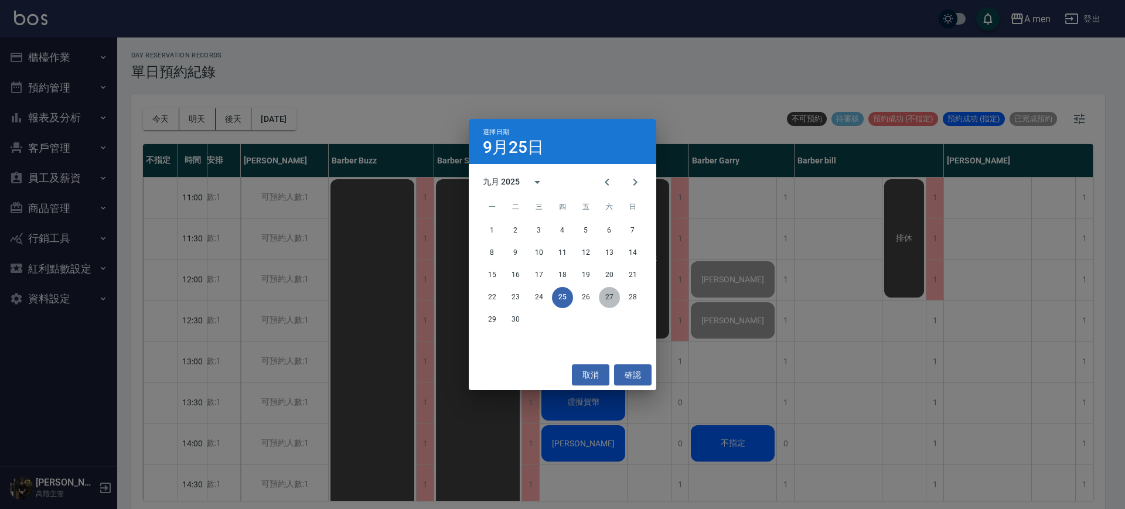
drag, startPoint x: 610, startPoint y: 299, endPoint x: 603, endPoint y: 299, distance: 7.1
click at [603, 299] on button "27" at bounding box center [609, 297] width 21 height 21
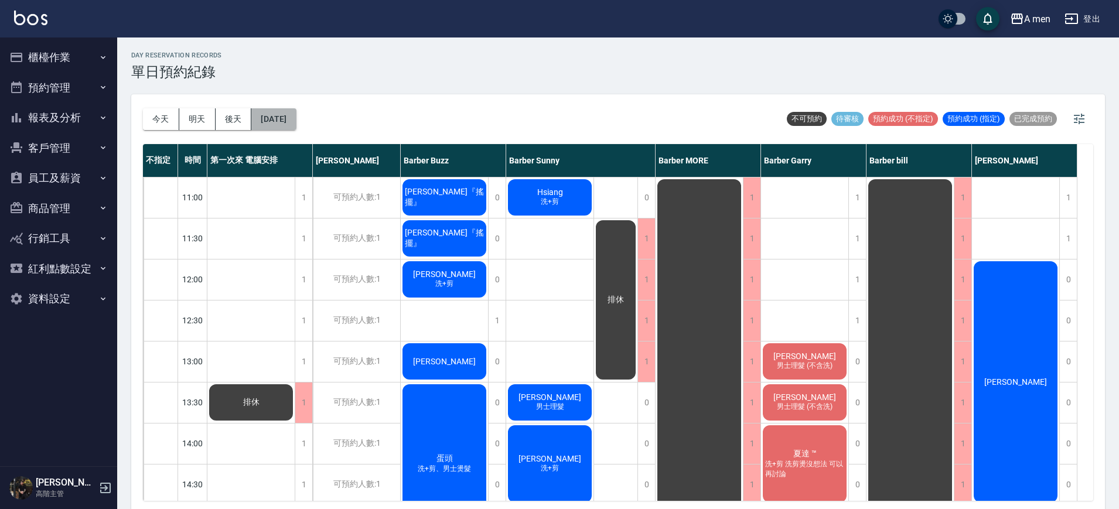
click at [290, 125] on button "2025/09/27" at bounding box center [273, 119] width 45 height 22
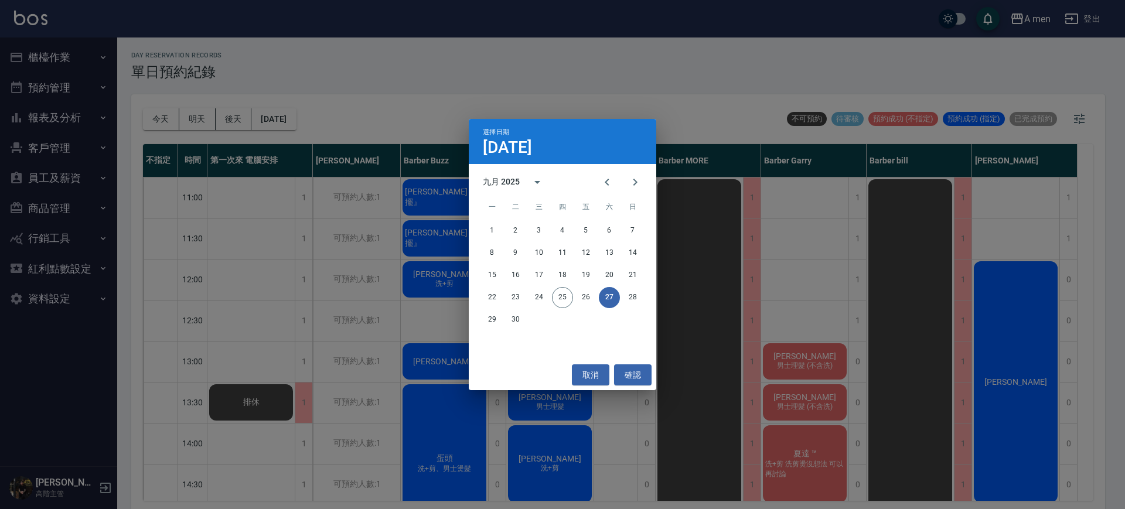
click at [633, 77] on div "選擇日期 9月27日 九月 2025 一 二 三 四 五 六 日 1 2 3 4 5 6 7 8 9 10 11 12 13 14 15 16 17 18 1…" at bounding box center [562, 254] width 1125 height 509
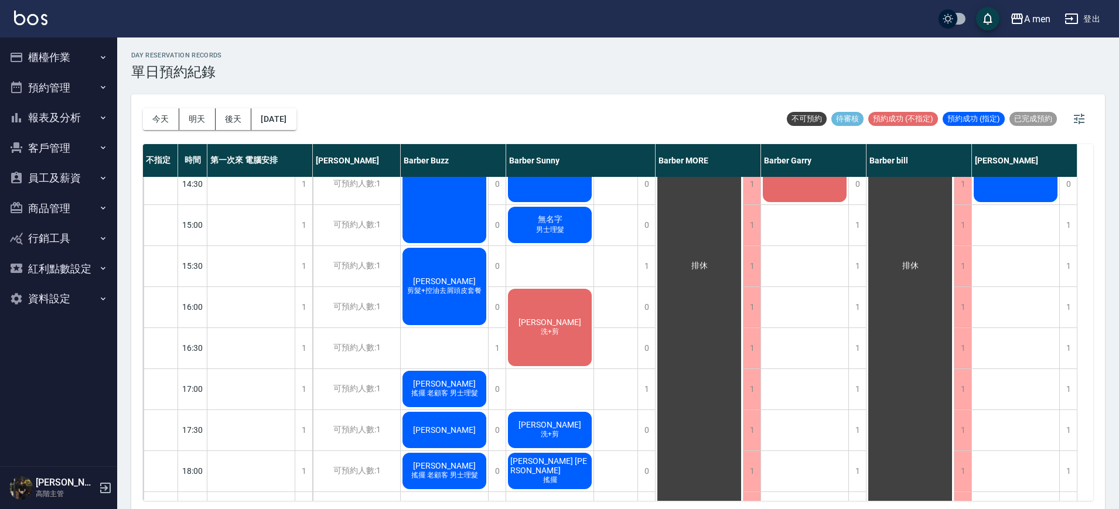
click at [572, 369] on div "Hsiang 洗+剪 蔡政航 男士理髮 梁朝傑 洗+剪 無名字 男士理髮 許崇澔 洗+剪 Ray 洗+剪 jeff chen 搖擺" at bounding box center [550, 388] width 88 height 1025
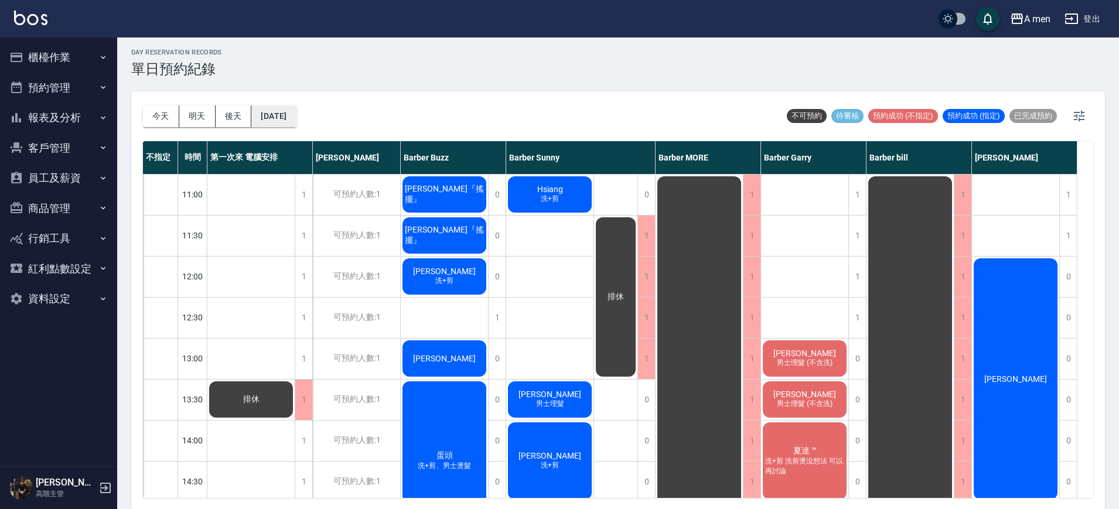
scroll to position [4, 0]
click at [296, 111] on button "2025/09/27" at bounding box center [273, 116] width 45 height 22
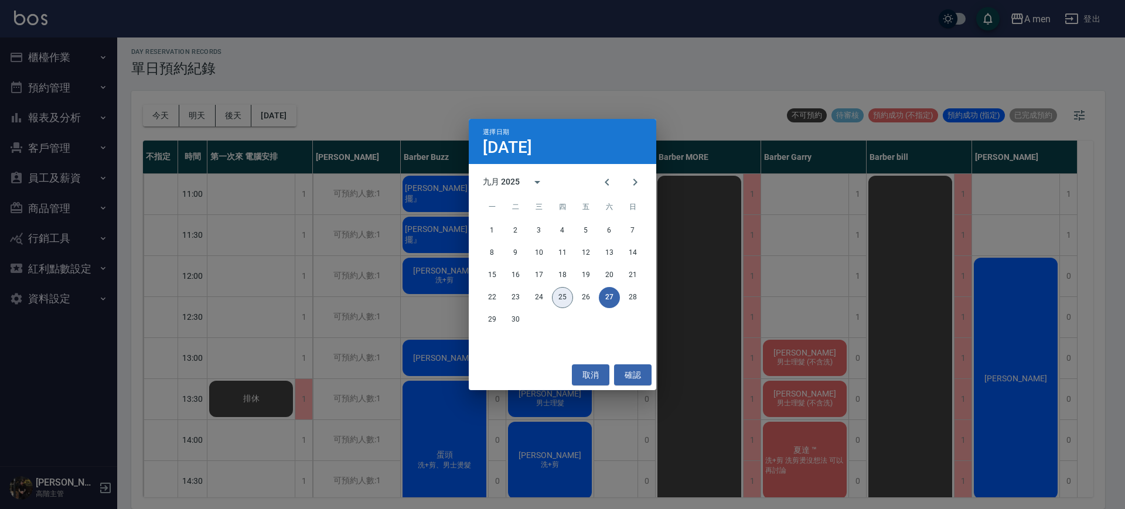
click at [569, 302] on button "25" at bounding box center [562, 297] width 21 height 21
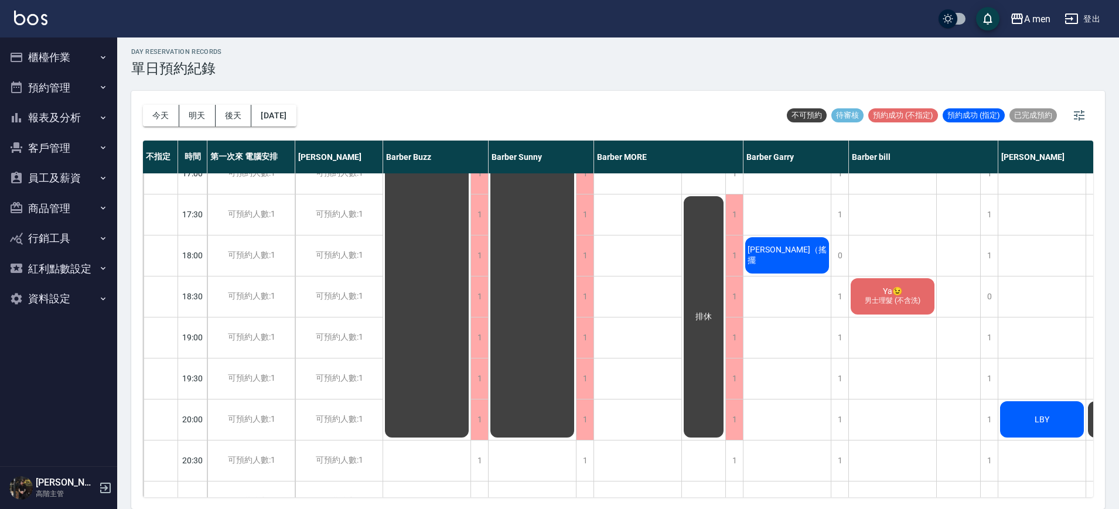
click at [513, 357] on div "排休" at bounding box center [532, 50] width 87 height 778
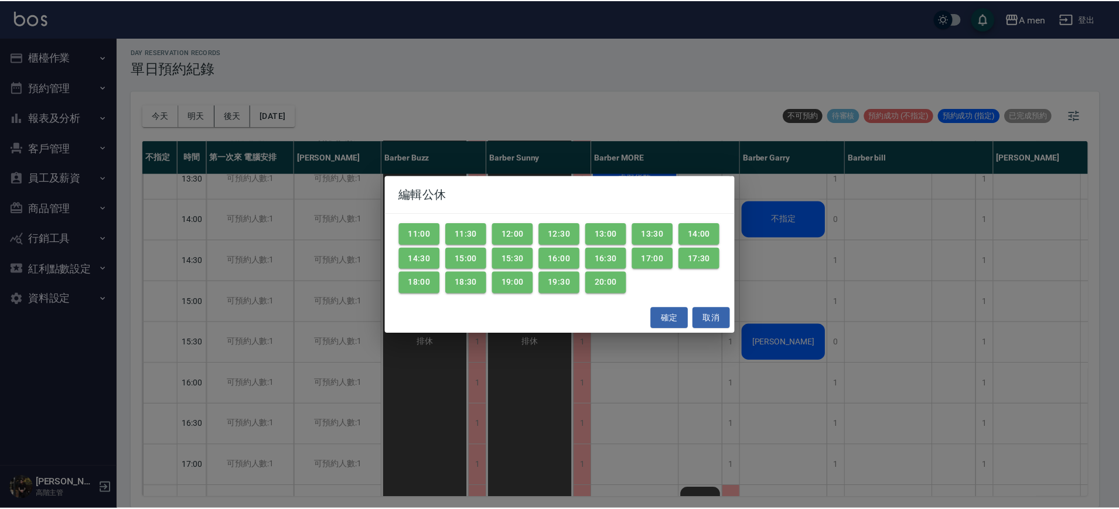
scroll to position [220, 0]
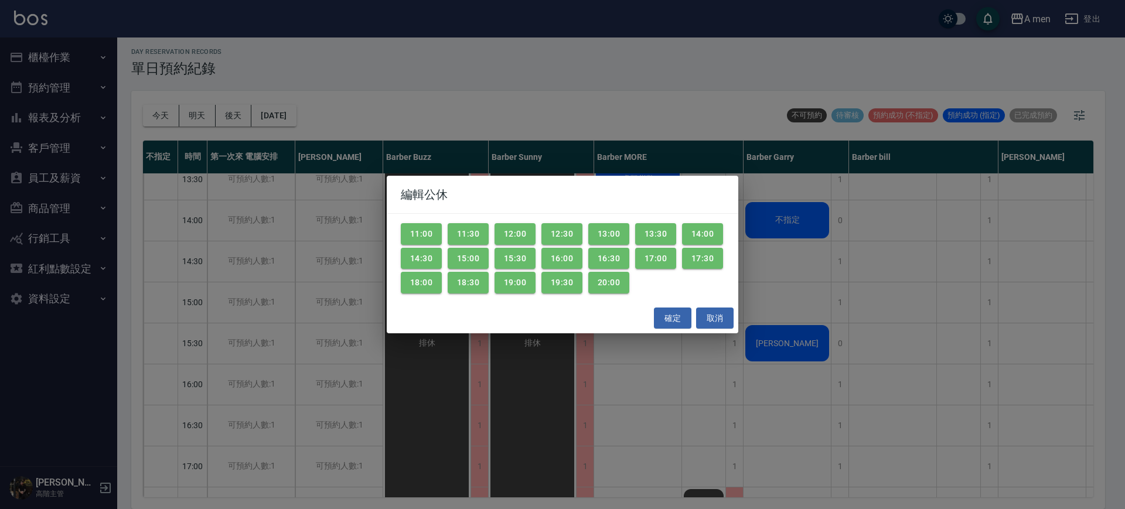
click at [523, 332] on div "確定 取消" at bounding box center [563, 318] width 352 height 31
click at [714, 318] on button "取消" at bounding box center [714, 319] width 37 height 22
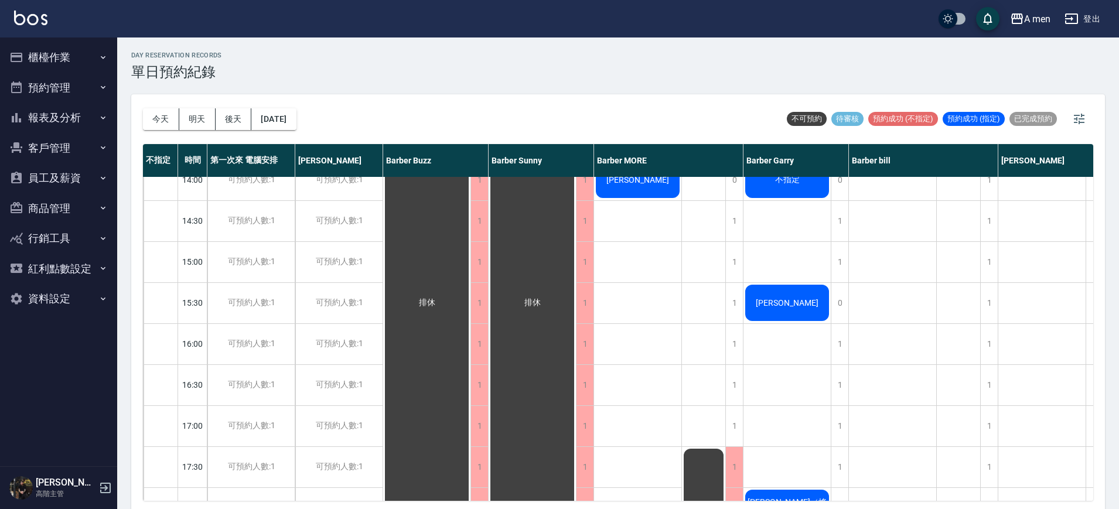
scroll to position [146, 0]
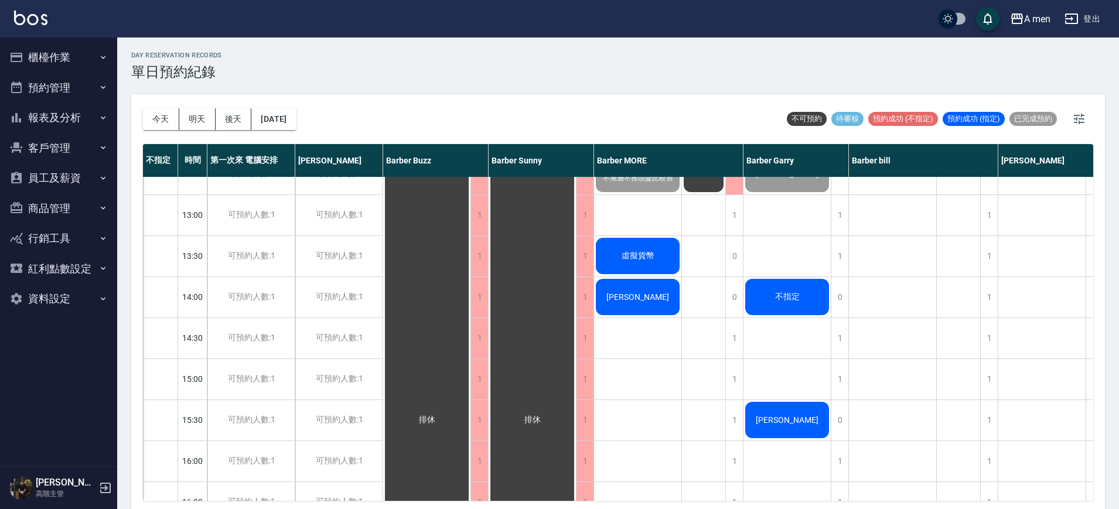
click at [629, 295] on span "張博軒" at bounding box center [637, 296] width 67 height 9
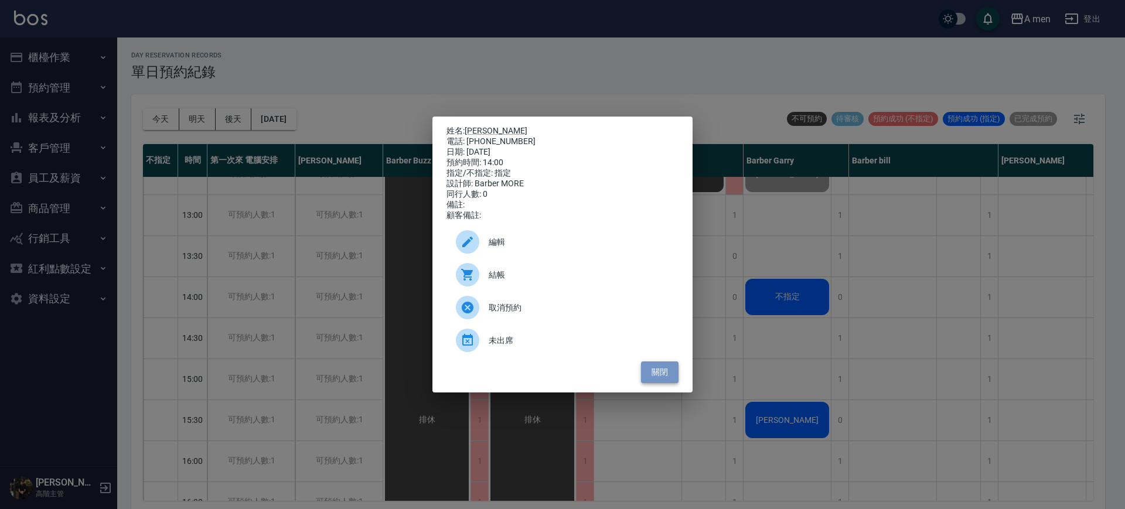
click at [654, 371] on button "關閉" at bounding box center [659, 372] width 37 height 22
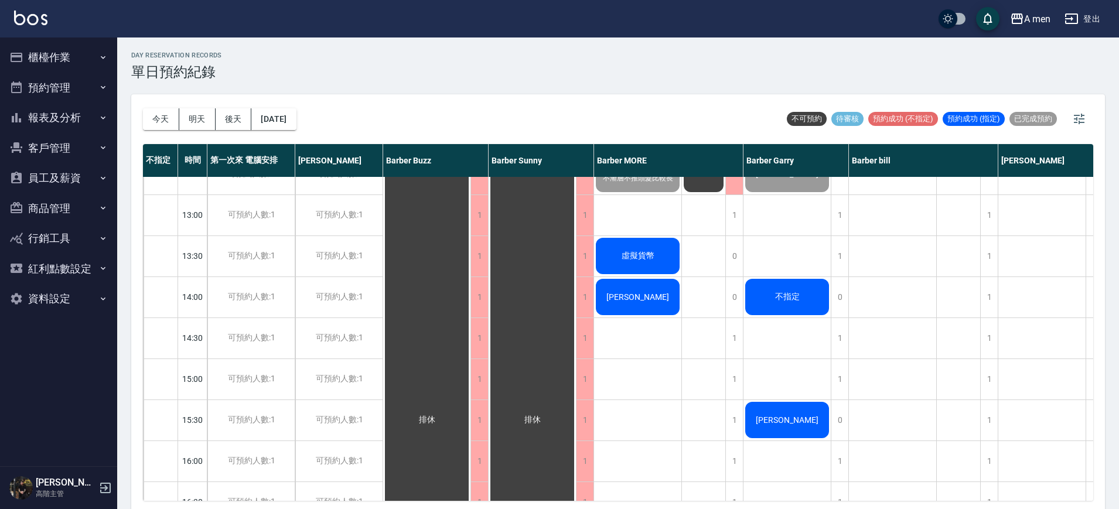
click at [792, 298] on span "不指定" at bounding box center [787, 297] width 29 height 11
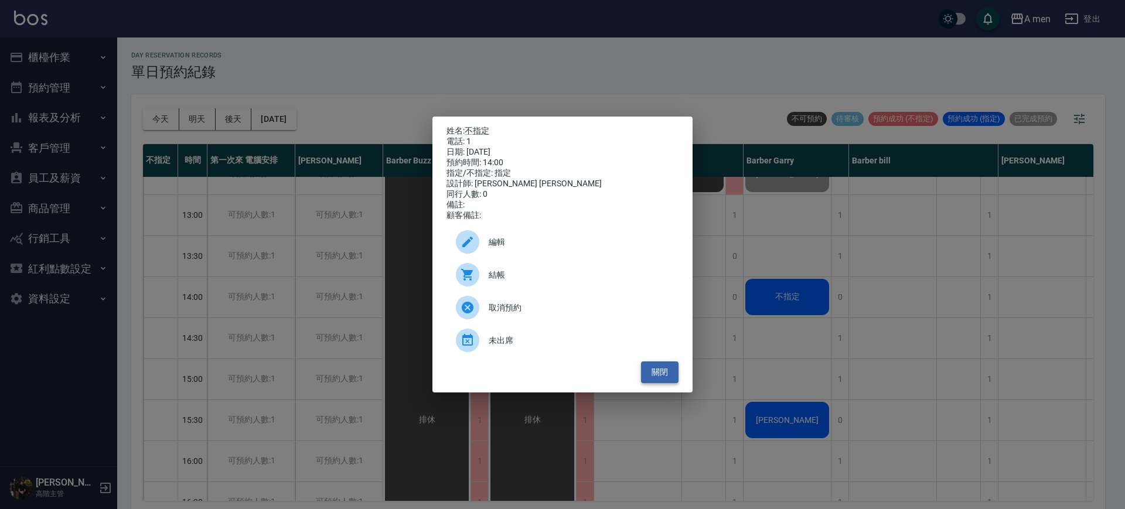
click at [669, 367] on button "關閉" at bounding box center [659, 372] width 37 height 22
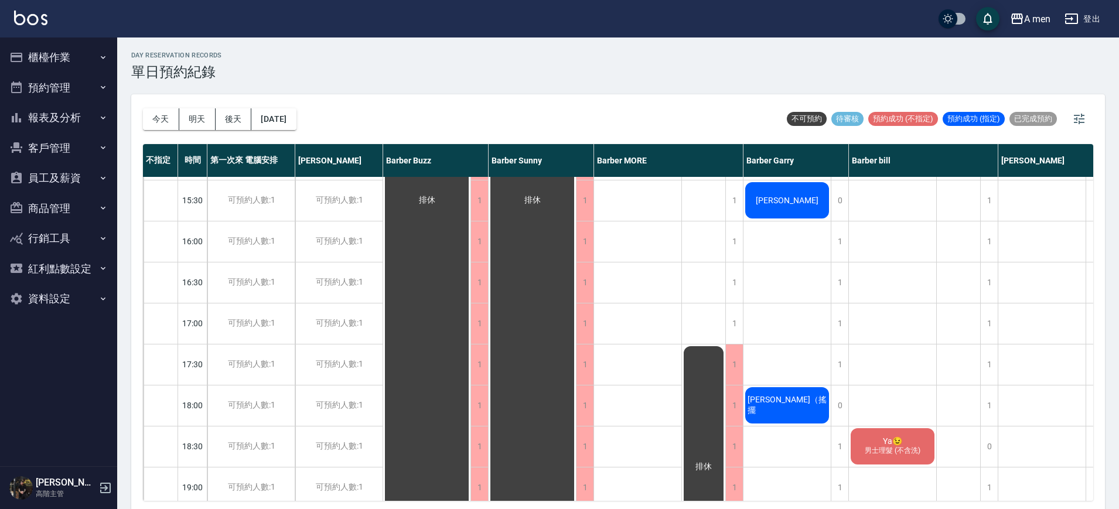
scroll to position [366, 30]
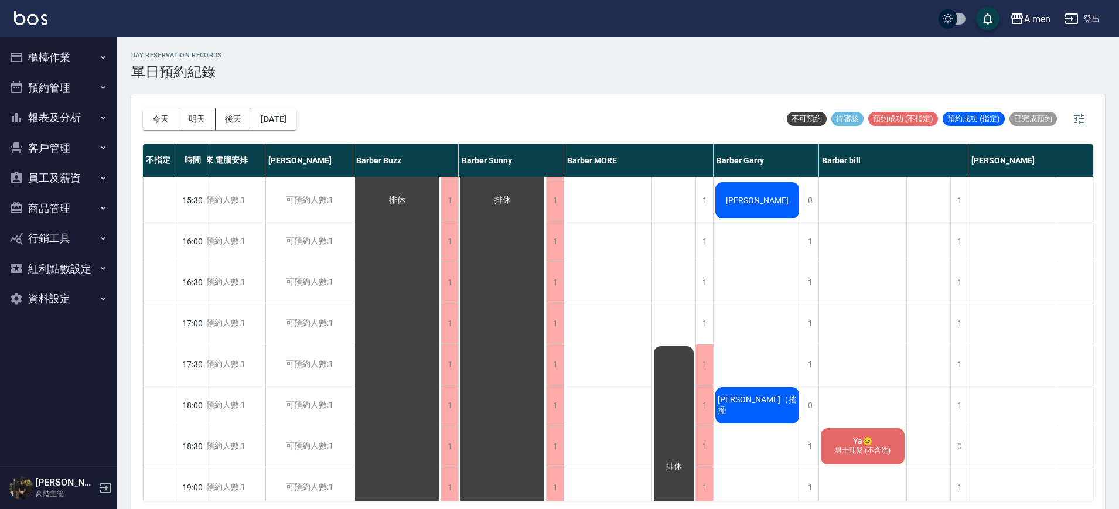
click at [847, 446] on span "男士理髮 (不含洗)" at bounding box center [863, 451] width 60 height 10
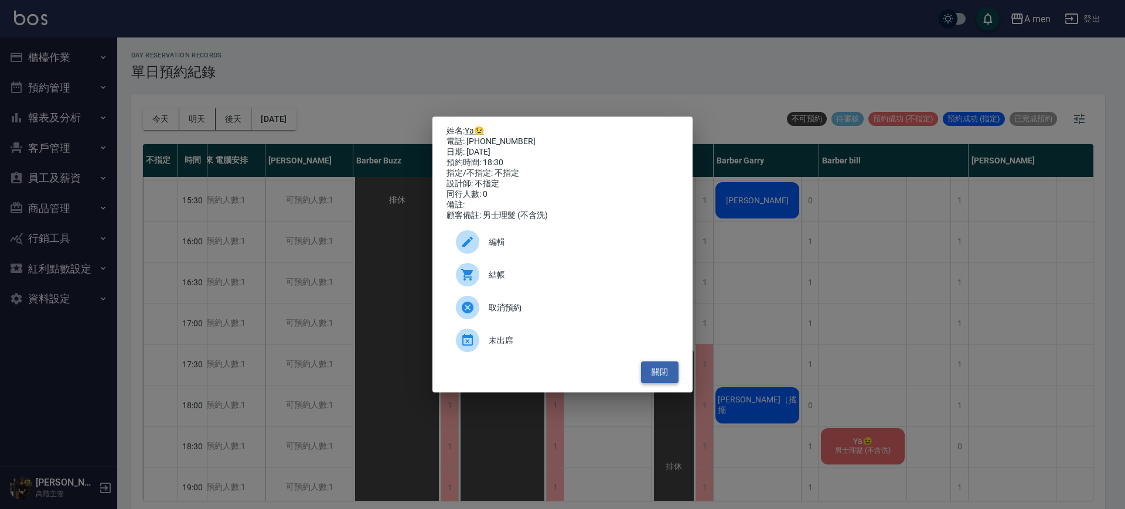
click at [653, 370] on button "關閉" at bounding box center [659, 372] width 37 height 22
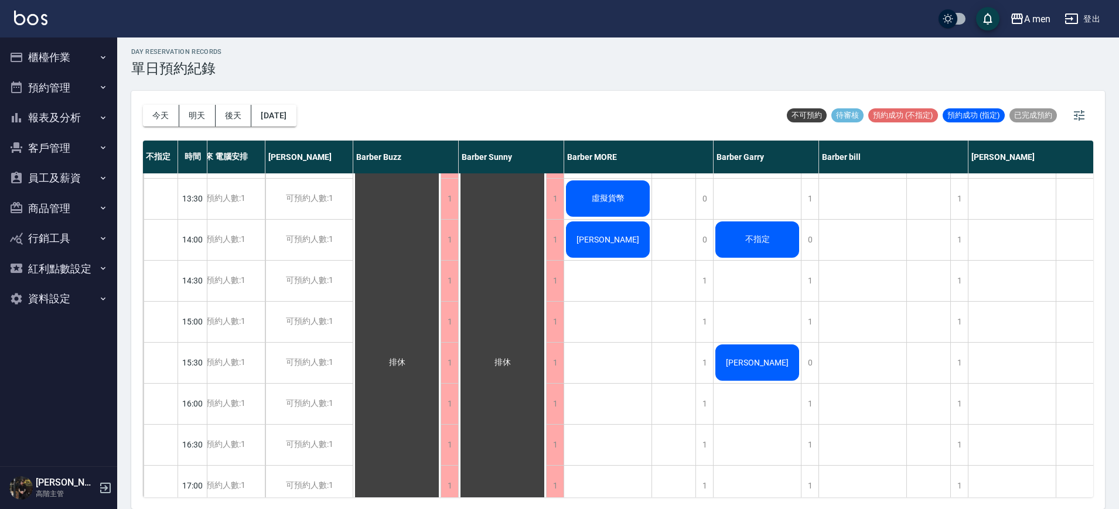
scroll to position [54, 30]
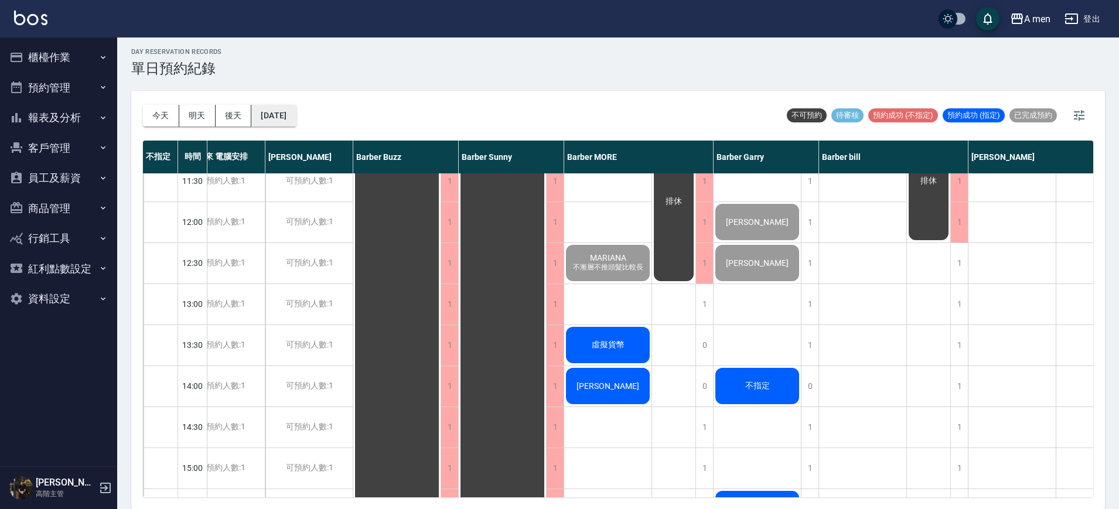
click at [296, 117] on button "[DATE]" at bounding box center [273, 116] width 45 height 22
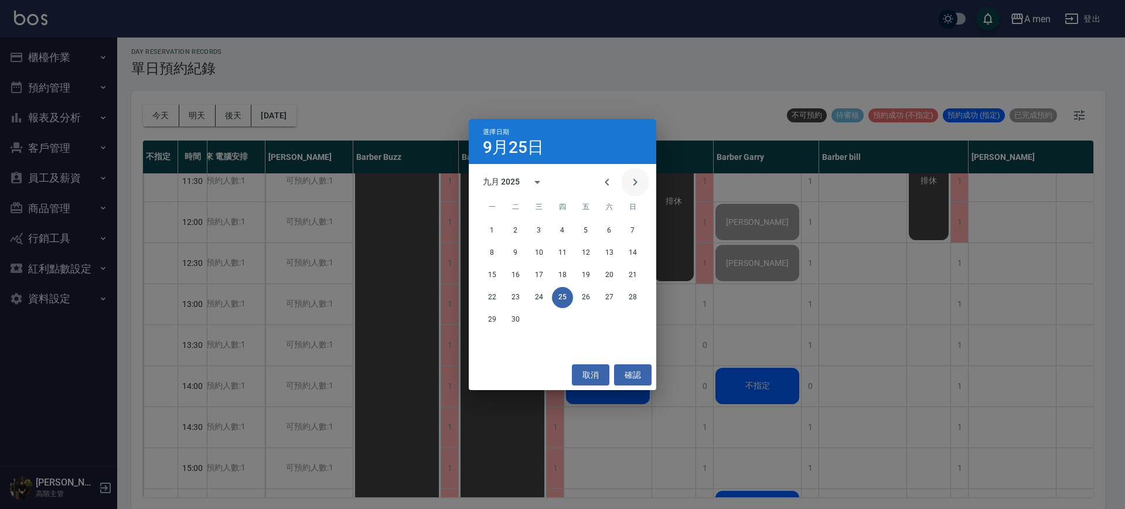
click at [629, 181] on icon "Next month" at bounding box center [635, 182] width 14 height 14
click at [545, 235] on button "1" at bounding box center [538, 230] width 21 height 21
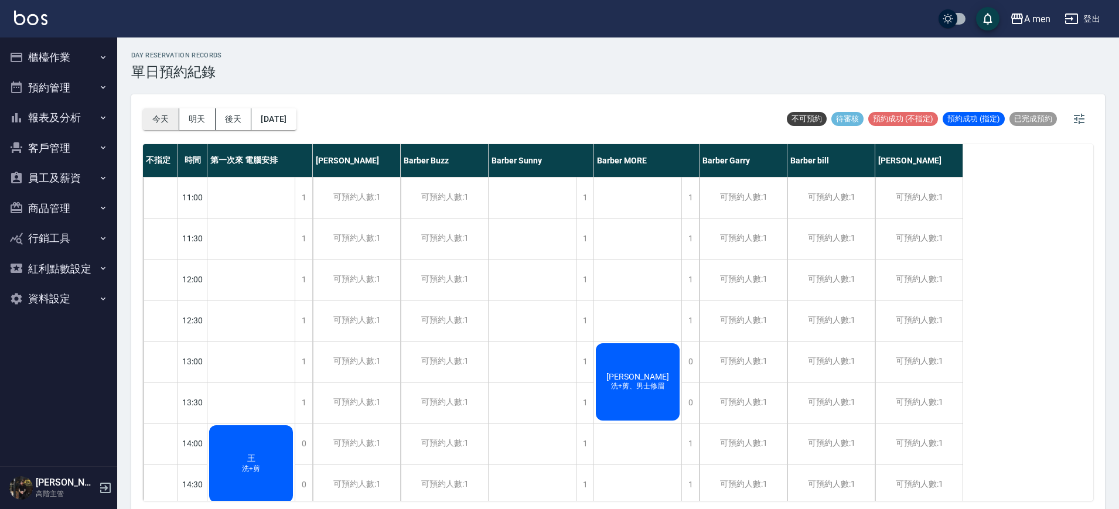
click at [156, 119] on button "今天" at bounding box center [161, 119] width 36 height 22
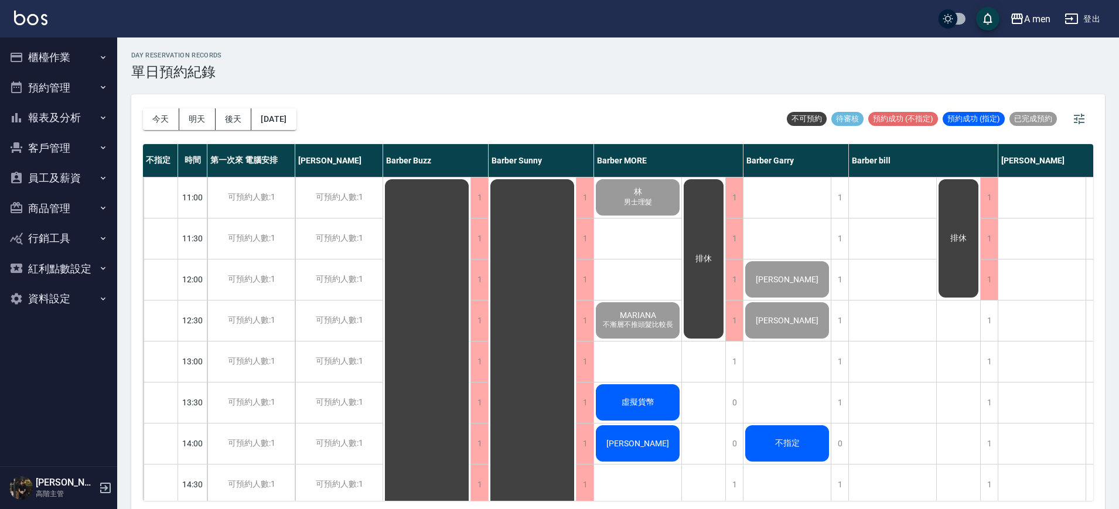
click at [616, 414] on div "虛擬貨幣" at bounding box center [637, 403] width 87 height 40
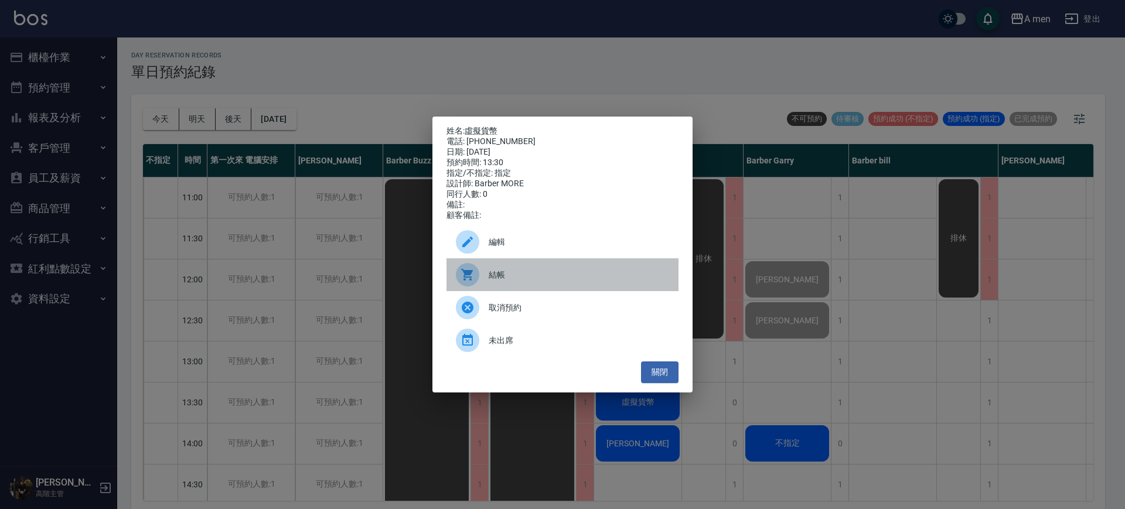
click at [518, 278] on span "結帳" at bounding box center [579, 275] width 180 height 12
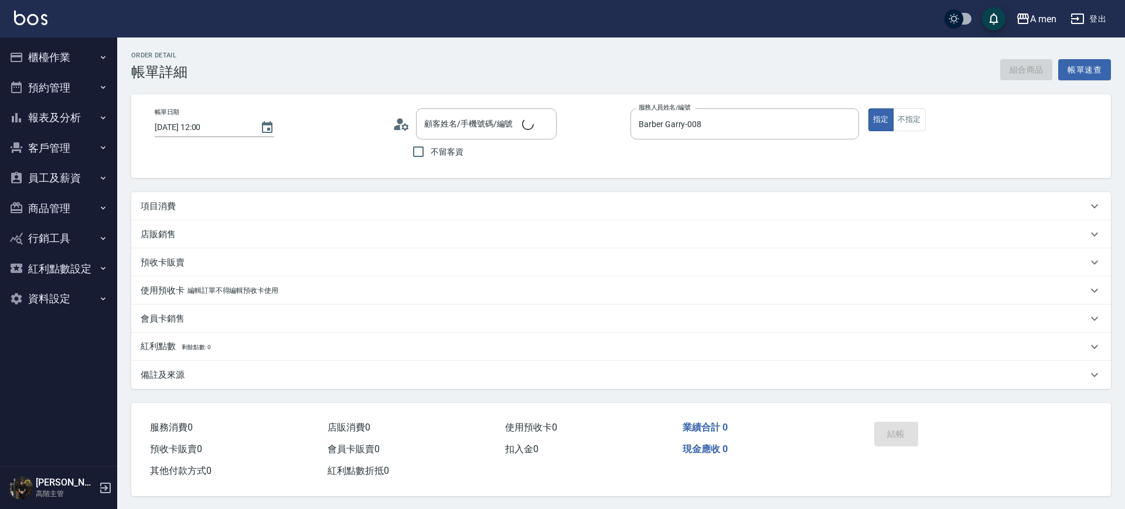
type input "[DATE] 12:00"
type input "Barber Garry-008"
click at [161, 205] on p "項目消費" at bounding box center [158, 206] width 35 height 12
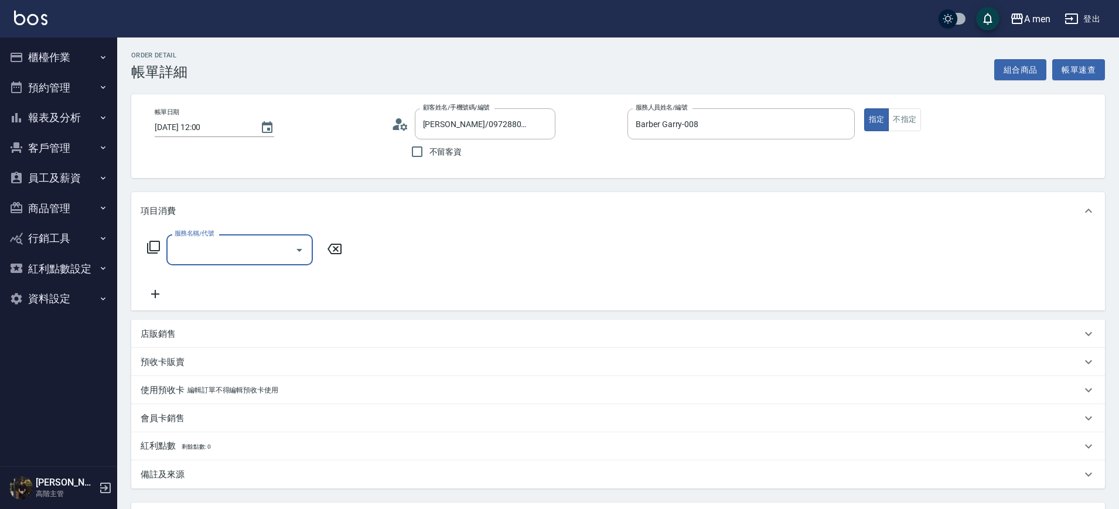
type input "[PERSON_NAME]/0972880629/null"
click at [298, 254] on icon "Open" at bounding box center [299, 250] width 14 height 14
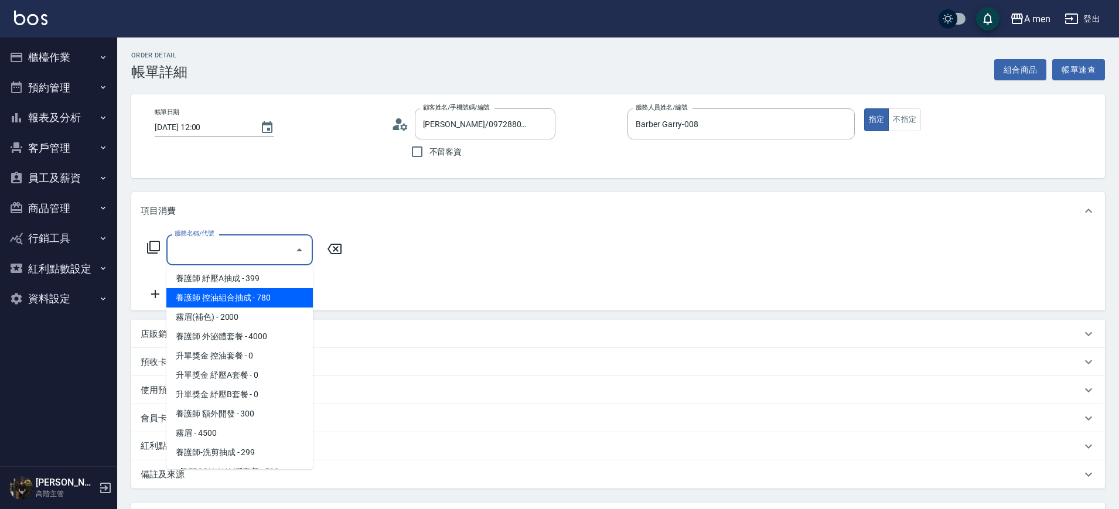
scroll to position [293, 0]
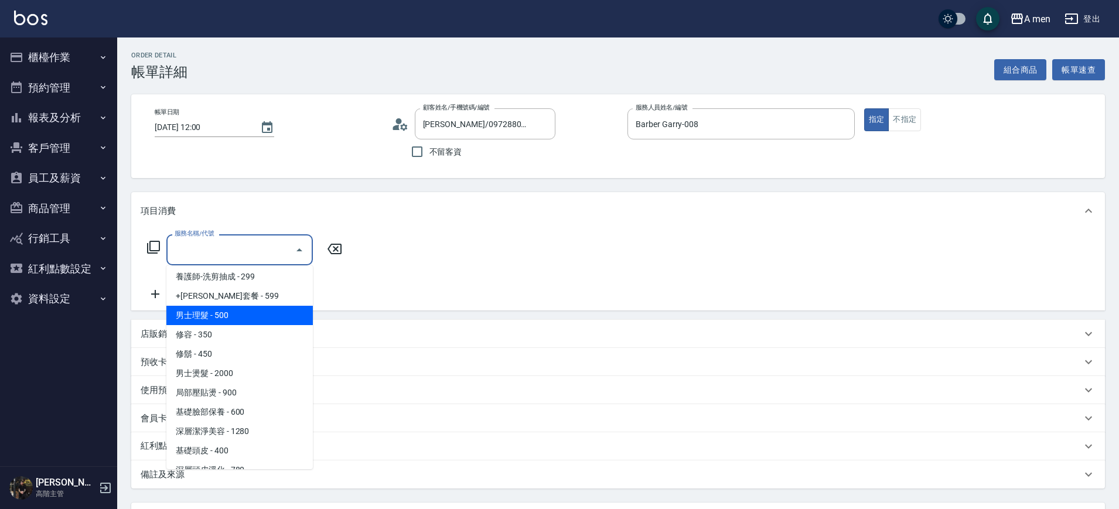
click at [261, 320] on span "男士理髮 - 500" at bounding box center [239, 315] width 146 height 19
type input "男士理髮(A01)"
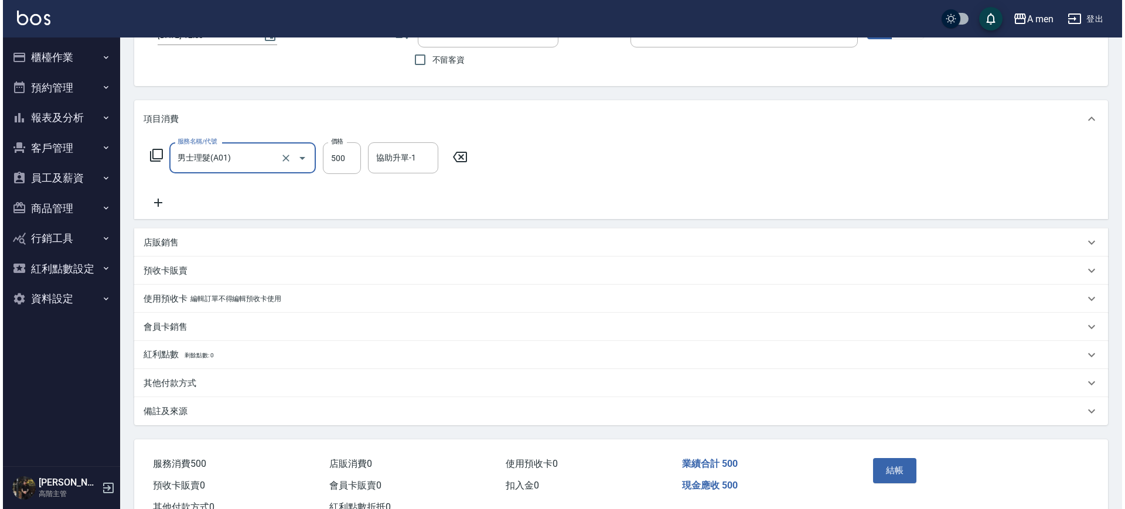
scroll to position [135, 0]
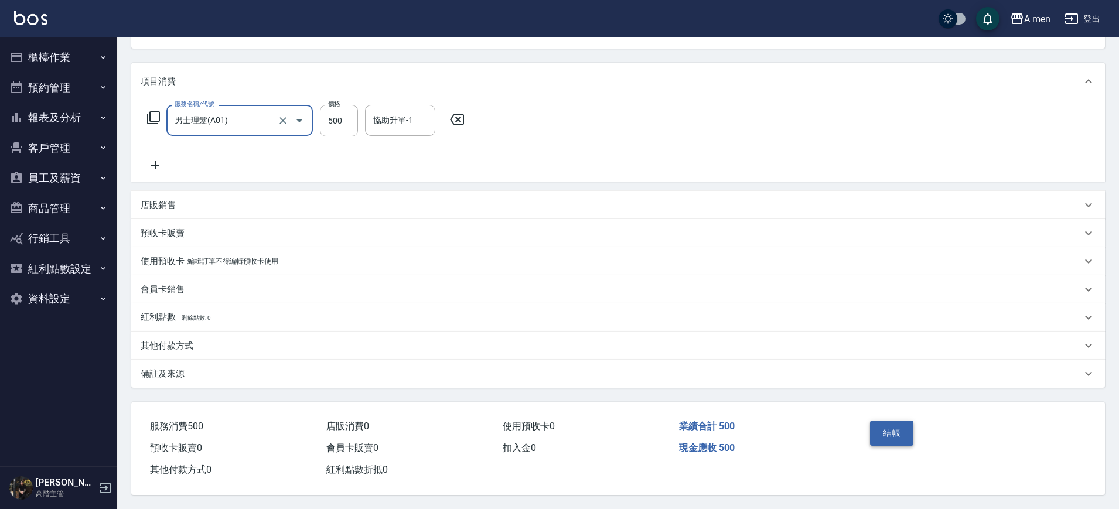
click at [886, 428] on button "結帳" at bounding box center [892, 433] width 44 height 25
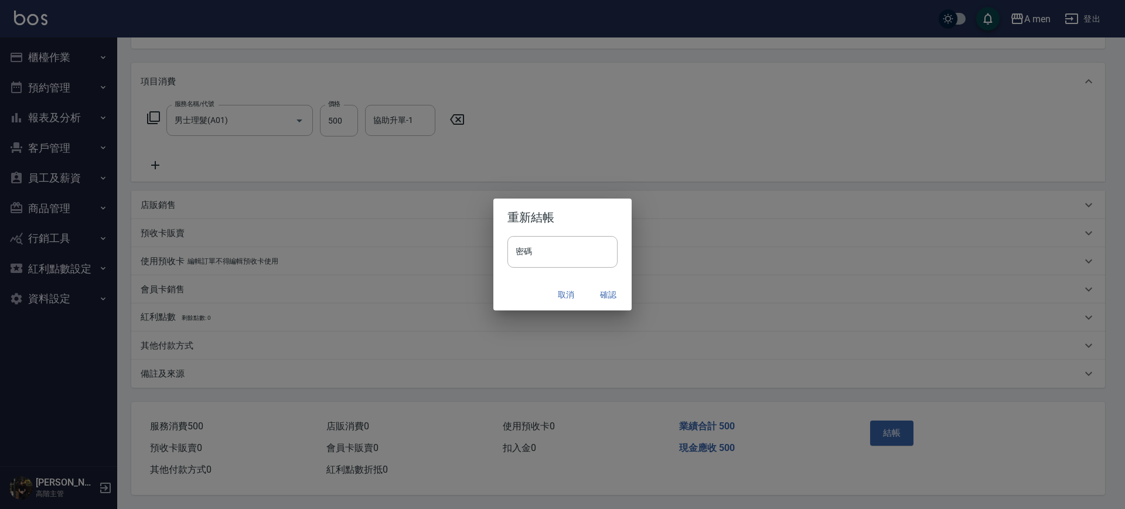
click at [604, 296] on button "確認" at bounding box center [607, 295] width 37 height 22
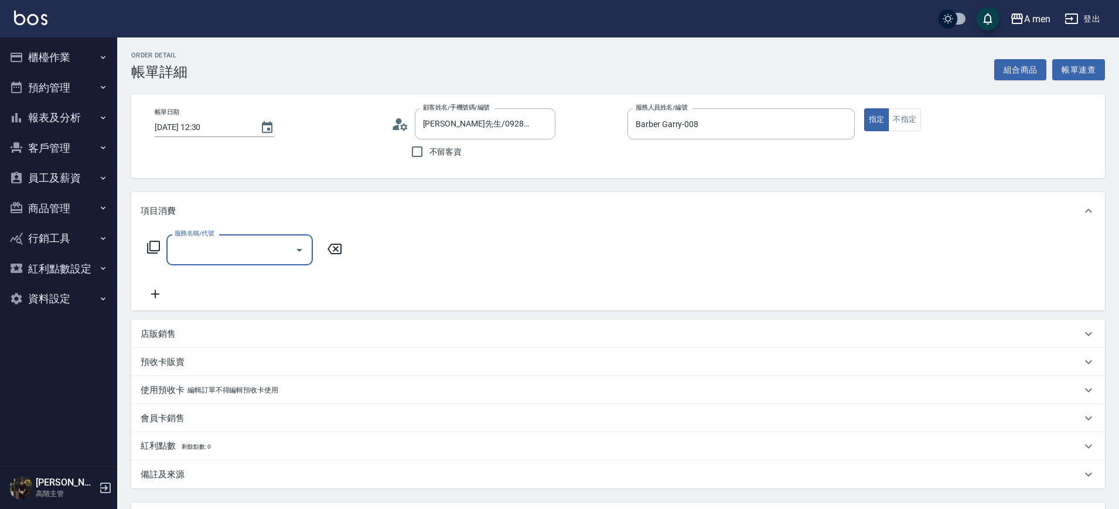
click at [299, 248] on icon "Open" at bounding box center [299, 250] width 14 height 14
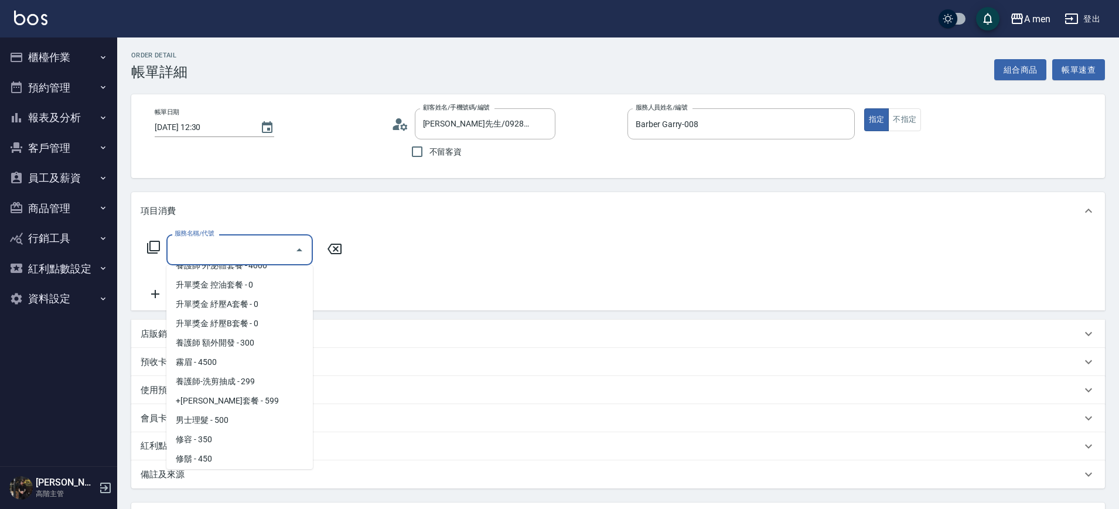
scroll to position [293, 0]
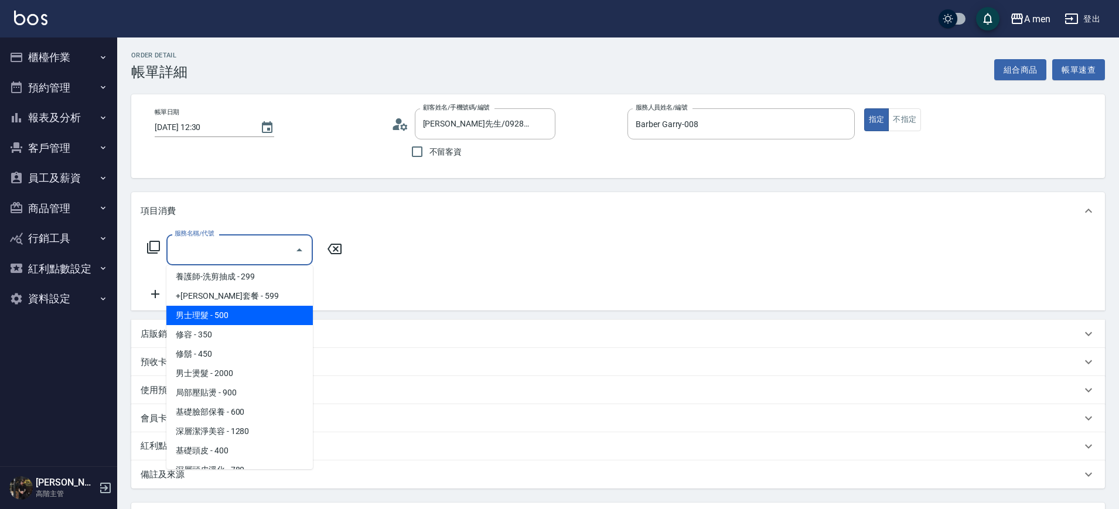
click at [274, 319] on span "男士理髮 - 500" at bounding box center [239, 315] width 146 height 19
type input "男士理髮(A01)"
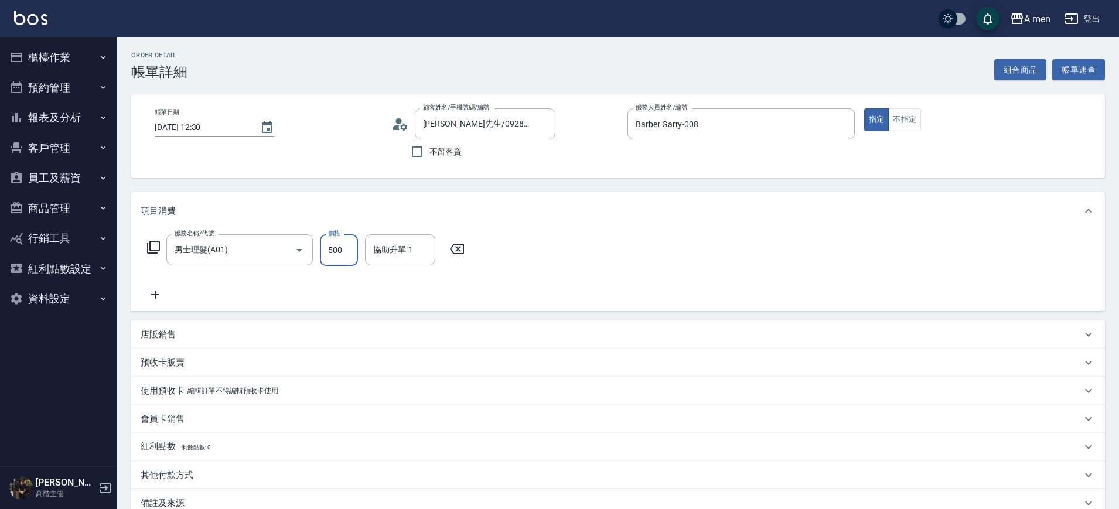
click at [345, 252] on input "500" at bounding box center [339, 250] width 38 height 32
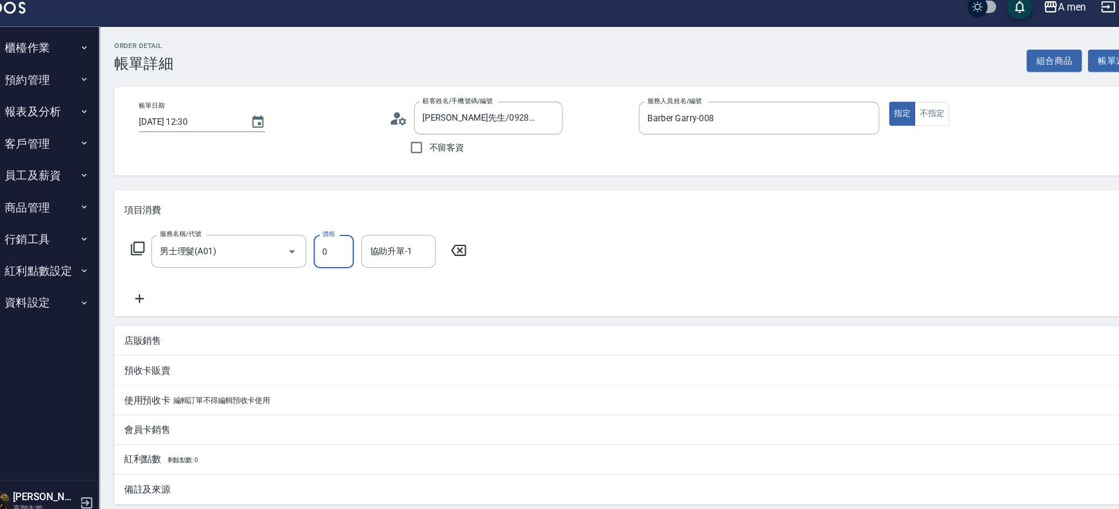
type input "0"
drag, startPoint x: 333, startPoint y: 255, endPoint x: 311, endPoint y: 258, distance: 22.5
click at [311, 258] on div "男士理髮(A01) 服務名稱/代號" at bounding box center [239, 249] width 146 height 31
click at [305, 250] on icon "Close" at bounding box center [299, 250] width 14 height 14
click at [296, 255] on icon "Open" at bounding box center [299, 250] width 14 height 14
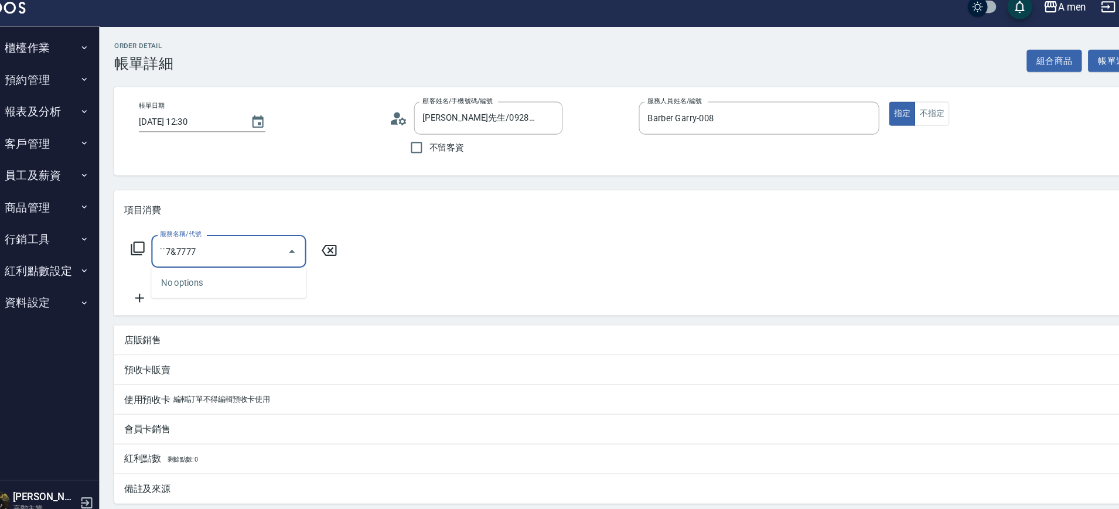
type input "˙˙7&7777"
click at [332, 246] on icon at bounding box center [334, 249] width 29 height 14
click at [299, 251] on icon "Open" at bounding box center [299, 250] width 14 height 14
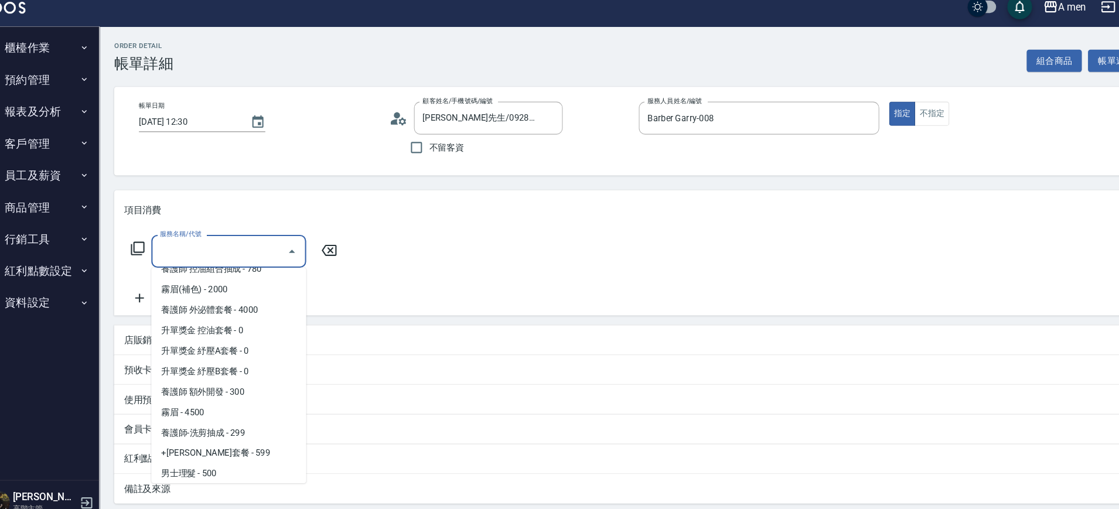
scroll to position [277, 0]
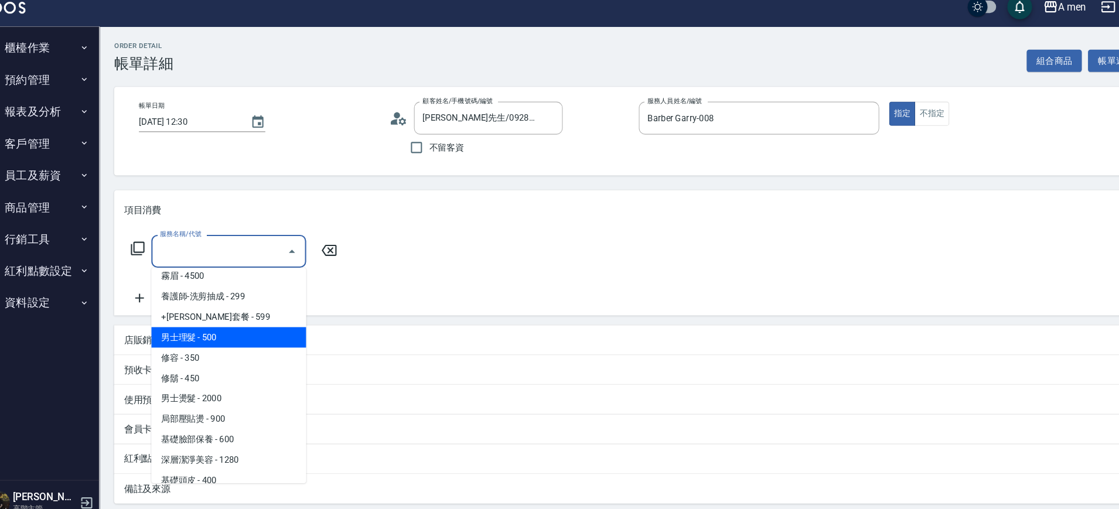
click at [269, 328] on span "男士理髮 - 500" at bounding box center [239, 331] width 146 height 19
type input "男士理髮(A01)"
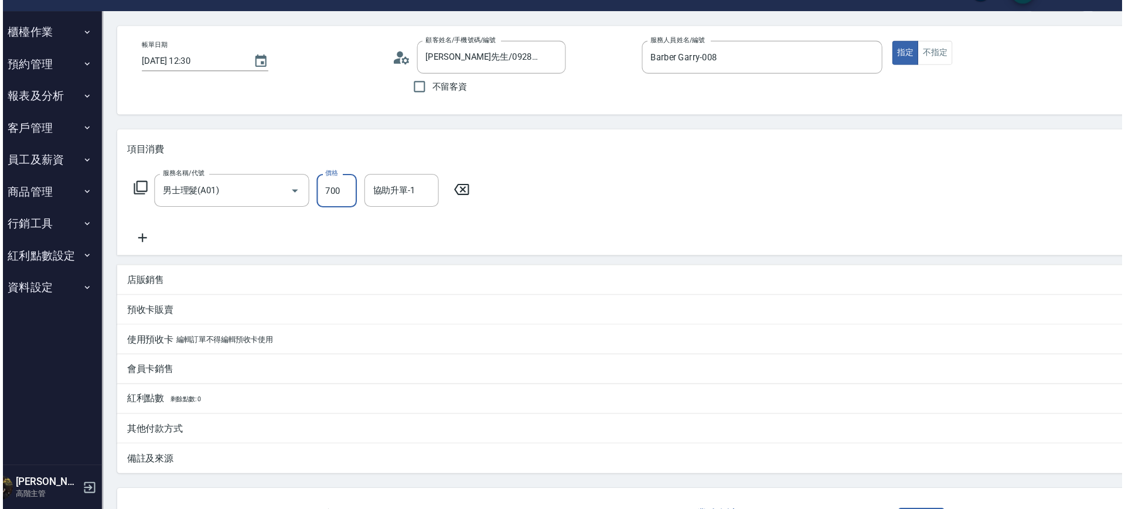
scroll to position [135, 0]
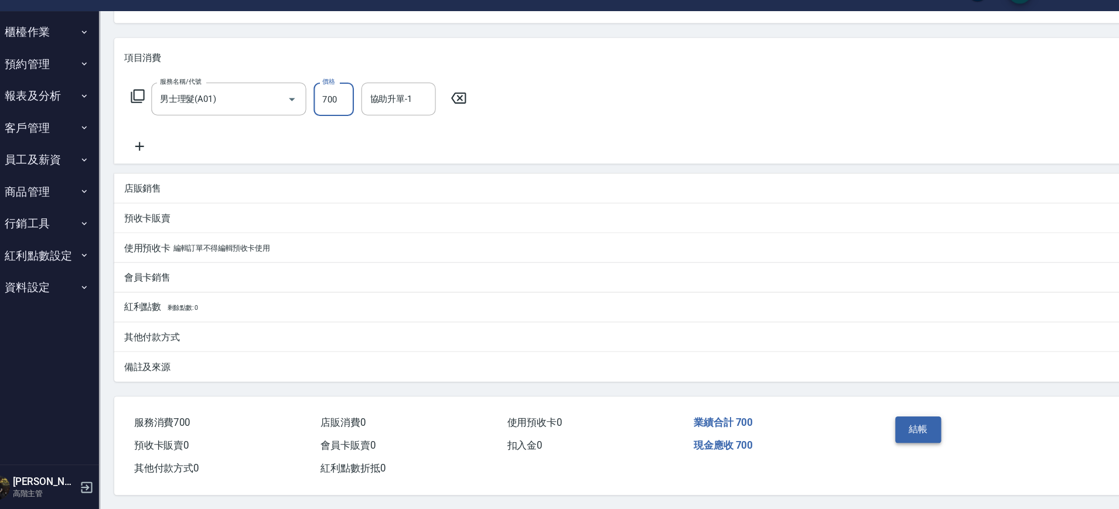
type input "700"
click at [881, 422] on button "結帳" at bounding box center [892, 433] width 44 height 25
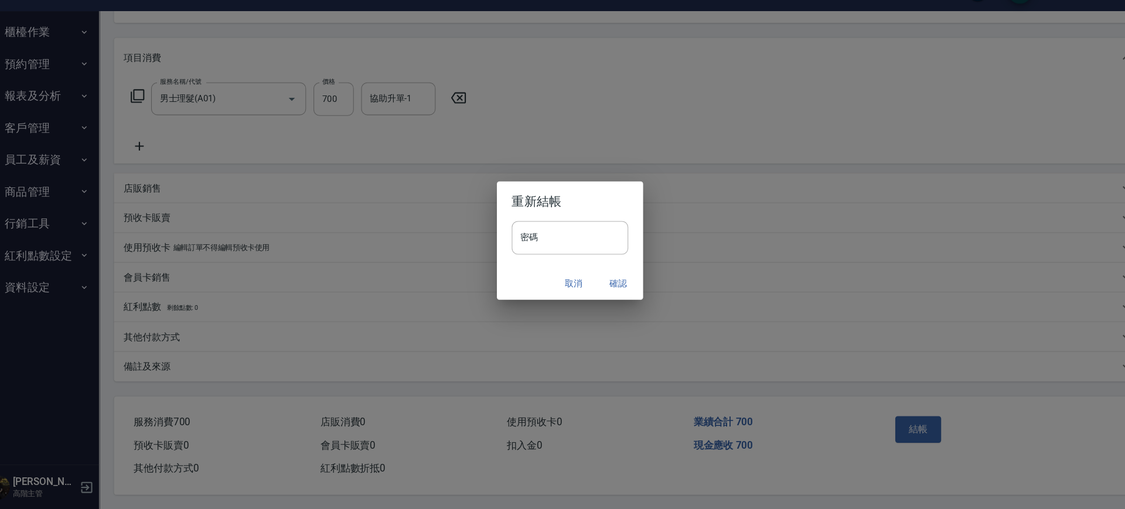
click at [605, 295] on button "確認" at bounding box center [607, 295] width 37 height 22
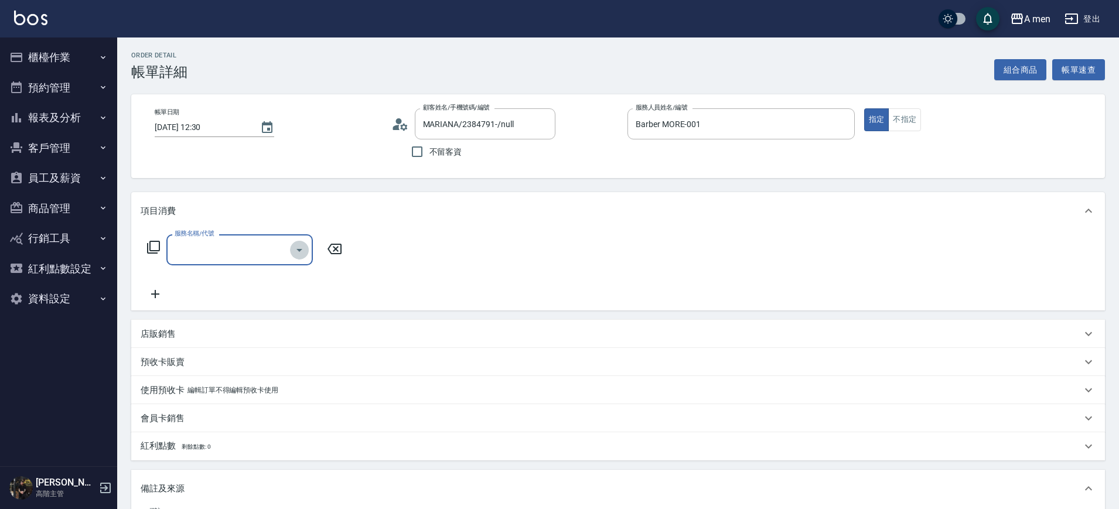
click at [294, 251] on icon "Open" at bounding box center [299, 250] width 14 height 14
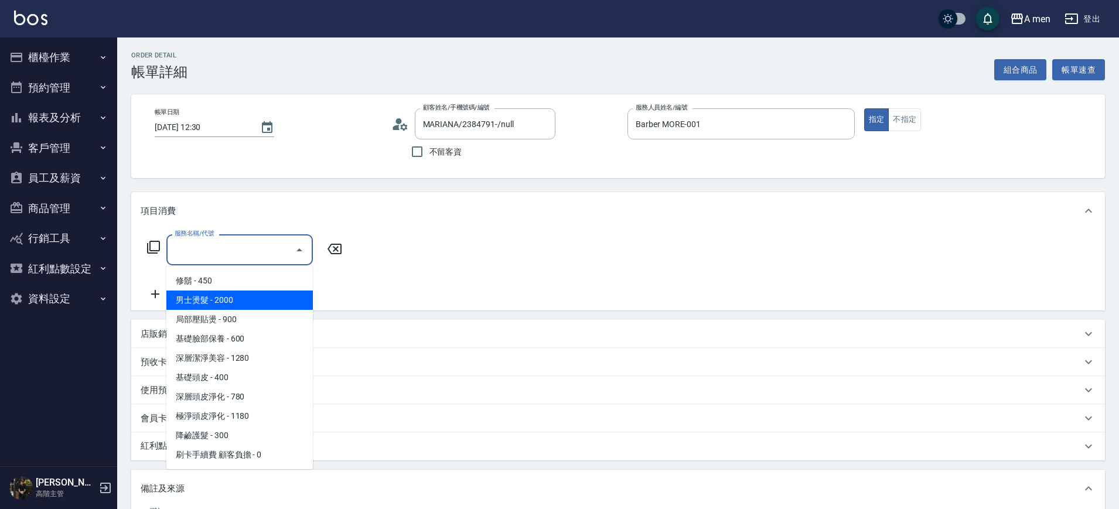
scroll to position [293, 0]
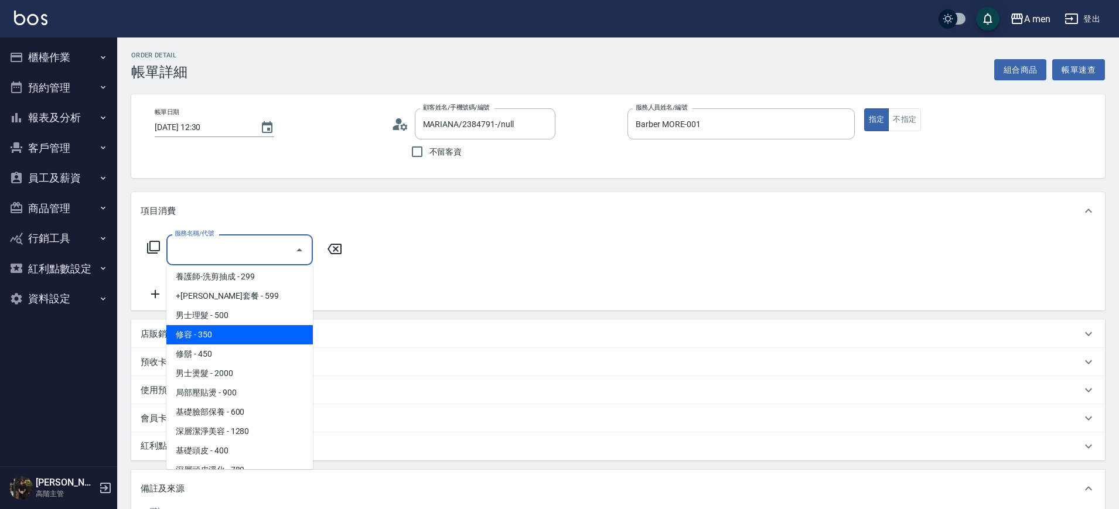
click at [219, 333] on span "修容 - 350" at bounding box center [239, 334] width 146 height 19
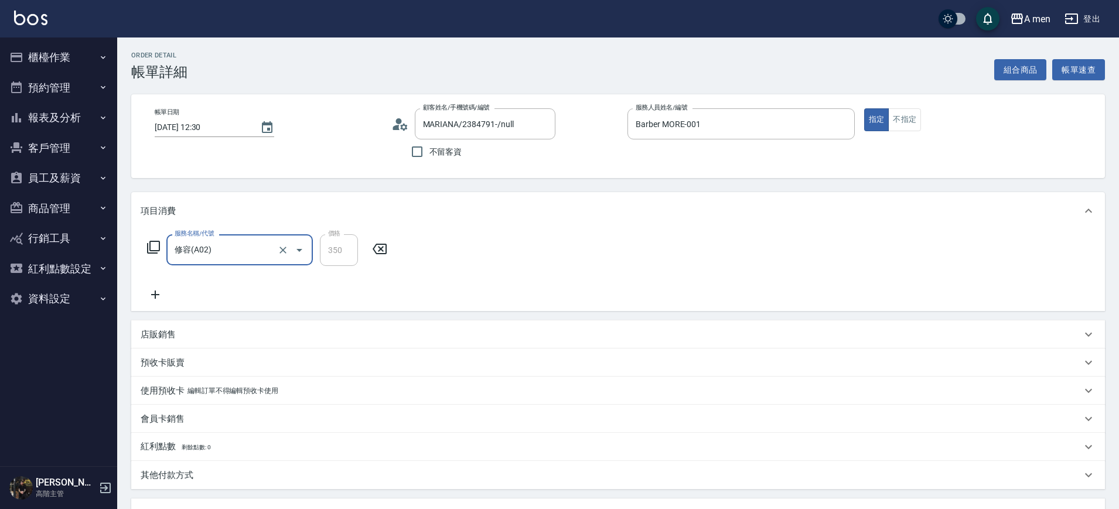
click at [296, 248] on icon "Open" at bounding box center [299, 250] width 14 height 14
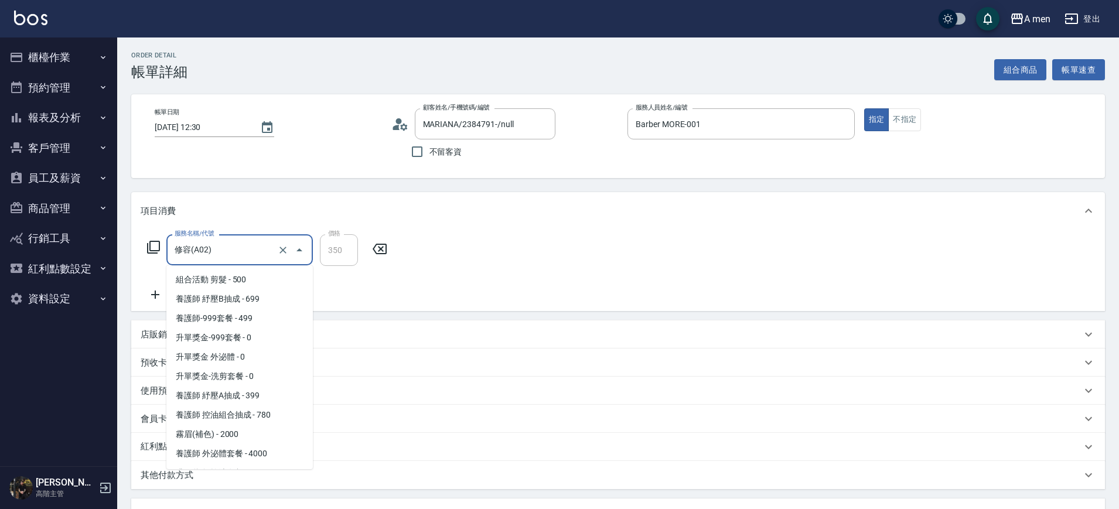
scroll to position [168, 0]
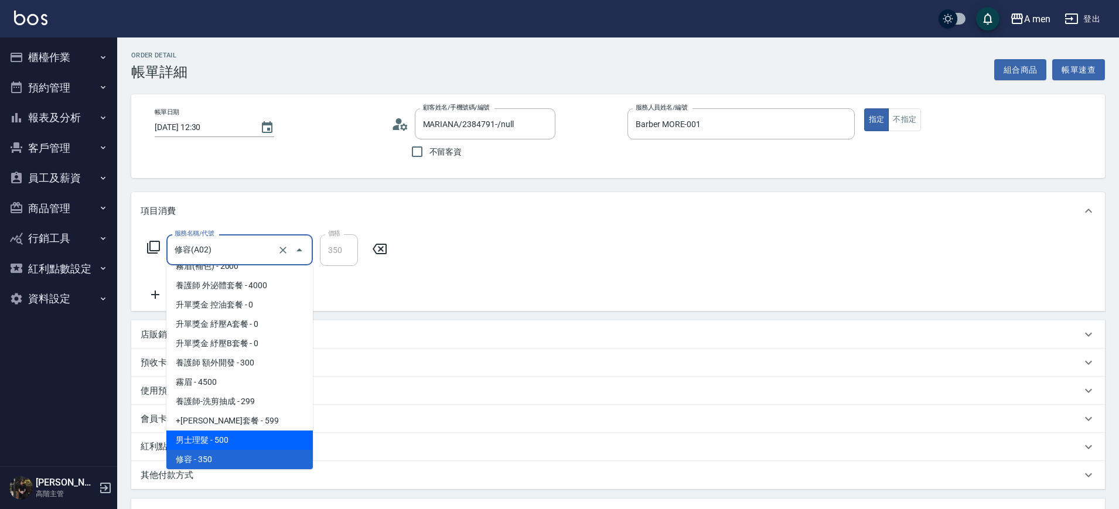
click at [261, 446] on span "男士理髮 - 500" at bounding box center [239, 440] width 146 height 19
type input "男士理髮(A01)"
type input "500"
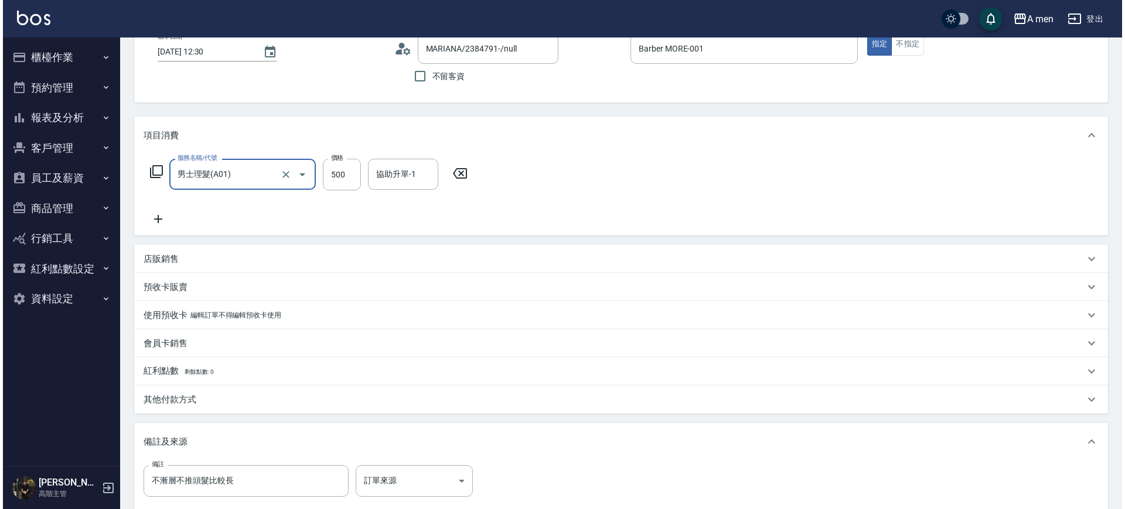
scroll to position [213, 0]
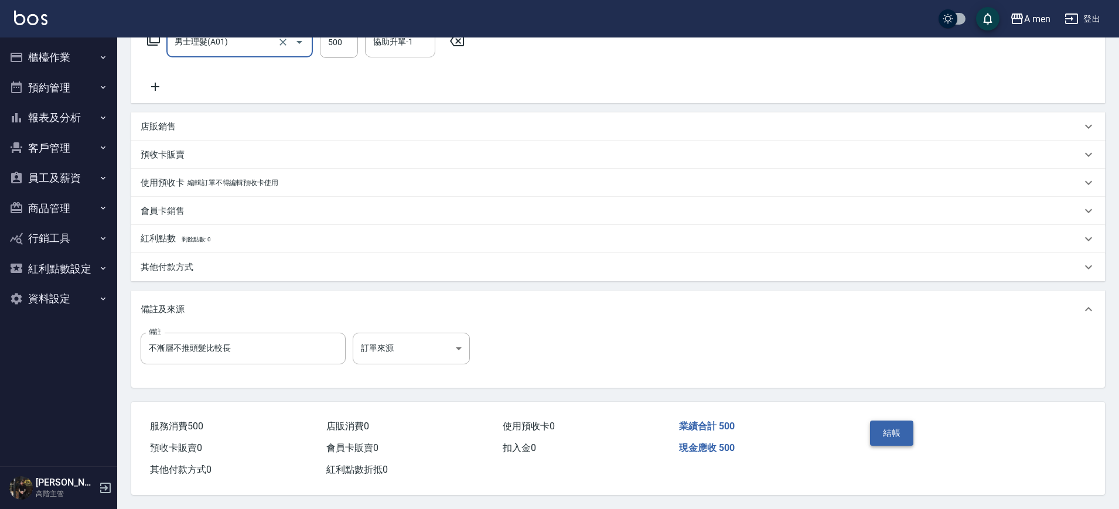
click at [885, 421] on button "結帳" at bounding box center [892, 433] width 44 height 25
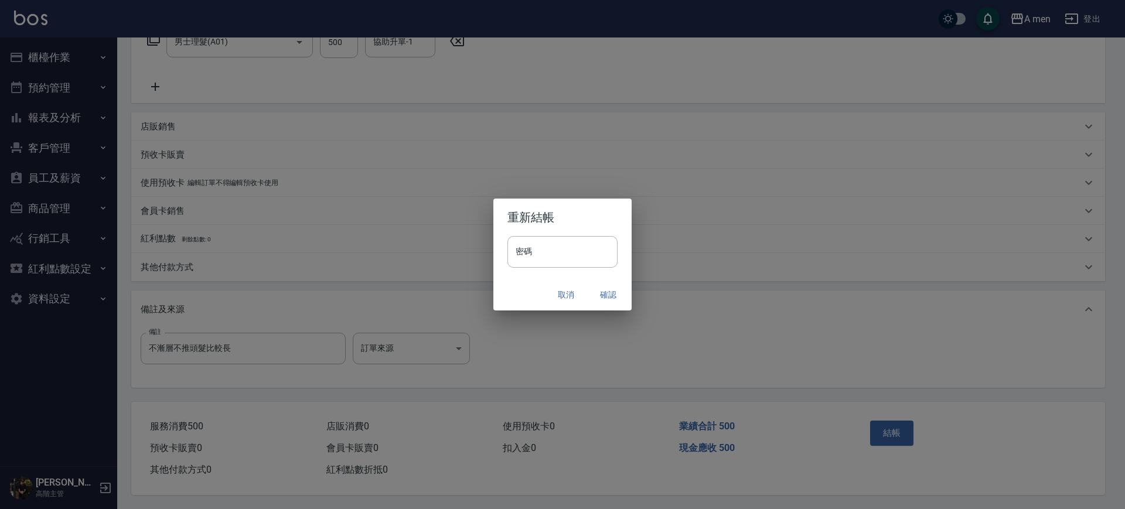
click at [606, 298] on button "確認" at bounding box center [607, 295] width 37 height 22
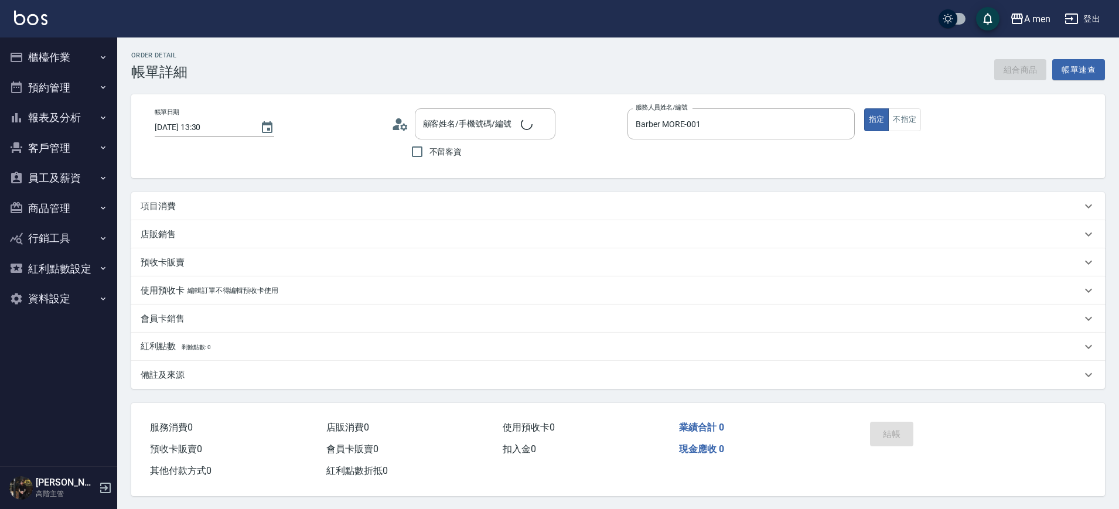
type input "虛擬貨幣/0955784522/null"
click at [1003, 71] on button "組合商品" at bounding box center [1020, 70] width 53 height 22
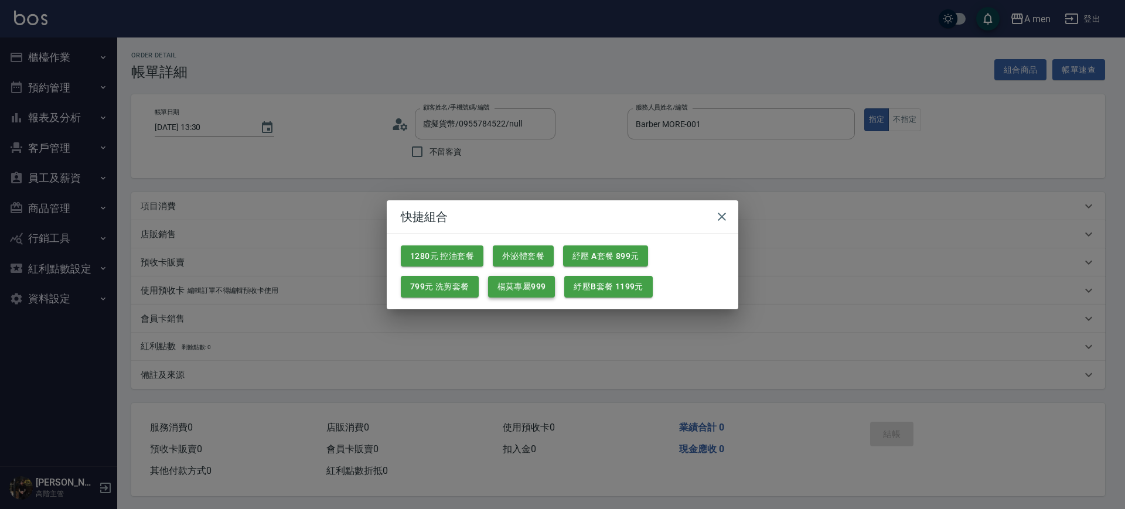
click at [527, 280] on button "楊莫專屬999" at bounding box center [521, 287] width 67 height 22
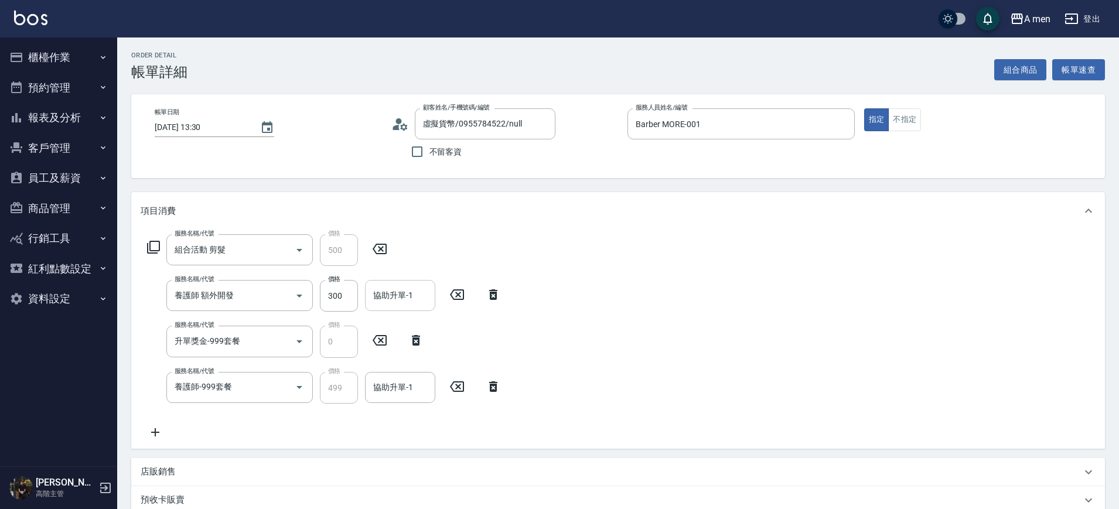
click at [397, 281] on div "協助升單-1" at bounding box center [400, 295] width 70 height 31
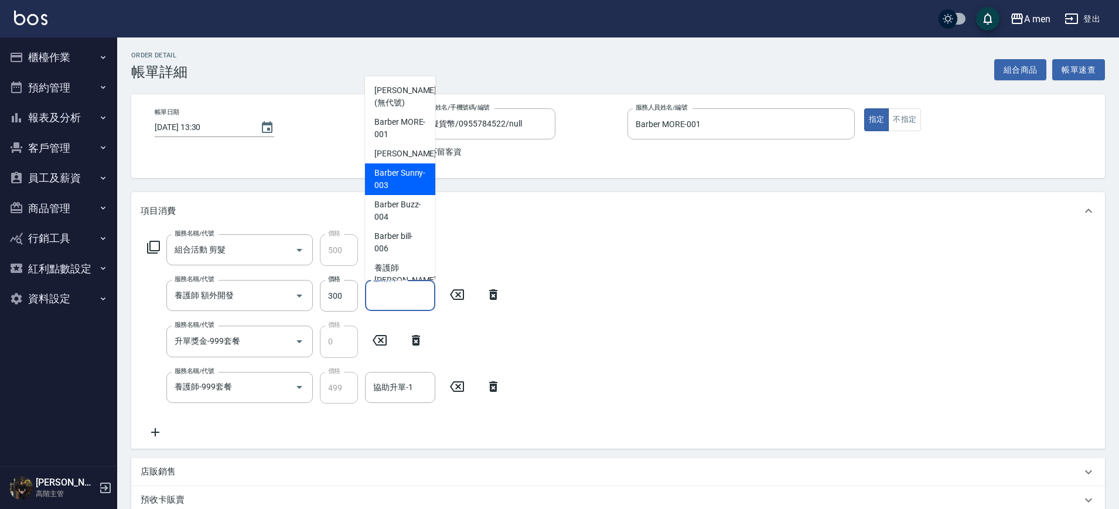
click at [496, 296] on icon at bounding box center [493, 294] width 8 height 11
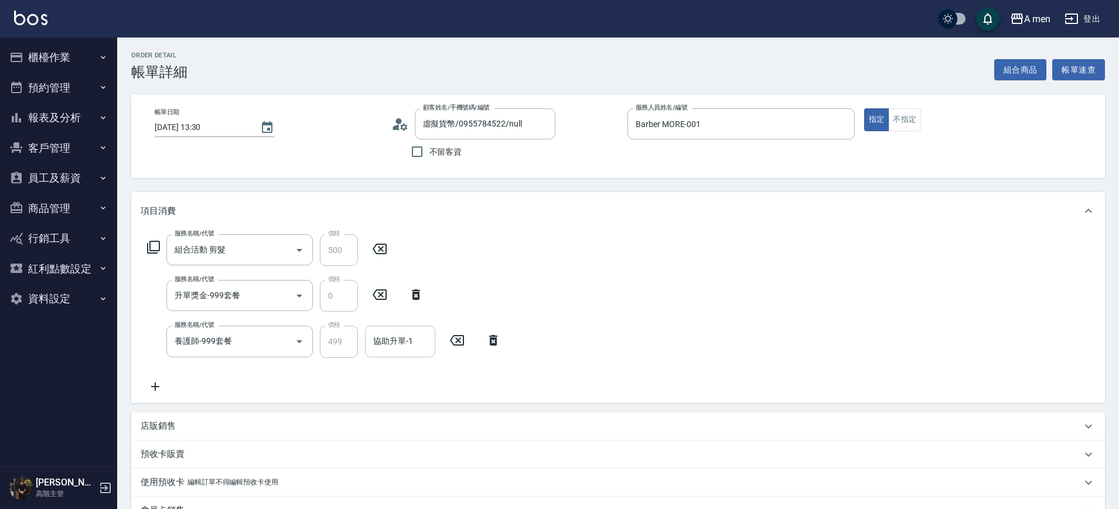
click at [393, 340] on input "協助升單-1" at bounding box center [400, 341] width 60 height 21
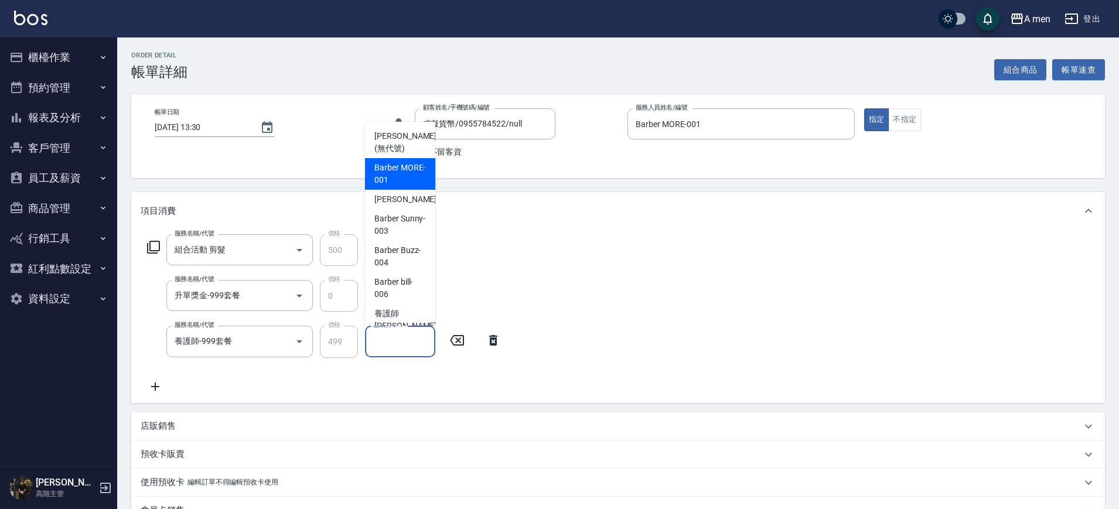
click at [384, 168] on span "Barber MORE -001" at bounding box center [400, 174] width 52 height 25
type input "Barber MORE-001"
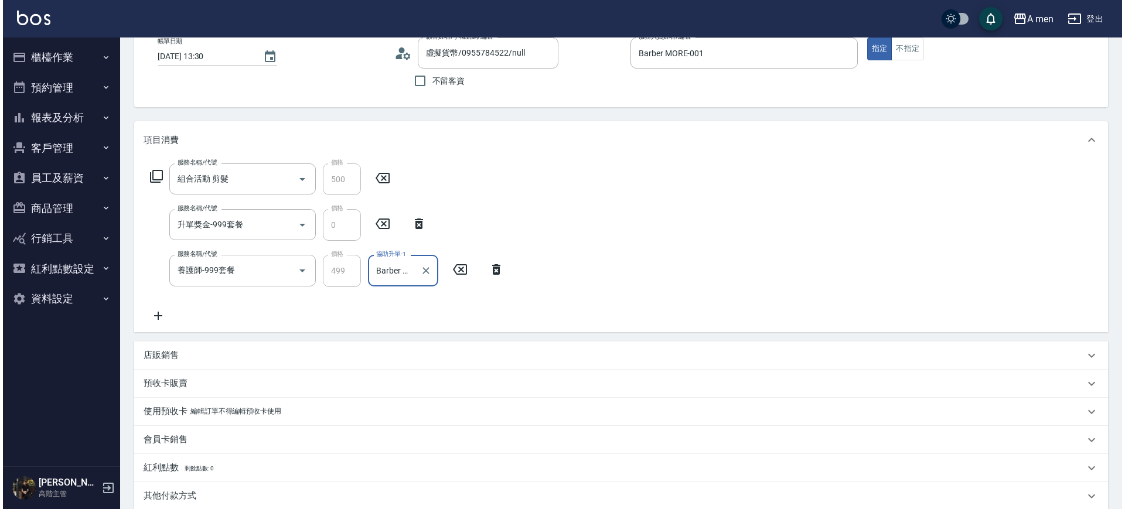
scroll to position [227, 0]
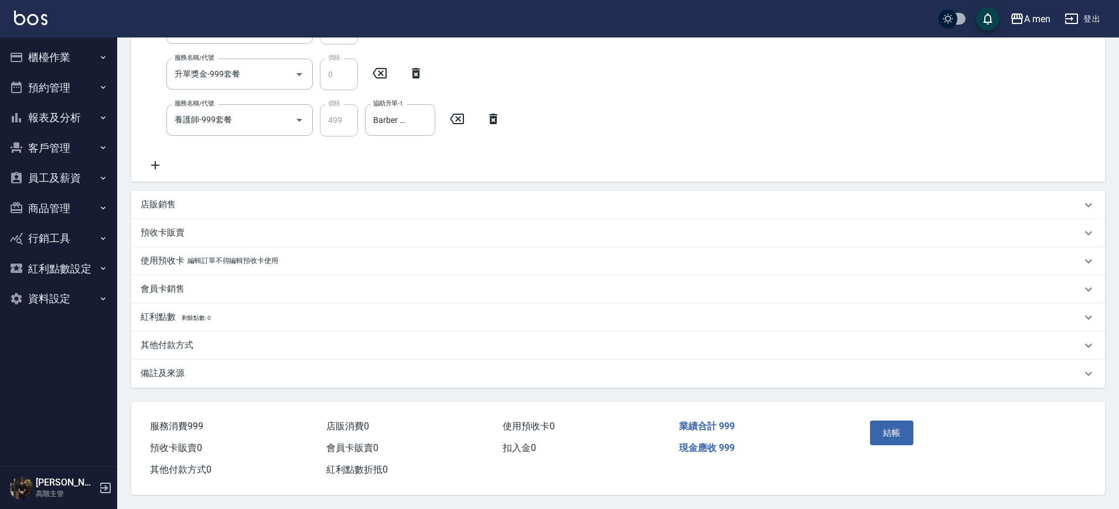
click at [919, 436] on div "結帳" at bounding box center [918, 441] width 106 height 51
click at [913, 431] on button "結帳" at bounding box center [892, 433] width 44 height 25
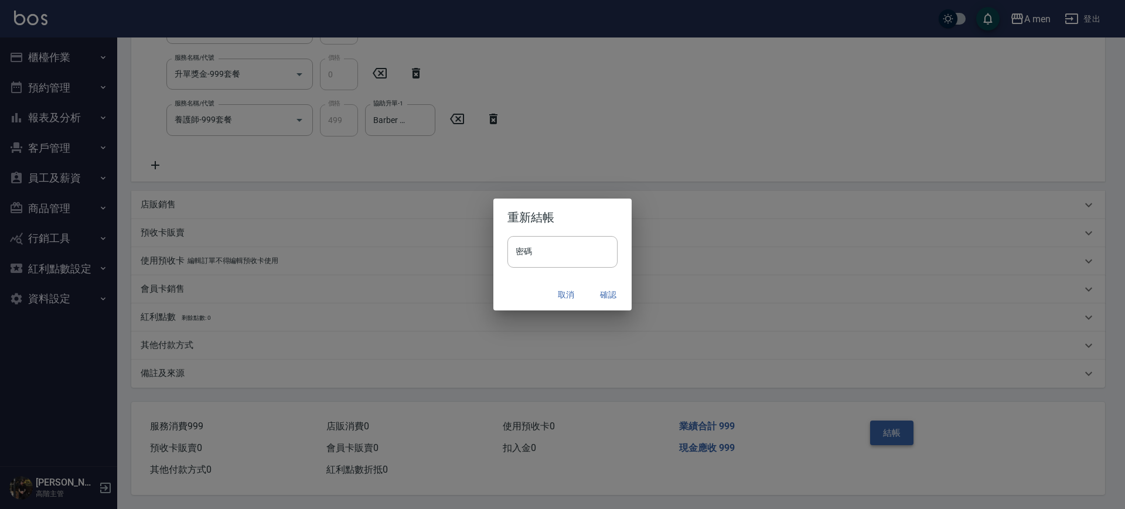
click at [903, 431] on div "重新結帳 密碼 密碼 取消 確認" at bounding box center [562, 254] width 1125 height 509
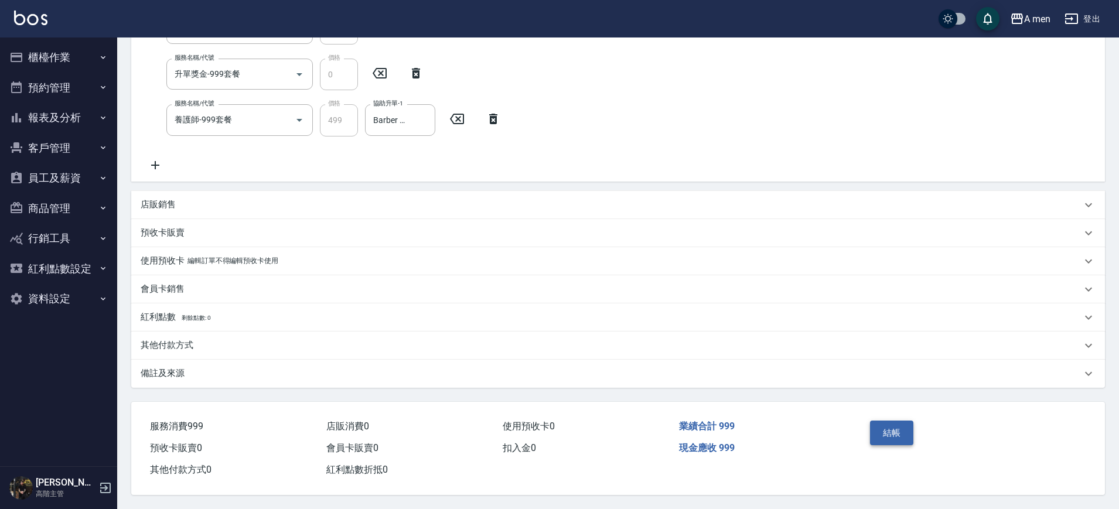
click at [885, 423] on button "結帳" at bounding box center [892, 433] width 44 height 25
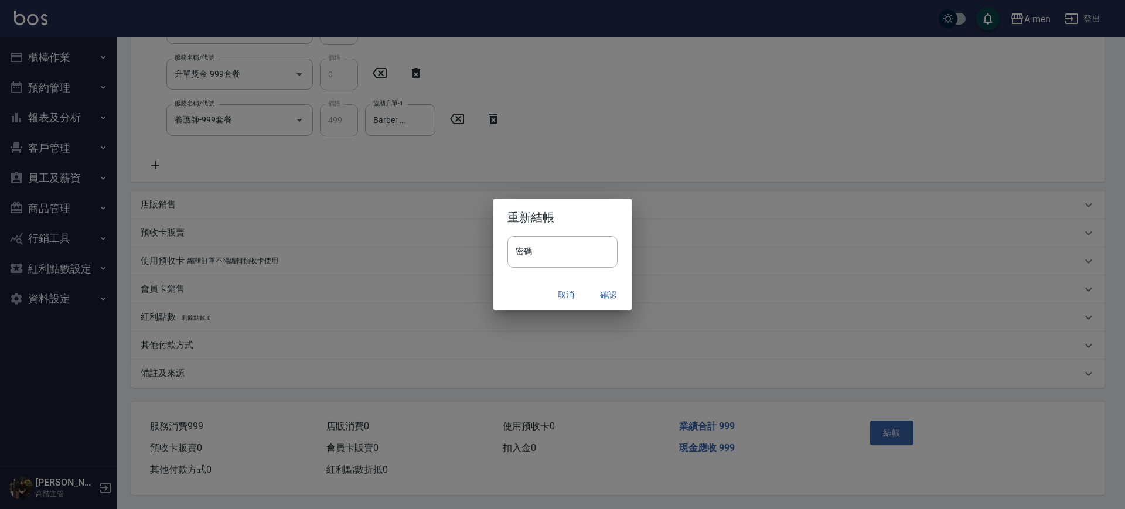
click at [615, 289] on button "確認" at bounding box center [607, 295] width 37 height 22
